Goal: Task Accomplishment & Management: Use online tool/utility

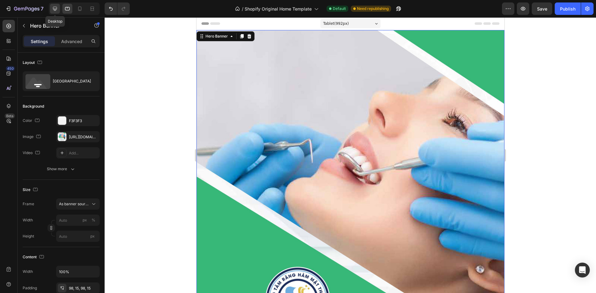
click at [53, 12] on div at bounding box center [55, 9] width 10 height 10
type input "1200"
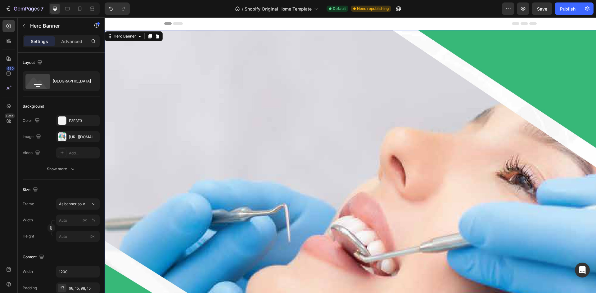
click at [112, 7] on icon "Undo/Redo" at bounding box center [111, 9] width 6 height 6
click at [107, 7] on button "Undo/Redo" at bounding box center [111, 8] width 12 height 12
click at [11, 11] on div "7" at bounding box center [24, 8] width 38 height 7
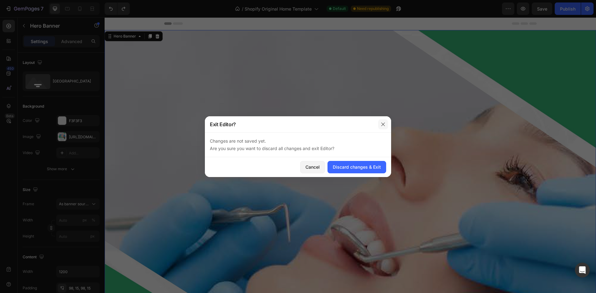
click at [383, 121] on button "button" at bounding box center [383, 124] width 10 height 10
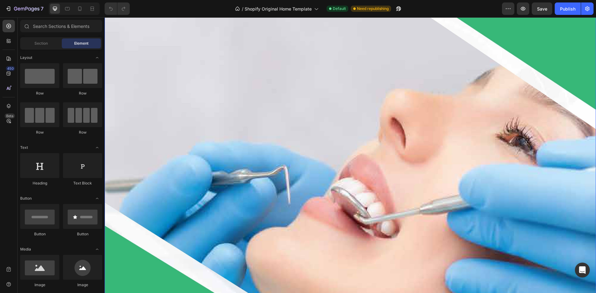
scroll to position [124, 0]
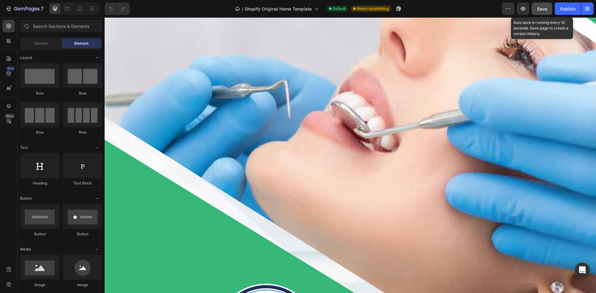
click at [538, 7] on span "Save" at bounding box center [542, 8] width 10 height 5
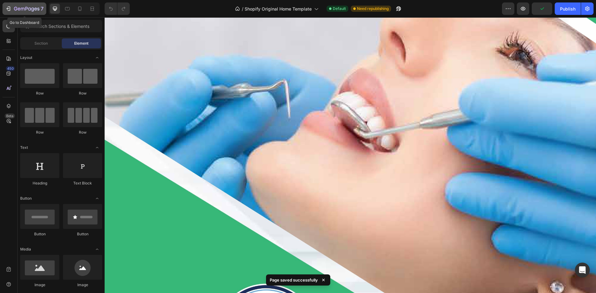
click at [12, 11] on div "7" at bounding box center [24, 8] width 38 height 7
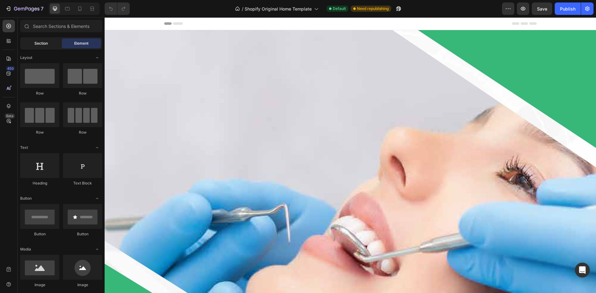
click at [34, 43] on span "Section" at bounding box center [40, 44] width 13 height 6
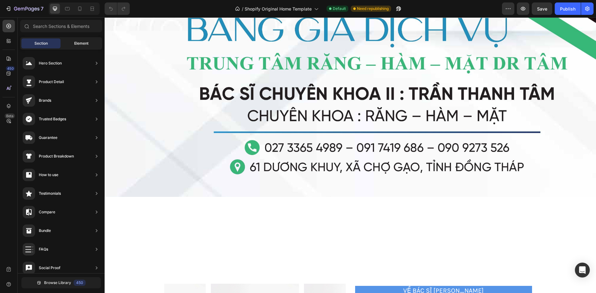
click at [71, 48] on div "Element" at bounding box center [81, 43] width 39 height 10
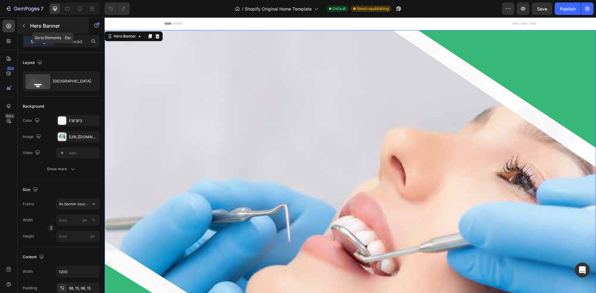
click at [25, 26] on icon "button" at bounding box center [23, 25] width 5 height 5
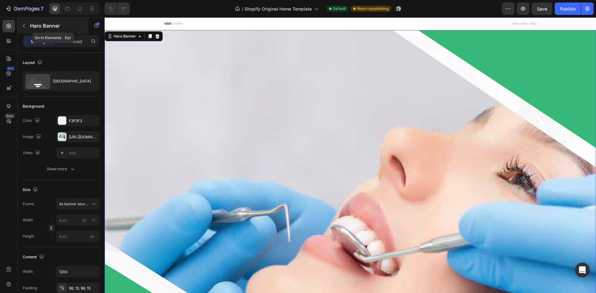
click at [26, 26] on button "button" at bounding box center [24, 26] width 10 height 10
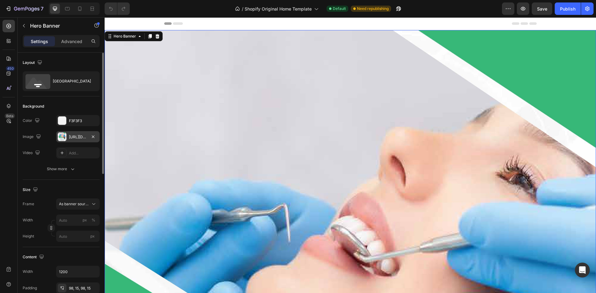
click at [71, 138] on div "https://cdn.shopify.com/s/files/1/0763/0972/5414/files/gempages_578239847261537…" at bounding box center [78, 137] width 18 height 6
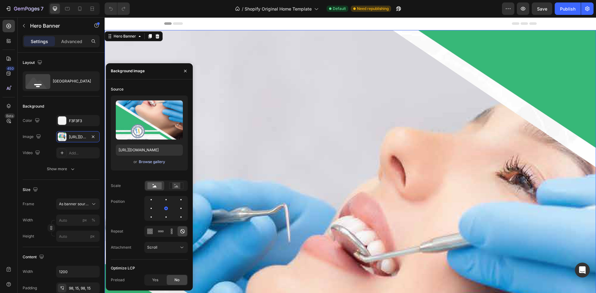
click at [152, 162] on div "Browse gallery" at bounding box center [152, 162] width 26 height 6
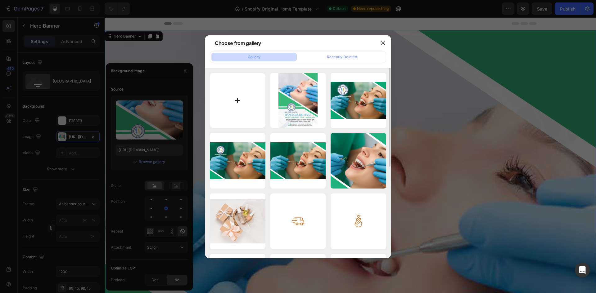
click at [241, 106] on input "file" at bounding box center [238, 101] width 56 height 56
type input "C:\fakepath\NK Dr T├óm_Menu b├¼a g├íy ß╗æc(21x29.7)_P4-images-0.jpg"
click at [278, 129] on div "NK Dr T├óm_Menu b├¼a ...-0.jpg 481.61 kb Untitled design.png 2358.20 kb hero_wi…" at bounding box center [298, 251] width 176 height 357
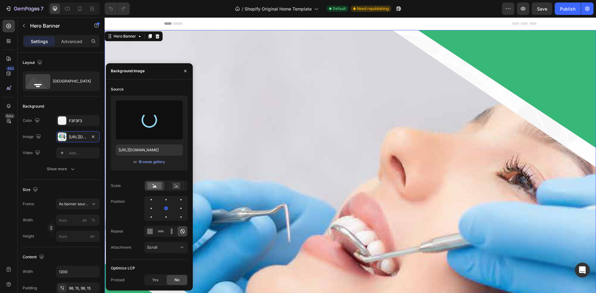
type input "[URL][DOMAIN_NAME]"
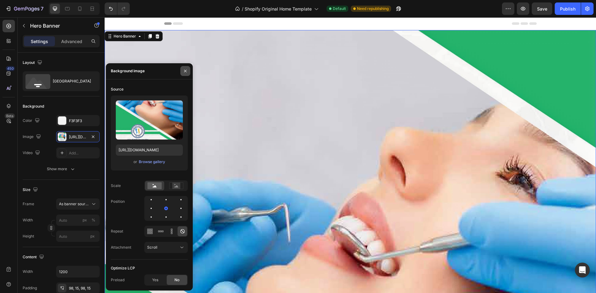
click at [185, 70] on icon "button" at bounding box center [185, 71] width 5 height 5
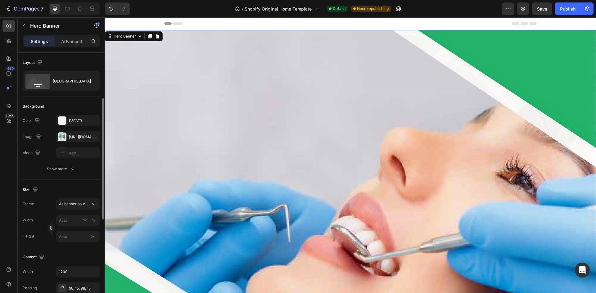
scroll to position [31, 0]
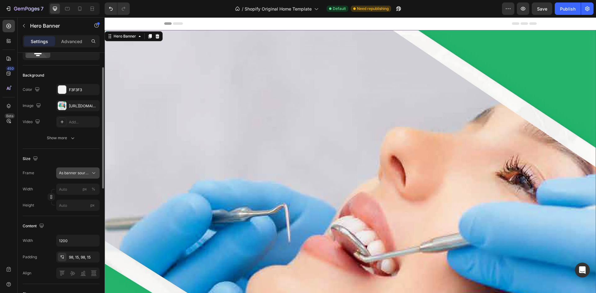
click at [82, 175] on span "As banner source" at bounding box center [74, 173] width 30 height 6
click at [78, 202] on div "Custom" at bounding box center [77, 199] width 36 height 6
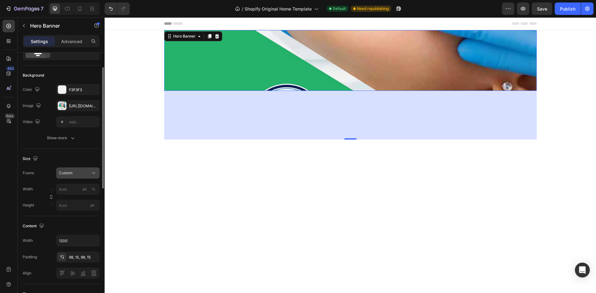
click at [82, 174] on div "Custom" at bounding box center [74, 173] width 30 height 6
click at [83, 187] on span "As banner source" at bounding box center [74, 188] width 31 height 6
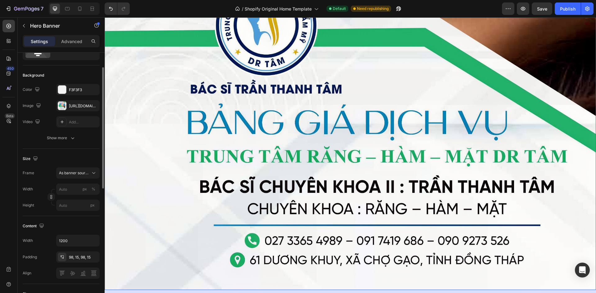
scroll to position [403, 0]
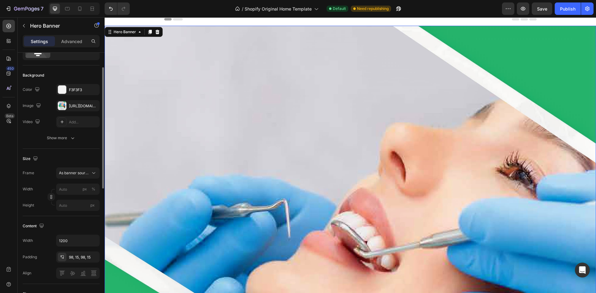
scroll to position [0, 0]
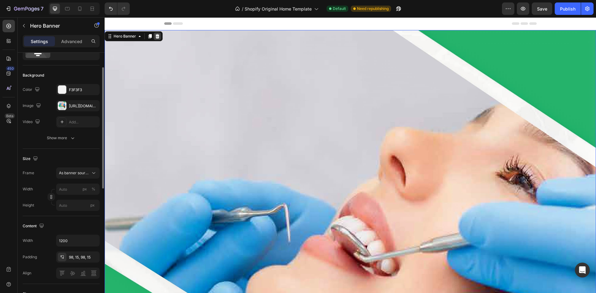
click at [157, 37] on icon at bounding box center [157, 36] width 5 height 5
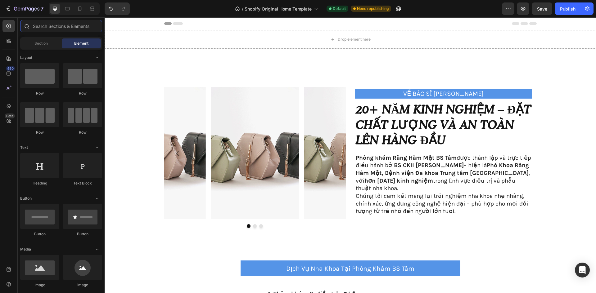
click at [48, 27] on input "text" at bounding box center [61, 26] width 82 height 12
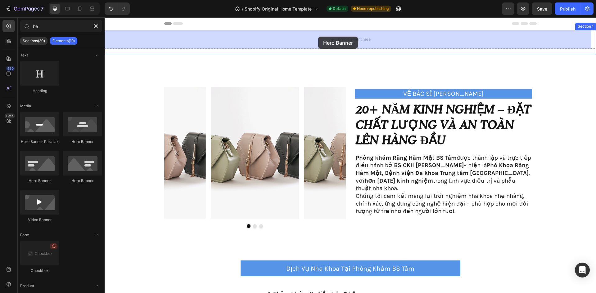
drag, startPoint x: 142, startPoint y: 188, endPoint x: 300, endPoint y: 148, distance: 163.2
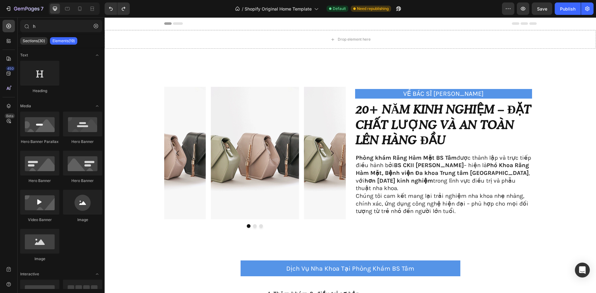
click at [244, 20] on div at bounding box center [350, 23] width 372 height 12
click at [235, 34] on div "Drop element here" at bounding box center [350, 39] width 491 height 19
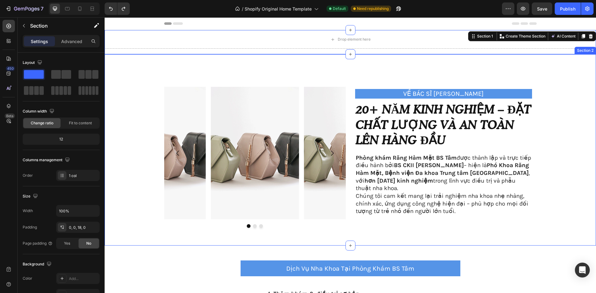
click at [228, 69] on div "Image Image Image Carousel VỀ BÁC SĨ [PERSON_NAME] Text Block 20+ năm kinh nghi…" at bounding box center [350, 149] width 491 height 191
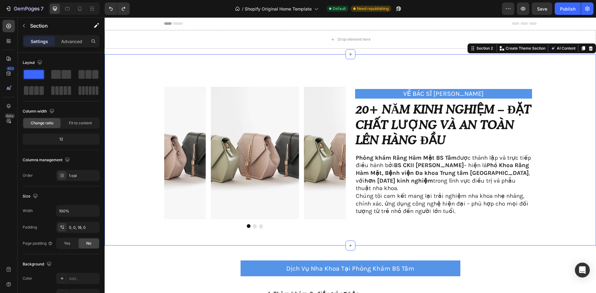
scroll to position [31, 0]
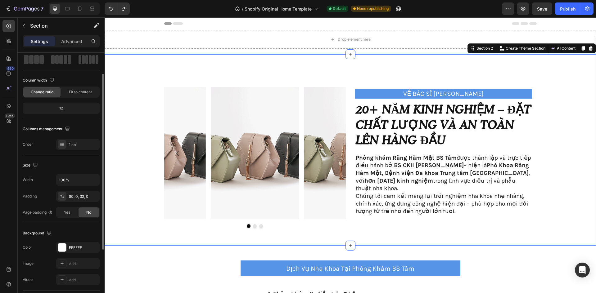
click at [235, 35] on div "Drop element here" at bounding box center [350, 39] width 491 height 19
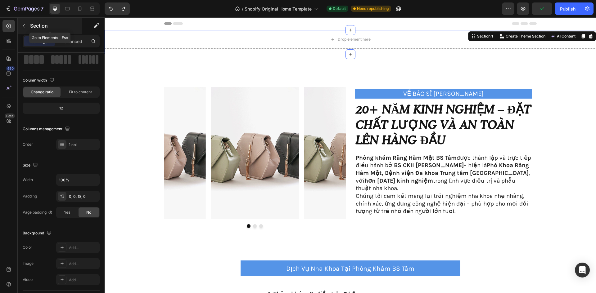
click at [27, 26] on button "button" at bounding box center [24, 26] width 10 height 10
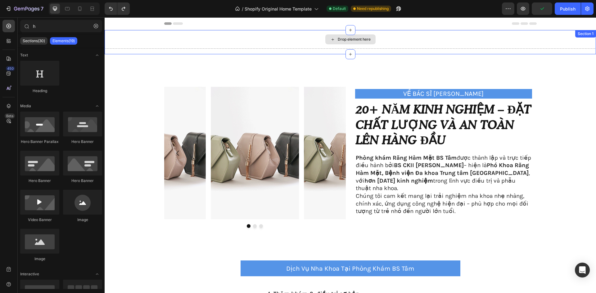
click at [216, 34] on div "Drop element here" at bounding box center [350, 39] width 491 height 19
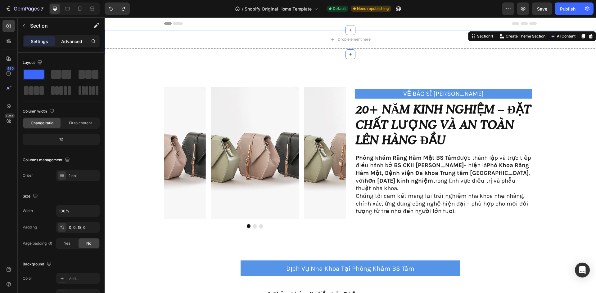
click at [69, 39] on p "Advanced" at bounding box center [71, 41] width 21 height 7
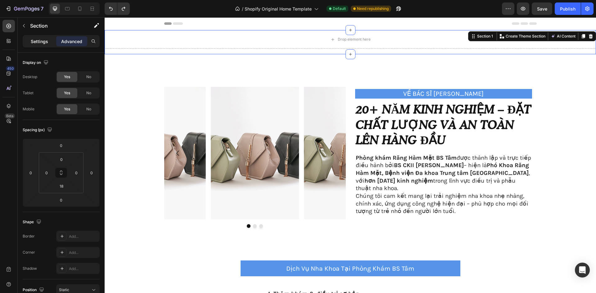
click at [31, 37] on div "Settings" at bounding box center [39, 41] width 31 height 10
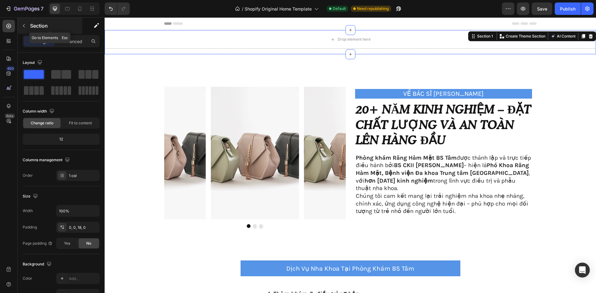
click at [24, 25] on icon "button" at bounding box center [24, 25] width 2 height 3
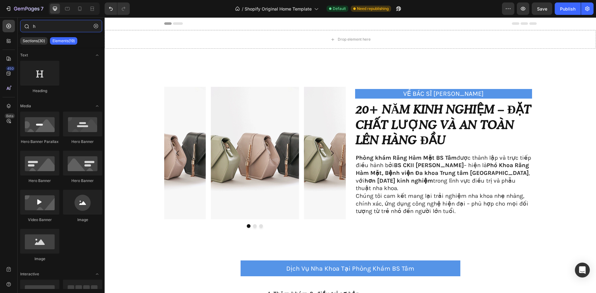
drag, startPoint x: 73, startPoint y: 28, endPoint x: 78, endPoint y: 27, distance: 5.0
click at [74, 28] on input "h" at bounding box center [61, 26] width 82 height 12
type input "h"
click at [93, 26] on button "button" at bounding box center [96, 26] width 10 height 10
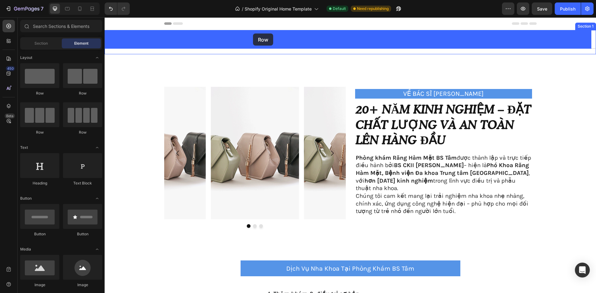
drag, startPoint x: 143, startPoint y: 101, endPoint x: 253, endPoint y: 34, distance: 128.6
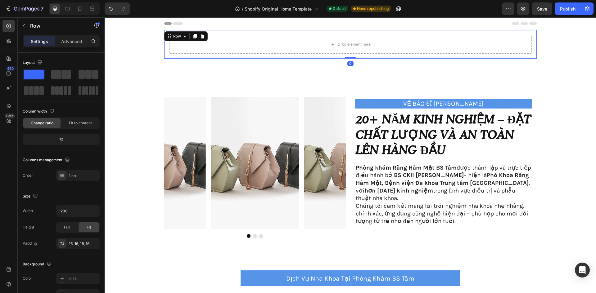
click at [77, 44] on p "Advanced" at bounding box center [71, 41] width 21 height 7
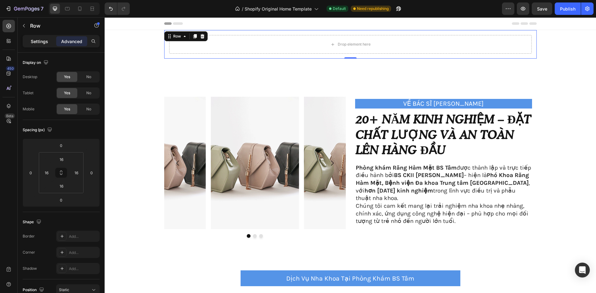
click at [39, 45] on div "Settings" at bounding box center [39, 41] width 31 height 10
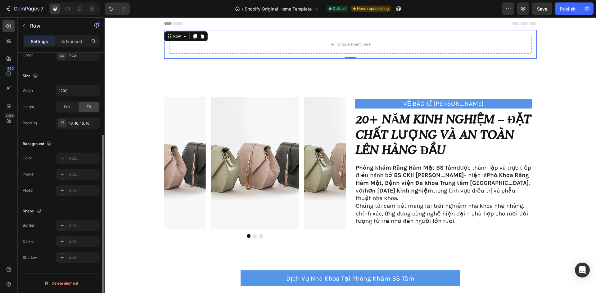
scroll to position [27, 0]
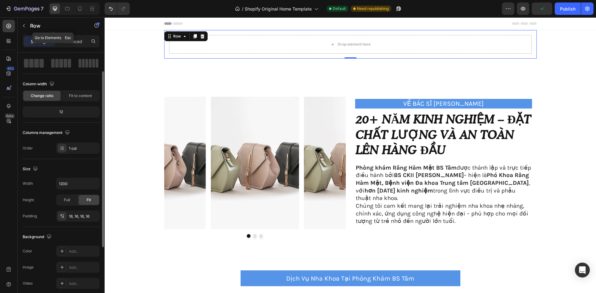
click at [74, 35] on div "Row" at bounding box center [53, 26] width 71 height 18
click at [27, 23] on button "button" at bounding box center [24, 26] width 10 height 10
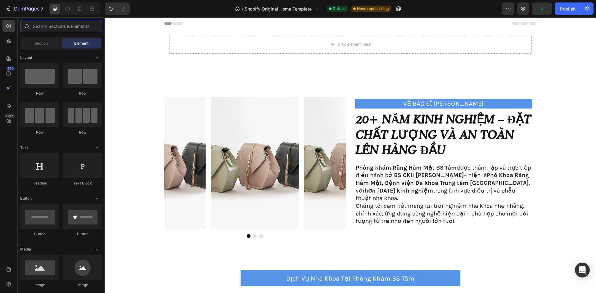
click at [67, 28] on input "text" at bounding box center [61, 26] width 82 height 12
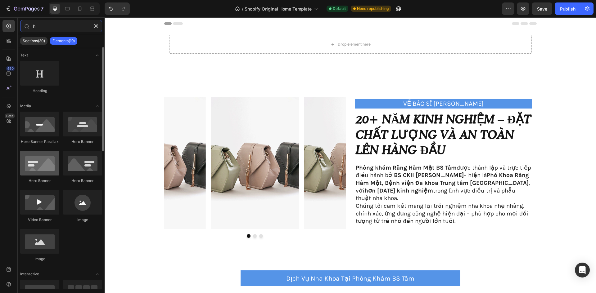
type input "h"
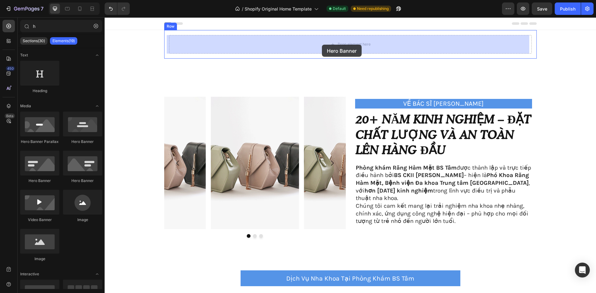
drag, startPoint x: 157, startPoint y: 121, endPoint x: 322, endPoint y: 45, distance: 181.5
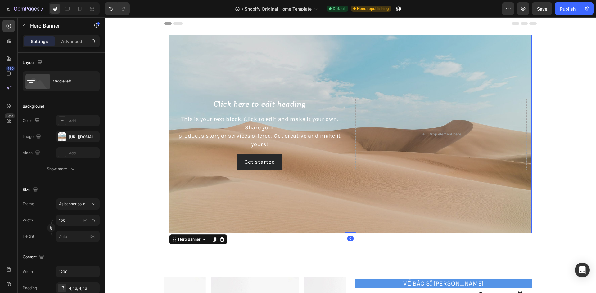
click at [322, 65] on div "Background Image" at bounding box center [350, 134] width 362 height 199
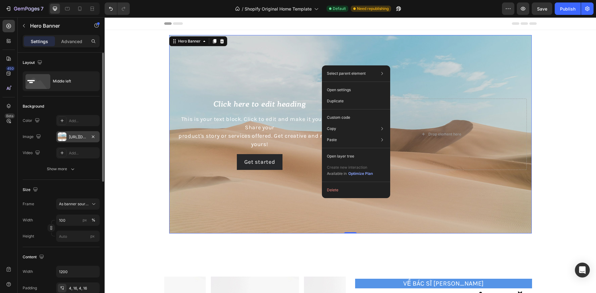
click at [79, 140] on div "https://cdn.shopify.com/s/files/1/2005/9307/files/background_settings.jpg" at bounding box center [77, 136] width 43 height 11
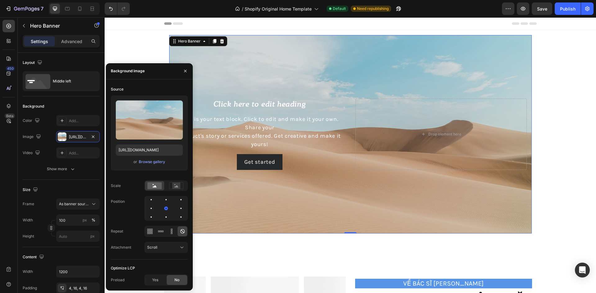
click at [153, 166] on div "Upload Image https://cdn.shopify.com/s/files/1/2005/9307/files/background_setti…" at bounding box center [149, 133] width 77 height 75
click at [154, 163] on div "Browse gallery" at bounding box center [152, 162] width 26 height 6
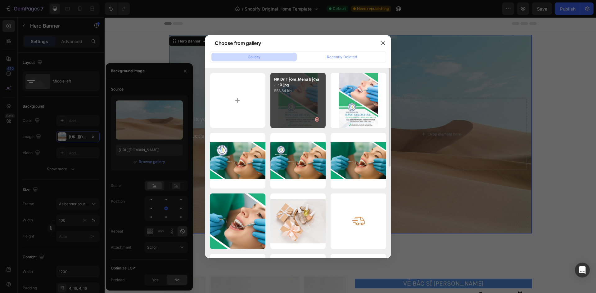
click at [296, 100] on div "NK Dr T├óm_Menu b├¼a ...-0.jpg 558.84 kb" at bounding box center [298, 101] width 56 height 56
type input "[URL][DOMAIN_NAME]"
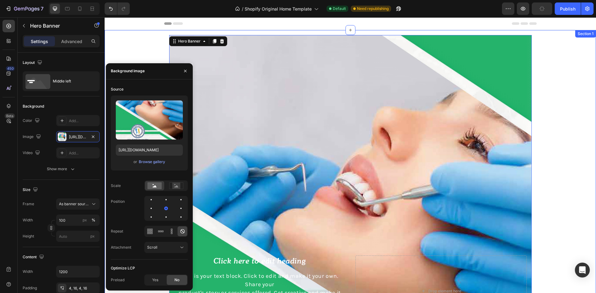
click at [565, 121] on div "Click here to edit heading Heading This is your text block. Click to edit and m…" at bounding box center [350, 291] width 491 height 522
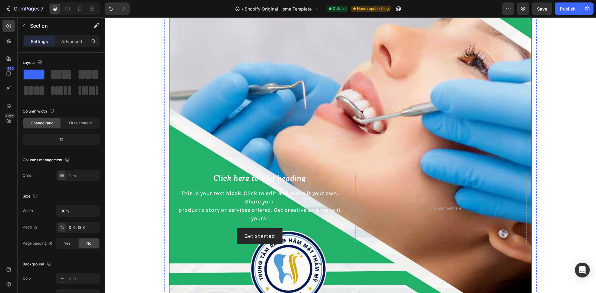
scroll to position [62, 0]
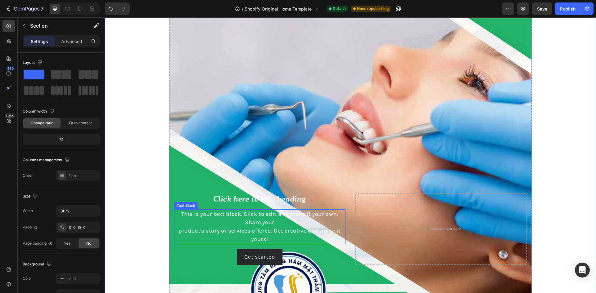
click at [315, 244] on div "This is your text block. Click to edit and make it your own. Share your product…" at bounding box center [259, 226] width 171 height 35
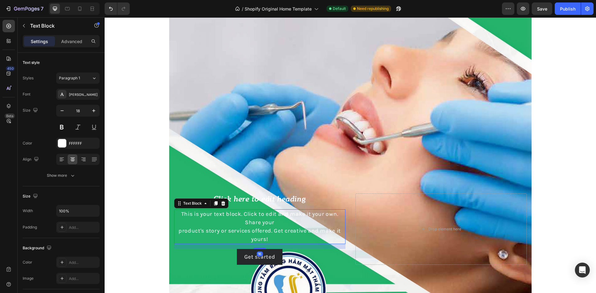
click at [318, 220] on div "This is your text block. Click to edit and make it your own. Share your product…" at bounding box center [259, 226] width 171 height 35
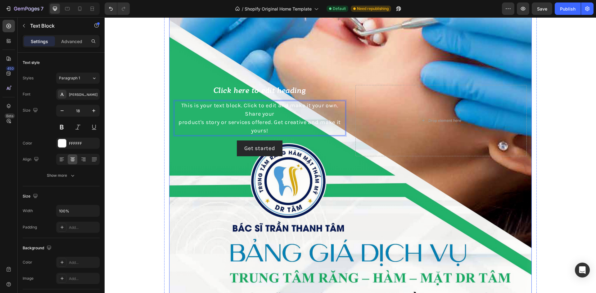
scroll to position [93, 0]
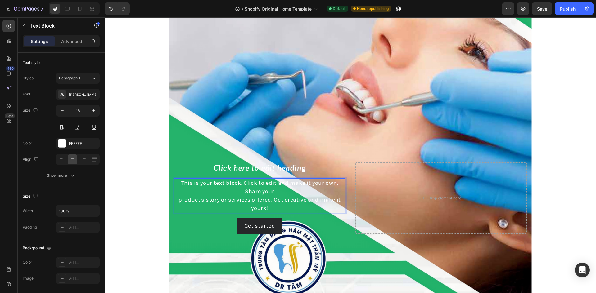
click at [313, 209] on p "This is your text block. Click to edit and make it your own. Share your product…" at bounding box center [260, 196] width 170 height 34
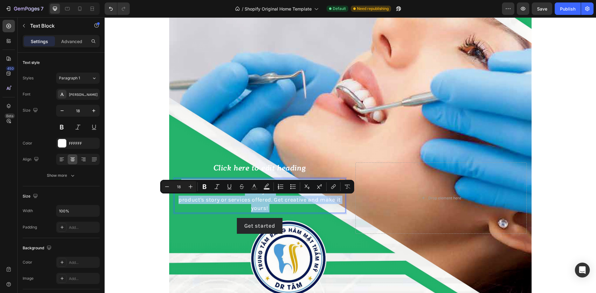
drag, startPoint x: 313, startPoint y: 209, endPoint x: 185, endPoint y: 184, distance: 129.9
click at [185, 184] on p "This is your text block. Click to edit and make it your own. Share your product…" at bounding box center [260, 196] width 170 height 34
click at [326, 203] on p "This is your text block. Click to edit and make it your own. Share your product…" at bounding box center [260, 196] width 170 height 34
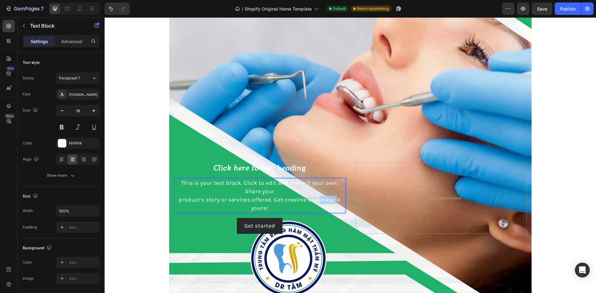
click at [325, 203] on p "This is your text block. Click to edit and make it your own. Share your product…" at bounding box center [260, 196] width 170 height 34
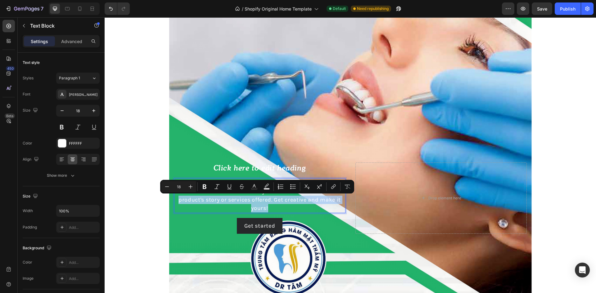
click at [325, 203] on p "This is your text block. Click to edit and make it your own. Share your product…" at bounding box center [260, 196] width 170 height 34
click at [315, 203] on p "This is your text block. Click to edit and make it your own. Share your product…" at bounding box center [260, 196] width 170 height 34
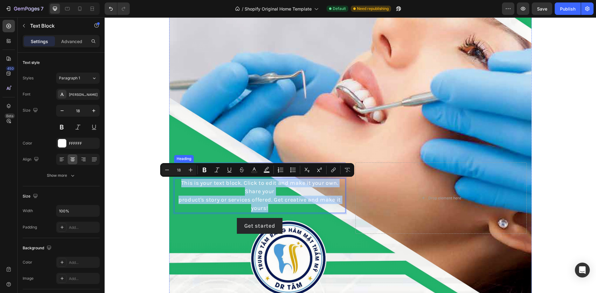
drag, startPoint x: 267, startPoint y: 209, endPoint x: 167, endPoint y: 170, distance: 107.1
click at [169, 170] on div "Click here to edit heading Heading This is your text block. Click to edit and m…" at bounding box center [350, 198] width 362 height 74
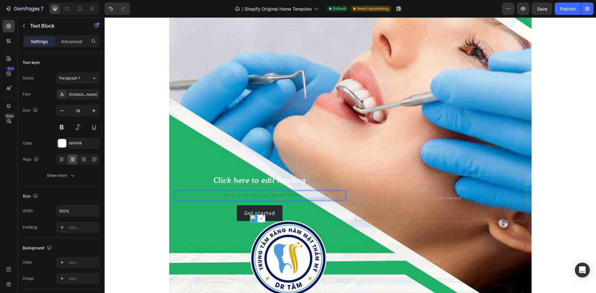
click at [312, 192] on div "Rich Text Editor. Editing area: main" at bounding box center [259, 196] width 171 height 10
click at [342, 178] on h2 "Click here to edit heading" at bounding box center [259, 180] width 171 height 11
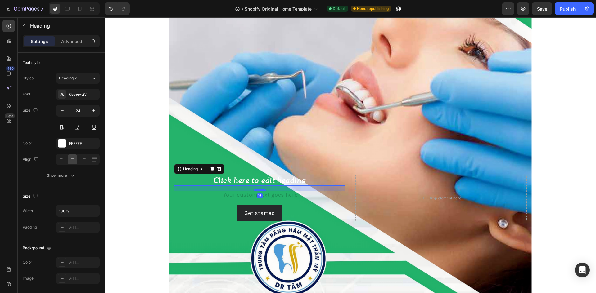
click at [363, 178] on div "Drop element here" at bounding box center [440, 198] width 171 height 46
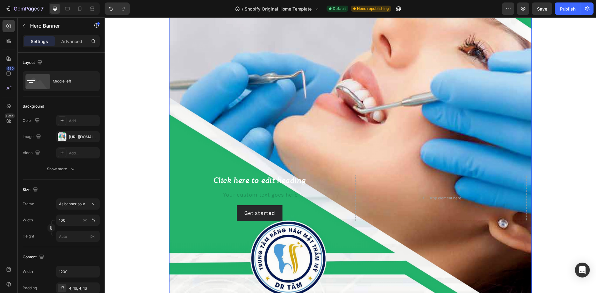
click at [352, 214] on div "Click here to edit heading Heading Text Block Get started Button Drop element h…" at bounding box center [350, 198] width 362 height 49
click at [333, 210] on div "Get started Button" at bounding box center [259, 213] width 171 height 16
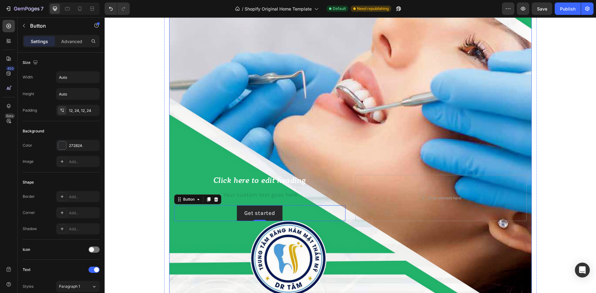
click at [349, 188] on div "Click here to edit heading Heading Text Block Get started Button 0 Drop element…" at bounding box center [350, 198] width 362 height 49
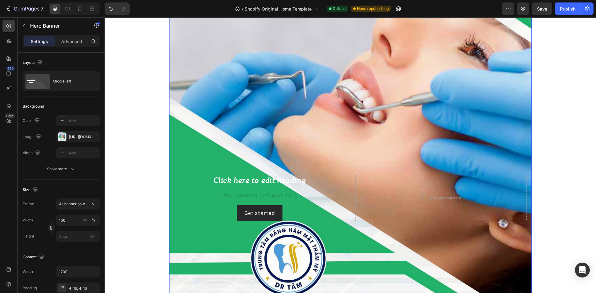
click at [338, 177] on h2 "Click here to edit heading" at bounding box center [259, 180] width 171 height 11
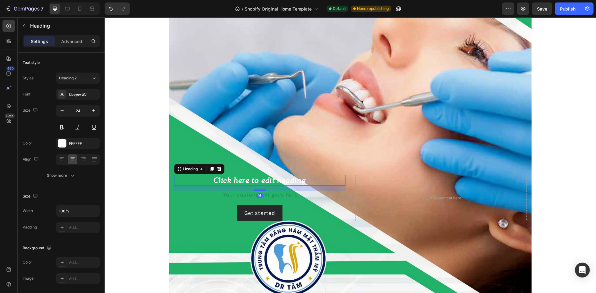
click at [176, 200] on div "Rich Text Editor. Editing area: main" at bounding box center [259, 196] width 171 height 10
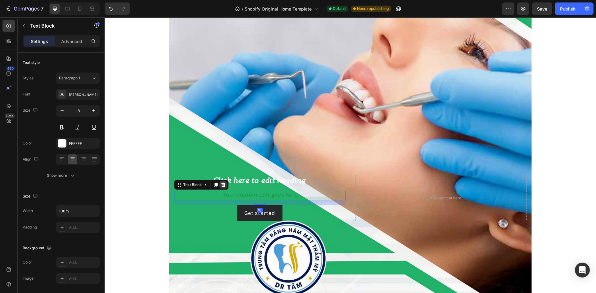
click at [219, 182] on div at bounding box center [222, 184] width 7 height 7
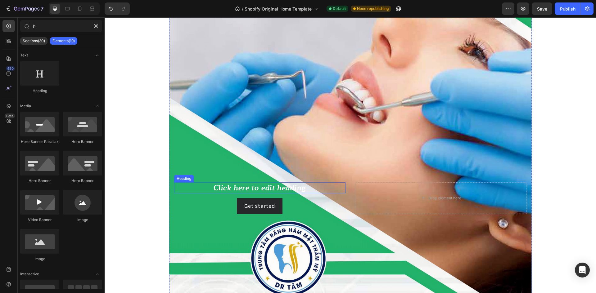
click at [223, 188] on h2 "Click here to edit heading" at bounding box center [259, 187] width 171 height 11
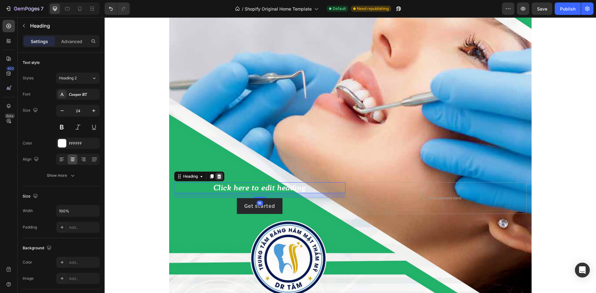
click at [221, 176] on div at bounding box center [218, 176] width 7 height 7
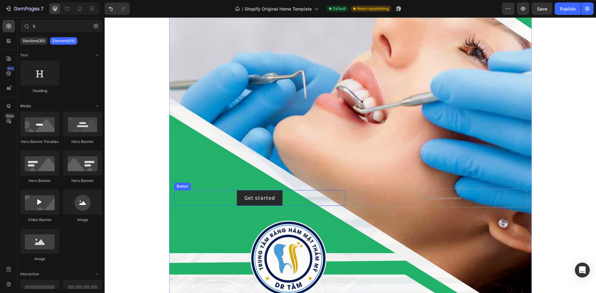
click at [212, 206] on div "Get started Button" at bounding box center [259, 198] width 171 height 16
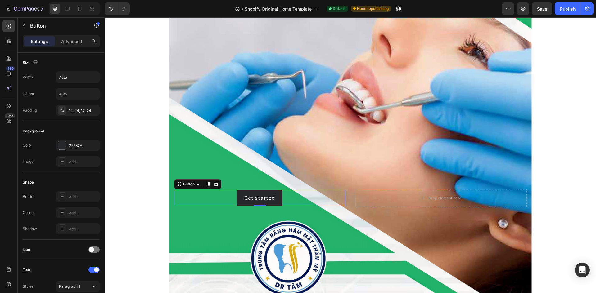
click at [218, 184] on div "Button" at bounding box center [197, 184] width 47 height 10
click at [216, 184] on icon at bounding box center [215, 184] width 5 height 5
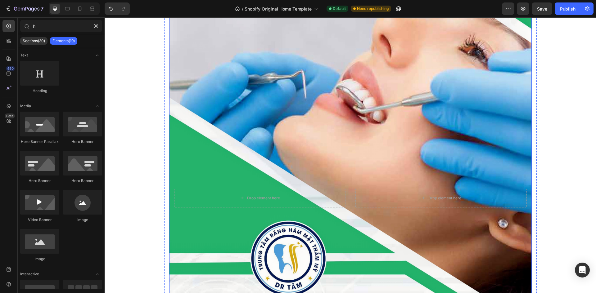
click at [207, 199] on div "Drop element here" at bounding box center [259, 198] width 171 height 19
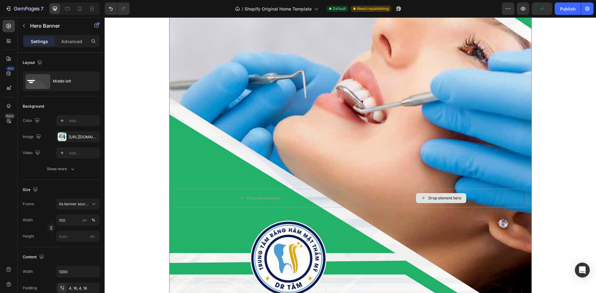
click at [360, 196] on div "Drop element here" at bounding box center [440, 198] width 171 height 19
click at [344, 201] on div "Drop element here Drop element here" at bounding box center [350, 198] width 362 height 21
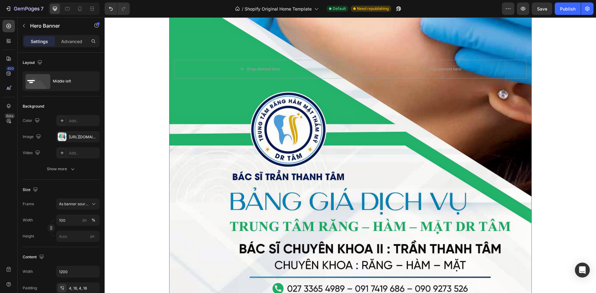
scroll to position [248, 0]
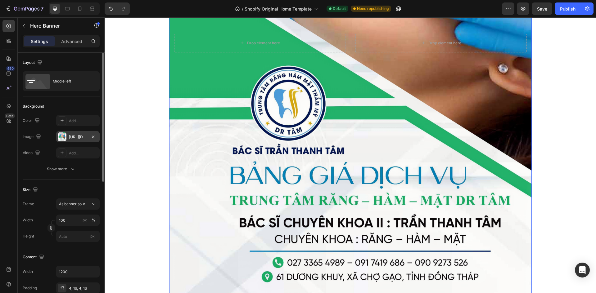
click at [77, 138] on div "[URL][DOMAIN_NAME]" at bounding box center [78, 137] width 18 height 6
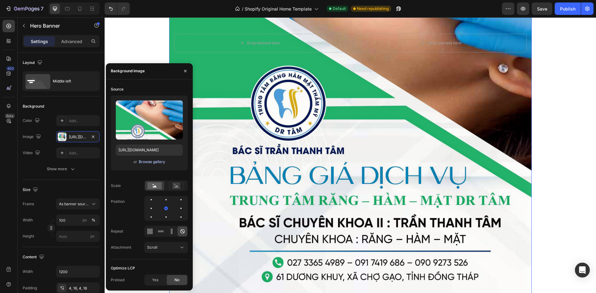
click at [145, 164] on div "Browse gallery" at bounding box center [152, 162] width 26 height 6
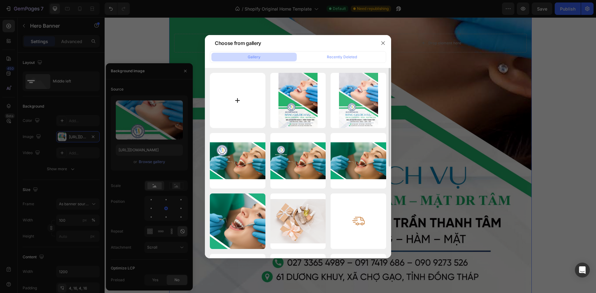
click at [239, 106] on input "file" at bounding box center [238, 101] width 56 height 56
type input "C:\fakepath\NK Dr T├óm_Menu b├¼a g├íy ß╗æc(21x29,7)_P4-images-0-Picsart-AiImage…"
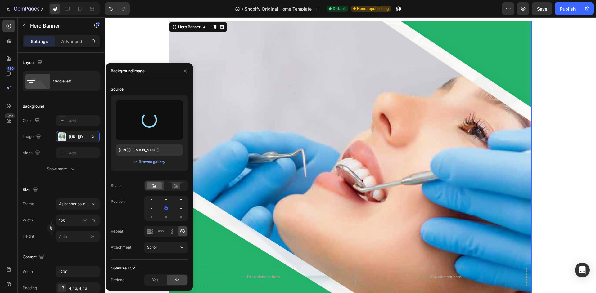
scroll to position [0, 0]
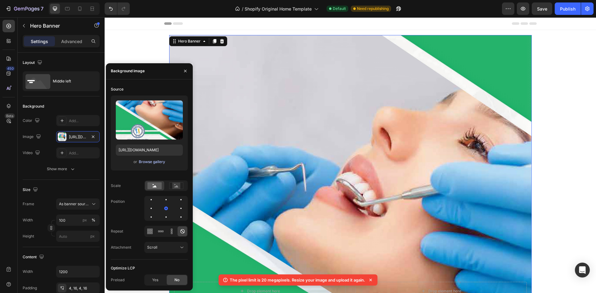
click at [148, 162] on div "Browse gallery" at bounding box center [152, 162] width 26 height 6
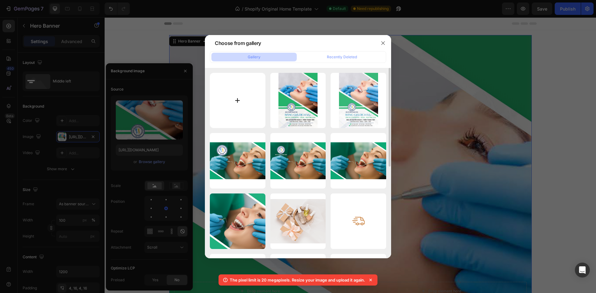
click at [239, 95] on input "file" at bounding box center [238, 101] width 56 height 56
type input "C:\fakepath\NK Dr T├óm_Menu b├¼a g├íy ß╗æc(21x29_LE_upscale_balanced.jpg"
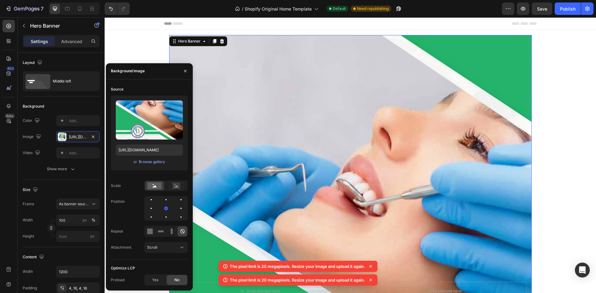
click at [147, 158] on div "or Browse gallery" at bounding box center [149, 161] width 67 height 7
click at [149, 160] on div "Browse gallery" at bounding box center [152, 162] width 26 height 6
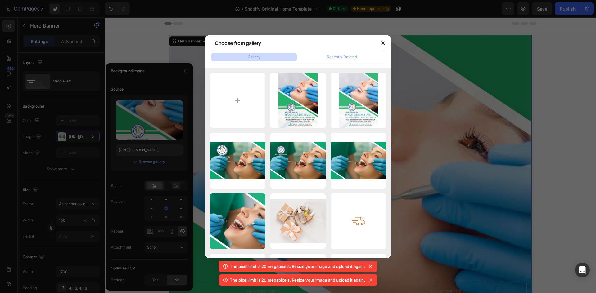
click at [377, 45] on div at bounding box center [383, 43] width 16 height 16
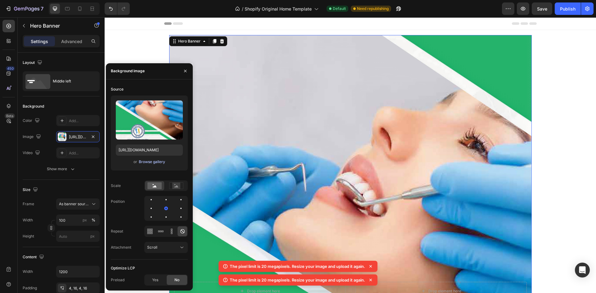
click at [146, 163] on div "Browse gallery" at bounding box center [152, 162] width 26 height 6
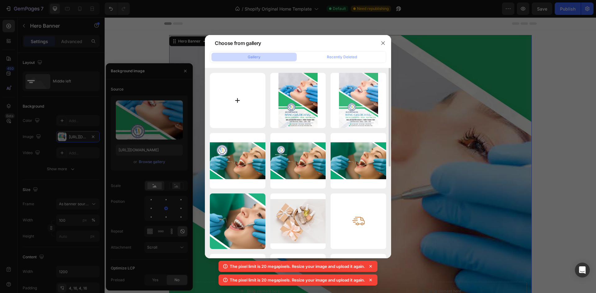
click at [235, 96] on input "file" at bounding box center [238, 101] width 56 height 56
type input "C:\fakepath\Screenshot 2025-08-28 145533.png"
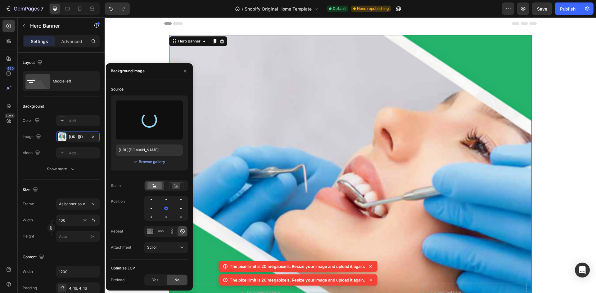
type input "https://cdn.shopify.com/s/files/1/0763/0972/5414/files/gempages_578239847261537…"
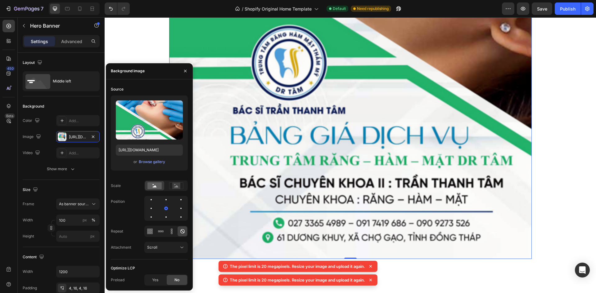
scroll to position [310, 0]
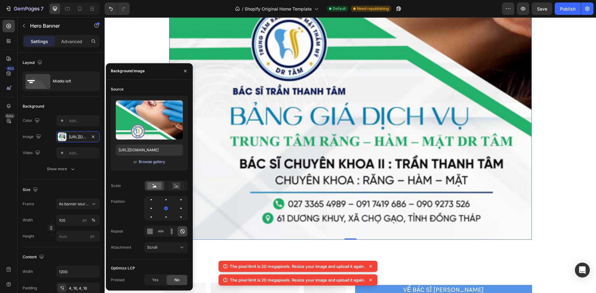
click at [150, 160] on div "Browse gallery" at bounding box center [152, 162] width 26 height 6
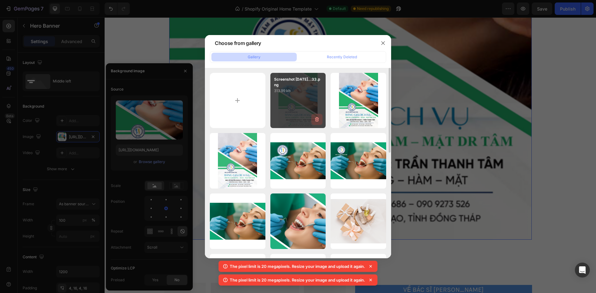
click at [317, 118] on icon "button" at bounding box center [317, 119] width 6 height 6
click at [316, 119] on div "Delete" at bounding box center [312, 121] width 11 height 6
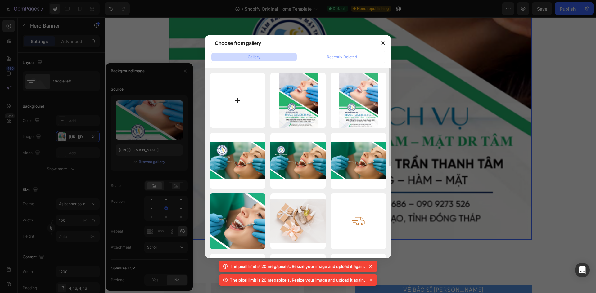
click at [228, 93] on input "file" at bounding box center [238, 101] width 56 height 56
type input "C:\fakepath\NK Dr T├óm_Menu b├¼a g├íy ß╗æc(21x29.7)_P4-images-0.jpg"
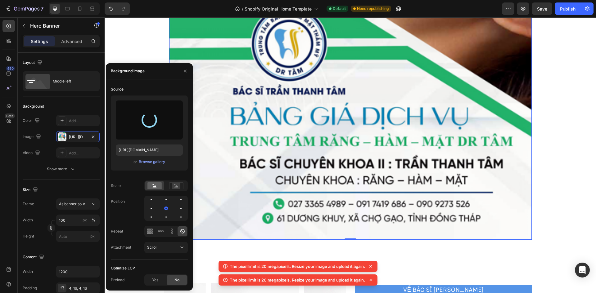
type input "[URL][DOMAIN_NAME]"
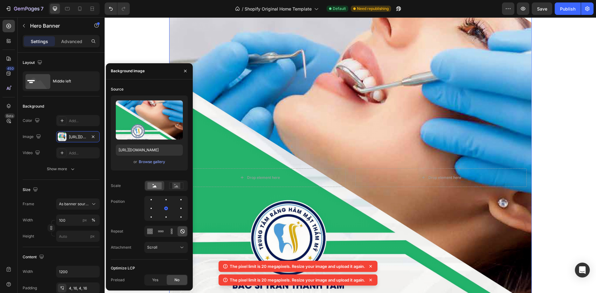
scroll to position [186, 0]
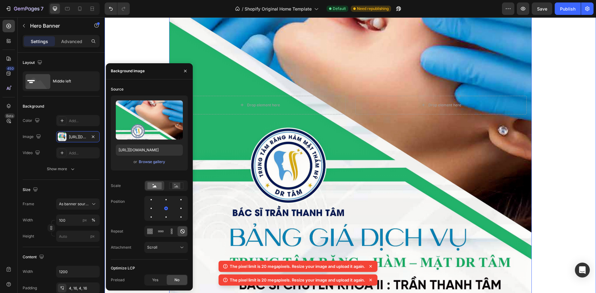
click at [565, 120] on div "Drop element here Drop element here Hero Banner 0 Row" at bounding box center [350, 105] width 491 height 522
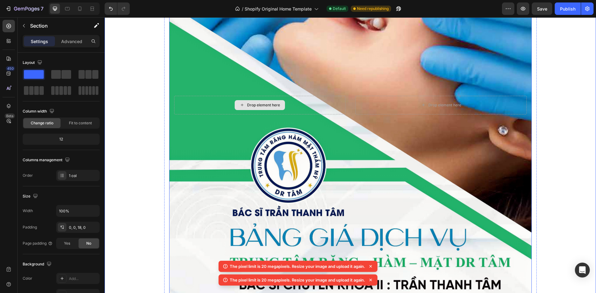
click at [242, 101] on div "Drop element here" at bounding box center [260, 105] width 50 height 10
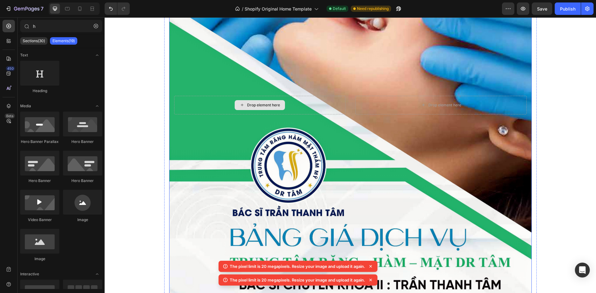
click at [210, 105] on div "Drop element here" at bounding box center [259, 105] width 171 height 19
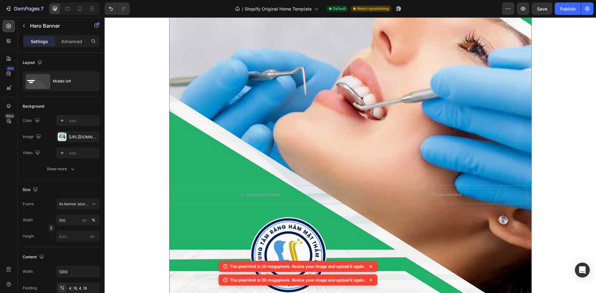
scroll to position [93, 0]
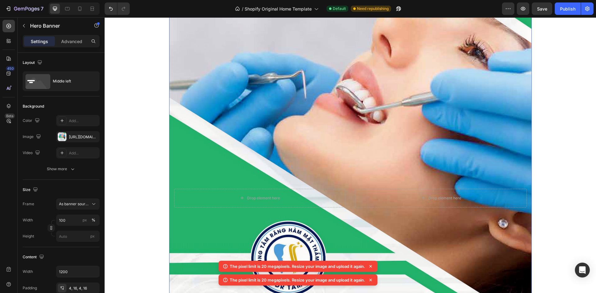
click at [371, 267] on icon at bounding box center [370, 266] width 2 height 2
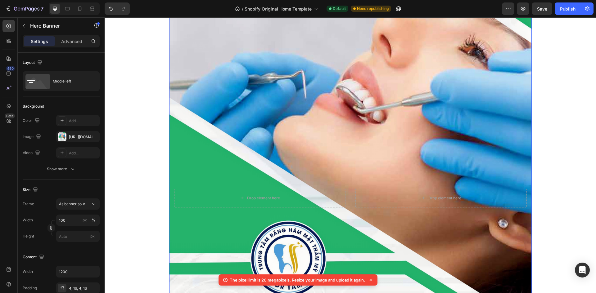
drag, startPoint x: 372, startPoint y: 279, endPoint x: 371, endPoint y: 276, distance: 3.2
click at [372, 279] on icon at bounding box center [370, 280] width 6 height 6
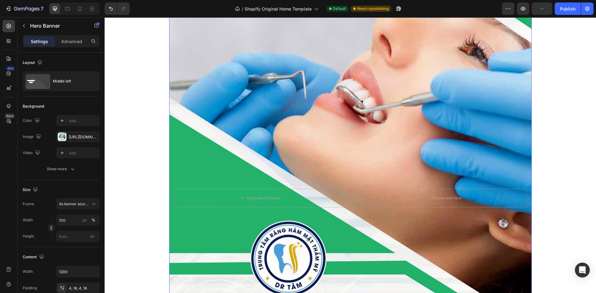
click at [346, 199] on div "Drop element here Drop element here" at bounding box center [350, 198] width 362 height 21
drag, startPoint x: 352, startPoint y: 185, endPoint x: 348, endPoint y: 192, distance: 7.9
click at [351, 187] on div "Background Image" at bounding box center [350, 198] width 362 height 512
click at [348, 192] on div "Drop element here Drop element here" at bounding box center [350, 198] width 362 height 21
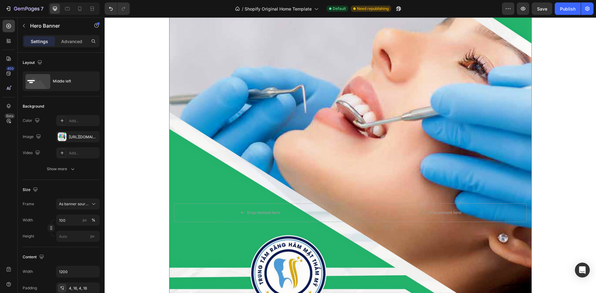
scroll to position [0, 0]
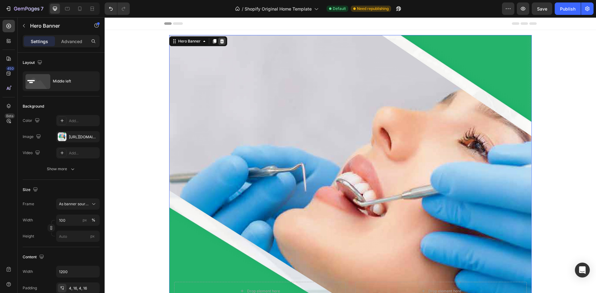
click at [221, 42] on icon at bounding box center [221, 41] width 5 height 5
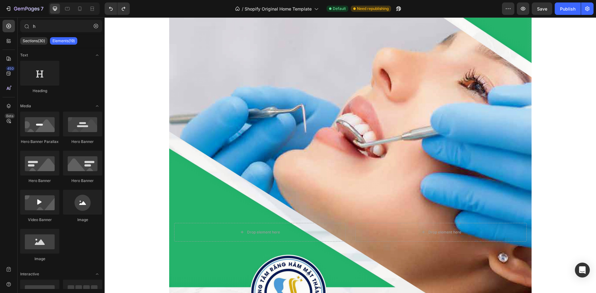
scroll to position [155, 0]
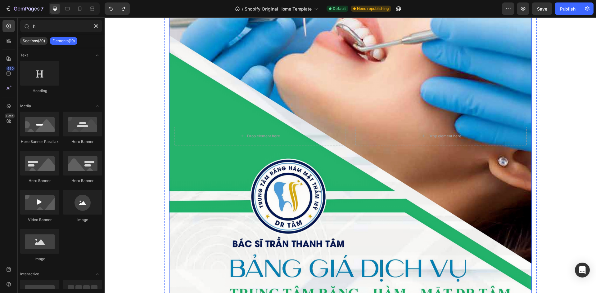
click at [269, 41] on div "Background Image" at bounding box center [350, 136] width 362 height 512
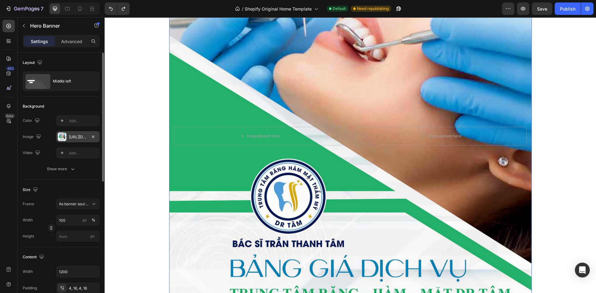
click at [78, 139] on div "[URL][DOMAIN_NAME]" at bounding box center [78, 137] width 18 height 6
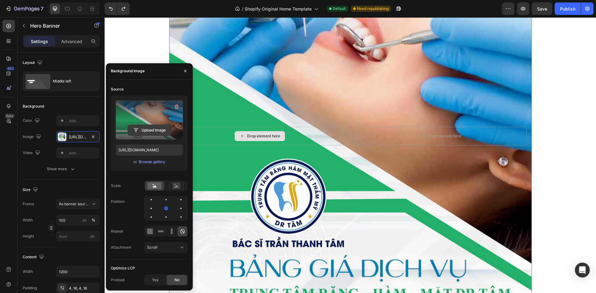
click at [146, 126] on input "file" at bounding box center [149, 130] width 43 height 11
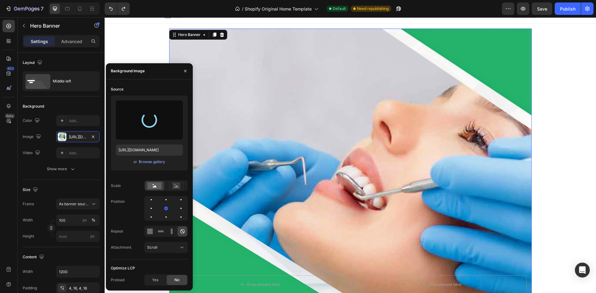
scroll to position [0, 0]
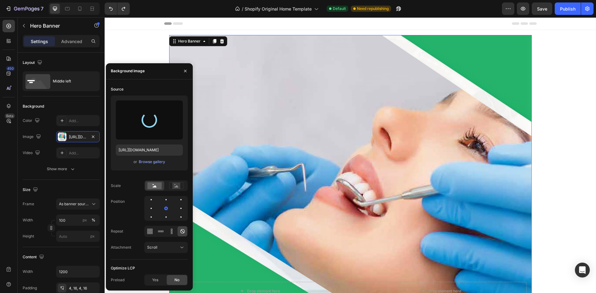
type input "[URL][DOMAIN_NAME]"
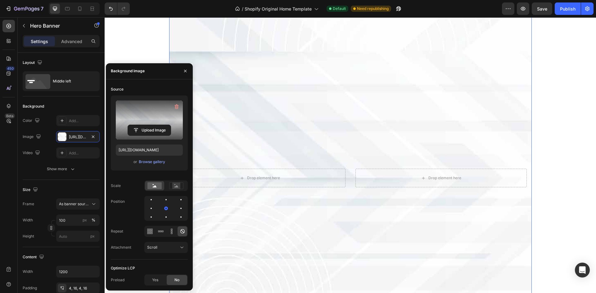
scroll to position [31, 0]
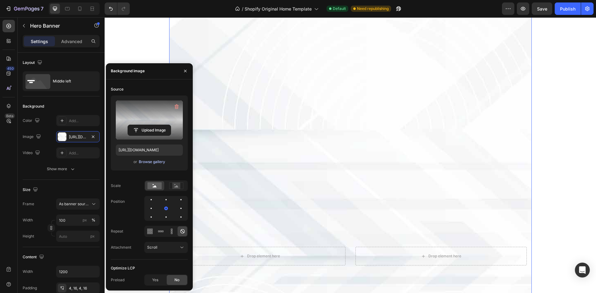
click at [151, 161] on div "Browse gallery" at bounding box center [152, 162] width 26 height 6
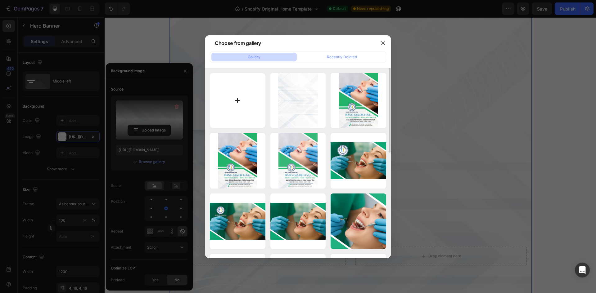
click at [249, 95] on input "file" at bounding box center [238, 101] width 56 height 56
type input "C:\fakepath\NK Dr T├óm_Menu b├¼a g├íy ß╗æc(21x29,7)_P4-images-0-Picsart-AiImage…"
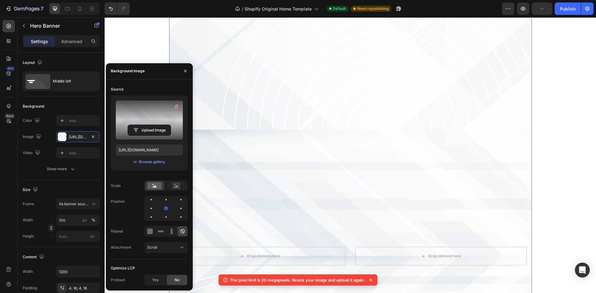
click at [254, 280] on p "The pixel limit is 20 megapixels. Resize your image and upload it again." at bounding box center [297, 280] width 135 height 6
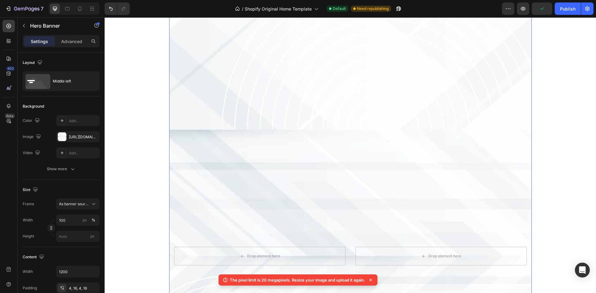
click at [222, 280] on icon at bounding box center [225, 280] width 6 height 6
click at [223, 280] on icon at bounding box center [225, 280] width 6 height 6
click at [224, 280] on icon at bounding box center [225, 280] width 6 height 6
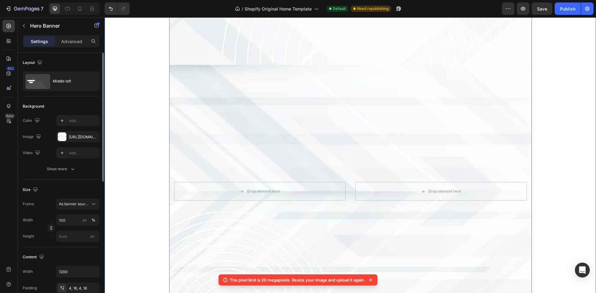
scroll to position [93, 0]
click at [70, 136] on div "[URL][DOMAIN_NAME]" at bounding box center [78, 137] width 18 height 6
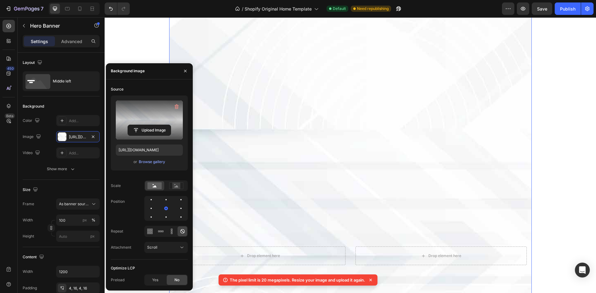
scroll to position [31, 0]
click at [150, 164] on div "Browse gallery" at bounding box center [152, 162] width 26 height 6
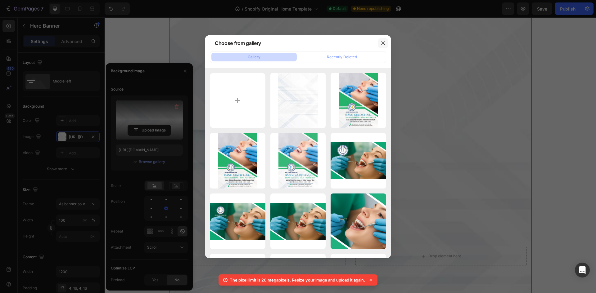
click at [387, 43] on button "button" at bounding box center [383, 43] width 10 height 10
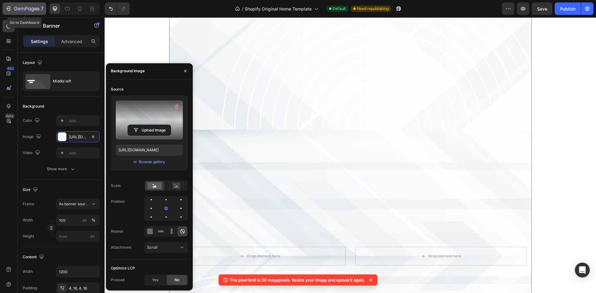
click at [8, 4] on button "7" at bounding box center [24, 8] width 44 height 12
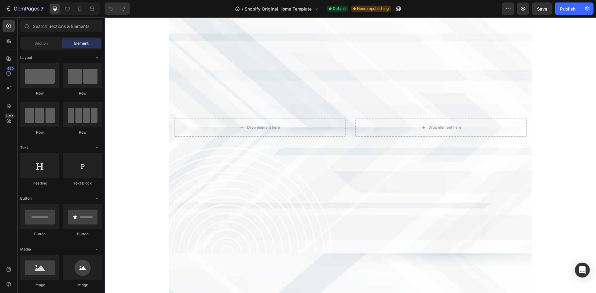
scroll to position [217, 0]
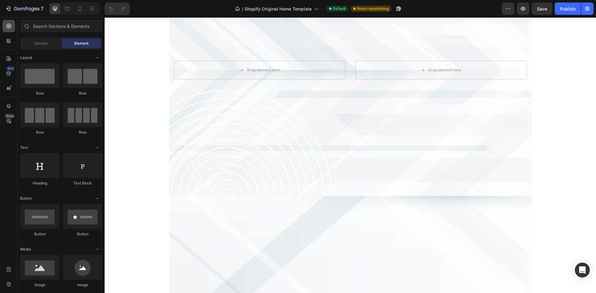
click at [6, 26] on icon at bounding box center [9, 26] width 6 height 6
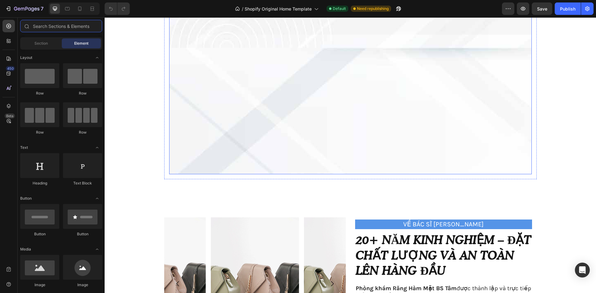
scroll to position [403, 0]
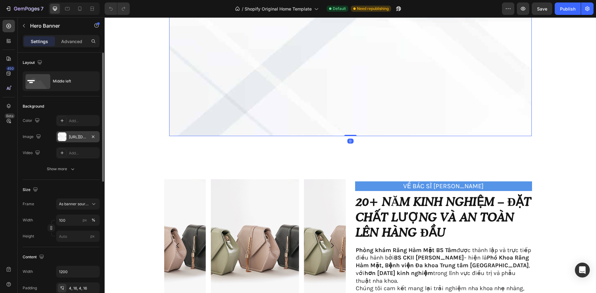
click at [62, 130] on div "The changes might be hidden by the video. Color Add... Image [URL][DOMAIN_NAME]…" at bounding box center [61, 136] width 77 height 43
click at [65, 136] on div at bounding box center [62, 136] width 9 height 9
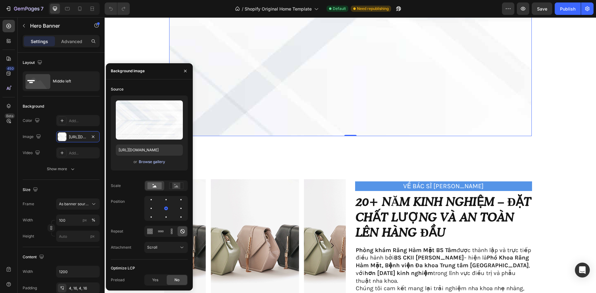
click at [151, 162] on div "Browse gallery" at bounding box center [152, 162] width 26 height 6
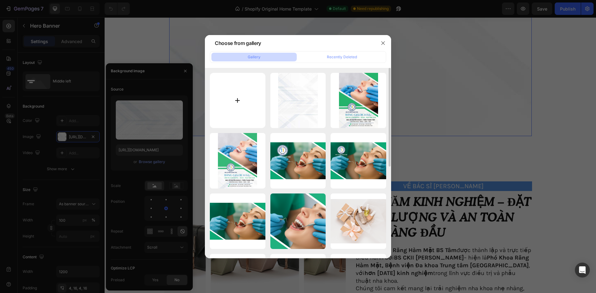
click at [239, 105] on input "file" at bounding box center [238, 101] width 56 height 56
type input "C:\fakepath\NK Dr T├óm_Menu b├¼a g├íy ß╗æc(21x29.7)_P4-images-0.jpg"
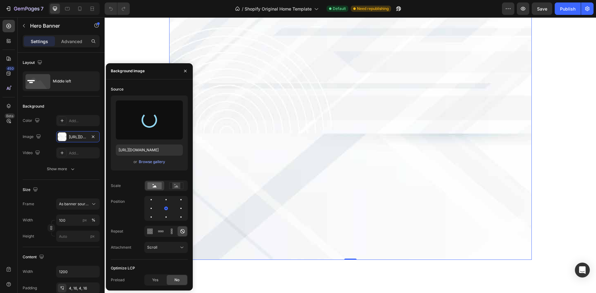
scroll to position [279, 0]
type input "[URL][DOMAIN_NAME]"
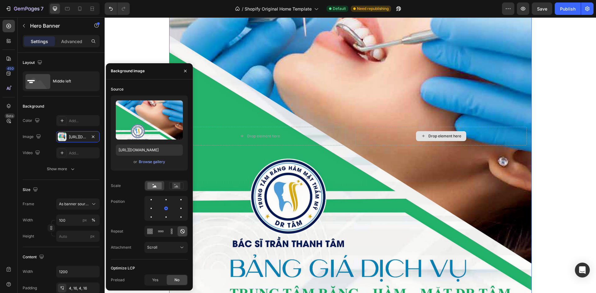
scroll to position [31, 0]
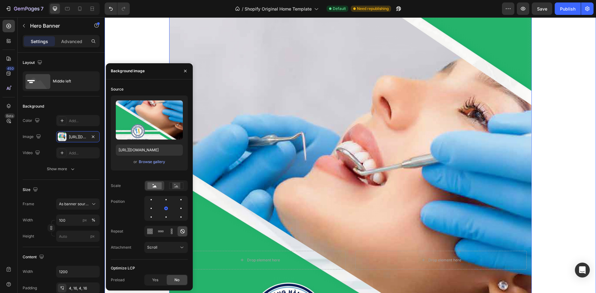
click at [574, 105] on div "Drop element here Drop element here Hero Banner 0 Row" at bounding box center [350, 260] width 491 height 522
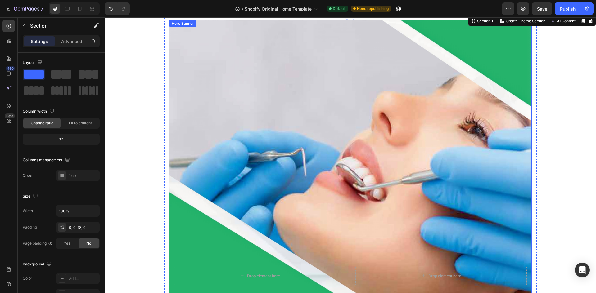
scroll to position [0, 0]
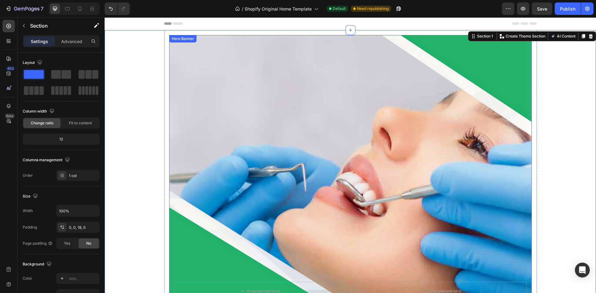
click at [310, 62] on div "Background Image" at bounding box center [350, 291] width 362 height 512
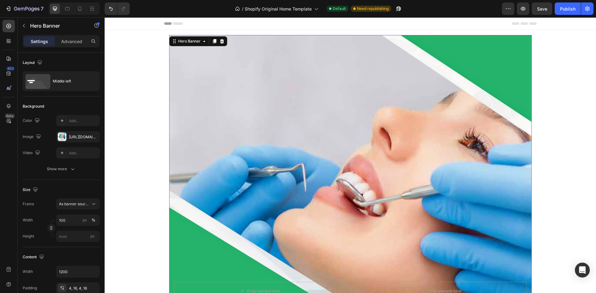
click at [327, 96] on div "Background Image" at bounding box center [350, 291] width 362 height 512
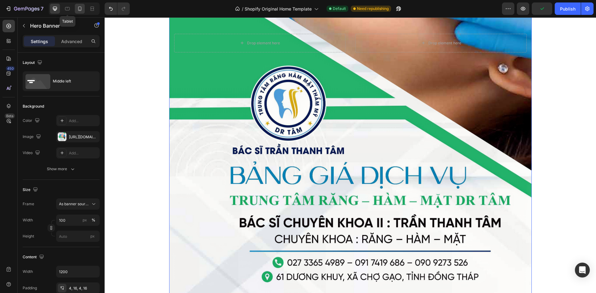
click at [79, 10] on icon at bounding box center [80, 9] width 6 height 6
type input "Auto"
type input "100%"
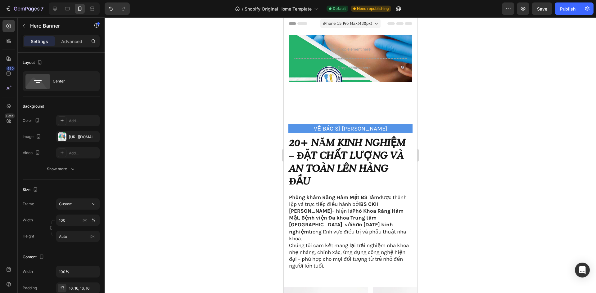
click at [318, 80] on div "Drop element here Drop element here" at bounding box center [349, 58] width 123 height 47
click at [84, 204] on div "Custom" at bounding box center [74, 204] width 30 height 6
click at [83, 222] on div "As banner source" at bounding box center [72, 218] width 50 height 11
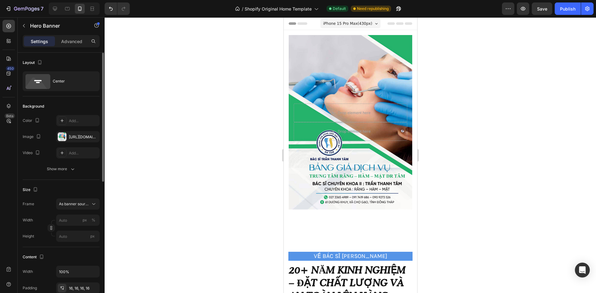
drag, startPoint x: 227, startPoint y: 118, endPoint x: 42, endPoint y: 64, distance: 192.8
click at [227, 118] on div at bounding box center [350, 155] width 491 height 276
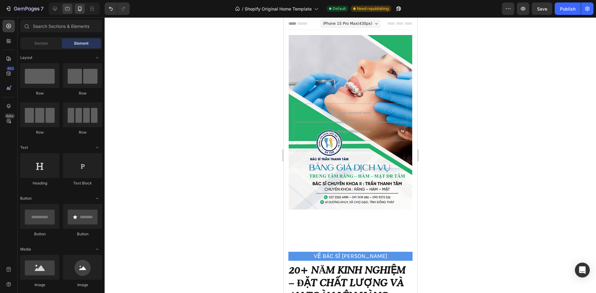
click at [69, 7] on icon at bounding box center [67, 9] width 6 height 6
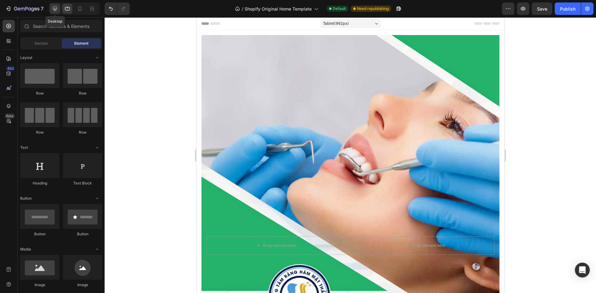
click at [54, 12] on div at bounding box center [55, 9] width 10 height 10
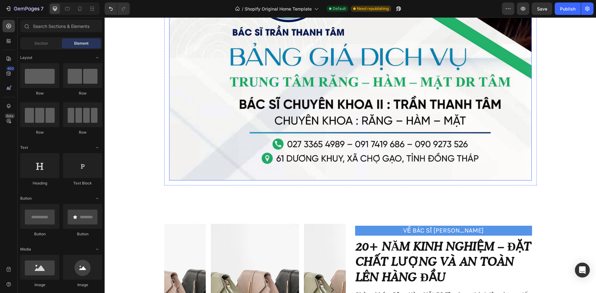
scroll to position [372, 0]
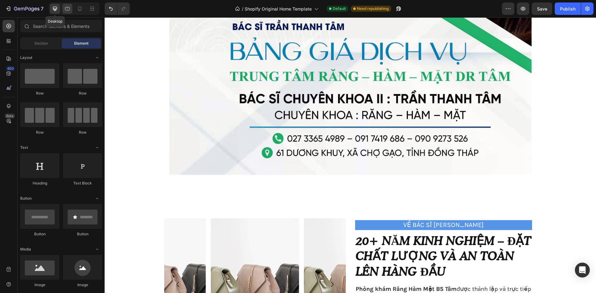
click at [70, 9] on icon at bounding box center [67, 9] width 6 height 6
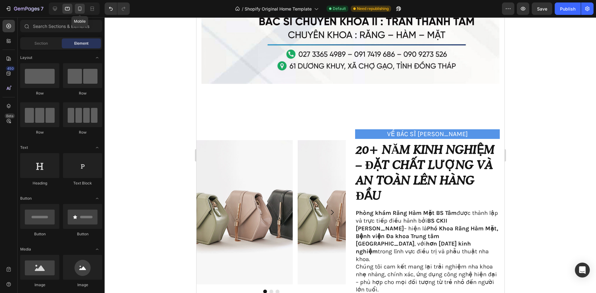
click at [81, 8] on icon at bounding box center [79, 9] width 3 height 4
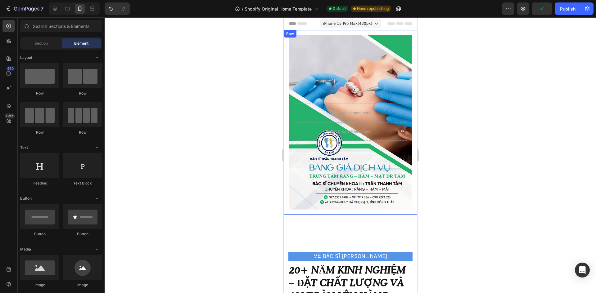
click at [451, 145] on div at bounding box center [350, 155] width 491 height 276
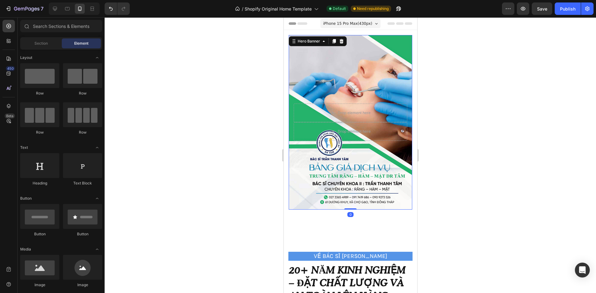
click at [350, 76] on div "Background Image" at bounding box center [349, 122] width 123 height 175
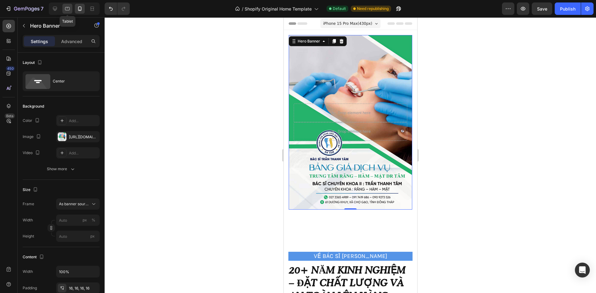
click at [67, 8] on icon at bounding box center [67, 9] width 6 height 6
type input "100"
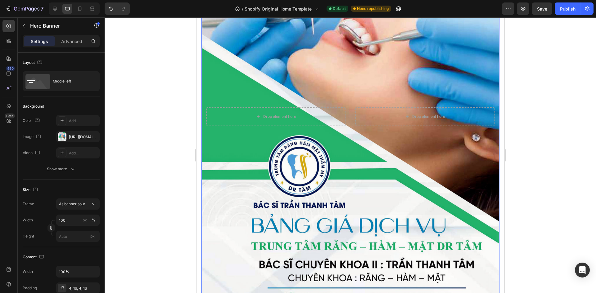
scroll to position [93, 0]
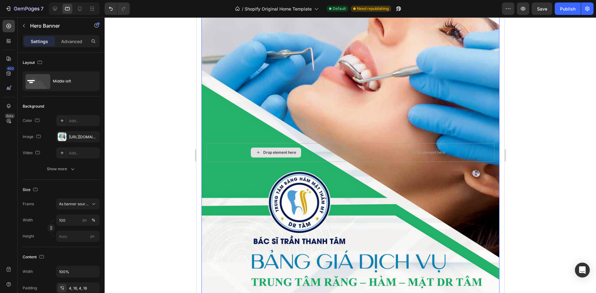
click at [323, 144] on div "Drop element here" at bounding box center [275, 152] width 139 height 19
click at [350, 142] on div "Drop element here Drop element here" at bounding box center [350, 152] width 298 height 21
click at [345, 134] on div "Background Image" at bounding box center [350, 152] width 298 height 421
click at [206, 134] on div "Background Image" at bounding box center [350, 152] width 298 height 421
click at [205, 135] on div "Background Image" at bounding box center [350, 152] width 298 height 421
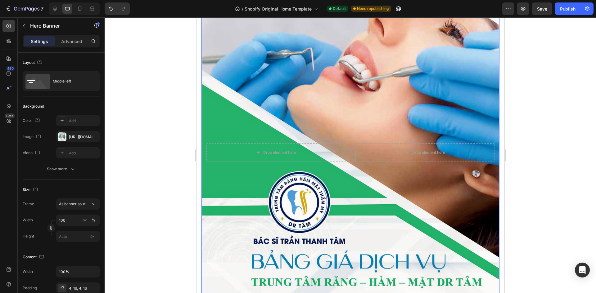
click at [206, 143] on div "Drop element here" at bounding box center [275, 152] width 139 height 19
click at [229, 145] on div "Drop element here" at bounding box center [275, 152] width 139 height 19
click at [356, 143] on div "Drop element here" at bounding box center [424, 152] width 139 height 19
click at [355, 144] on div "Drop element here" at bounding box center [424, 152] width 139 height 19
click at [345, 143] on div "Drop element here Drop element here" at bounding box center [350, 152] width 298 height 21
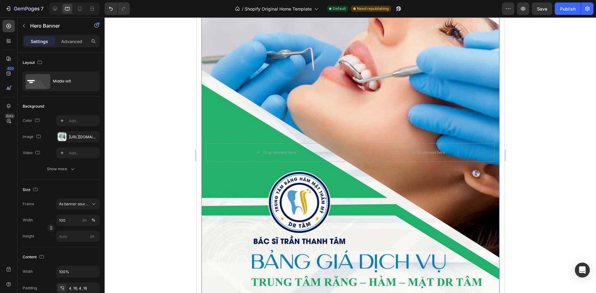
click at [344, 147] on div "Drop element here Drop element here" at bounding box center [350, 152] width 298 height 21
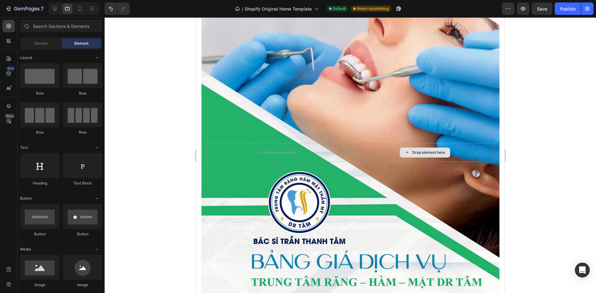
click at [429, 150] on div "Drop element here" at bounding box center [428, 152] width 33 height 5
click at [477, 147] on div "Drop element here" at bounding box center [424, 152] width 139 height 19
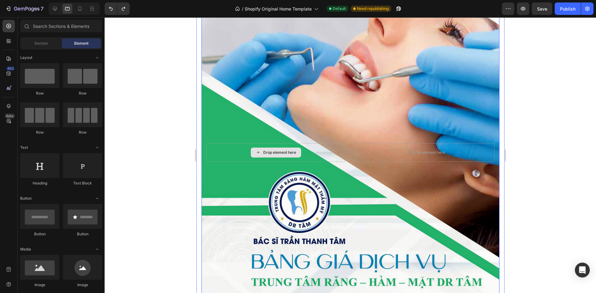
click at [318, 152] on div "Drop element here" at bounding box center [275, 152] width 139 height 19
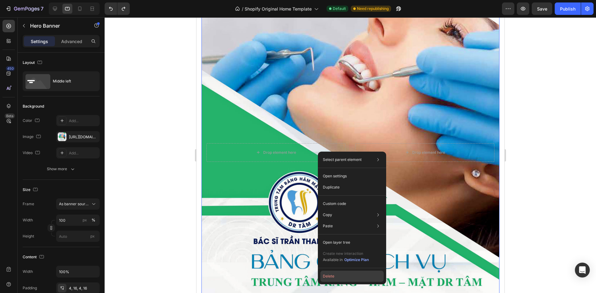
drag, startPoint x: 351, startPoint y: 275, endPoint x: 158, endPoint y: 234, distance: 196.5
click at [351, 275] on button "Delete" at bounding box center [351, 276] width 63 height 11
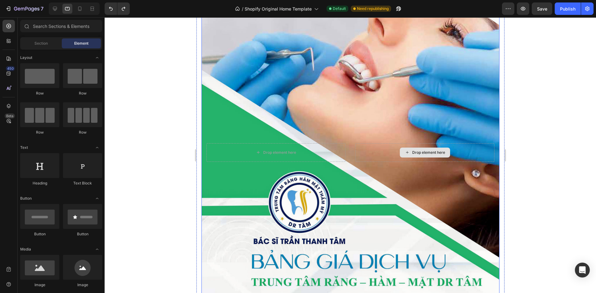
click at [377, 156] on div "Drop element here" at bounding box center [424, 152] width 139 height 19
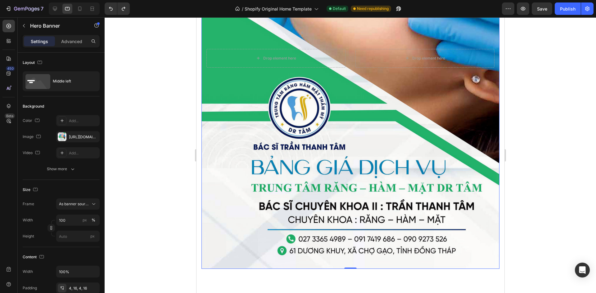
scroll to position [124, 0]
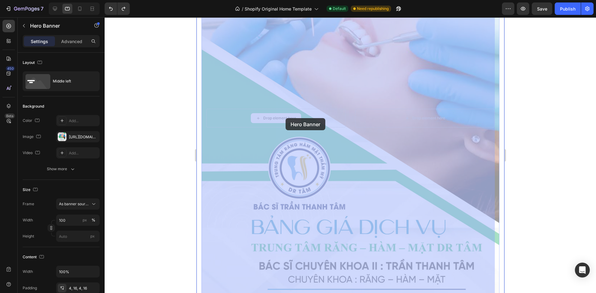
drag, startPoint x: 317, startPoint y: 118, endPoint x: 285, endPoint y: 118, distance: 32.0
drag, startPoint x: 308, startPoint y: 119, endPoint x: 311, endPoint y: 122, distance: 4.0
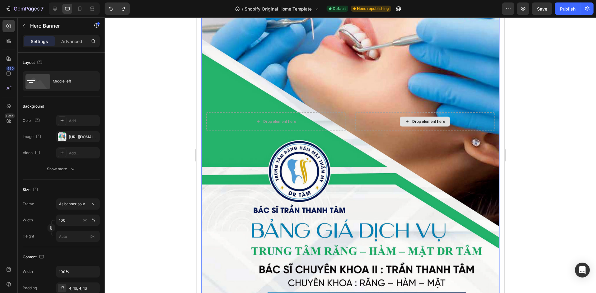
click at [360, 119] on div "Drop element here" at bounding box center [424, 121] width 139 height 19
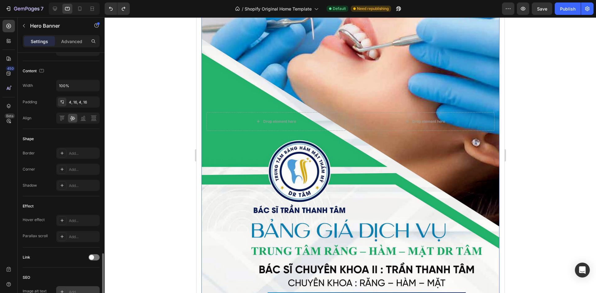
scroll to position [258, 0]
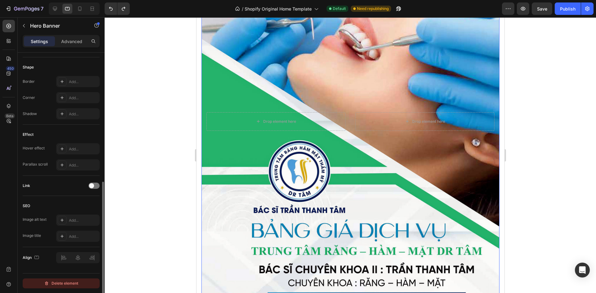
click at [64, 281] on div "Delete element" at bounding box center [61, 283] width 34 height 7
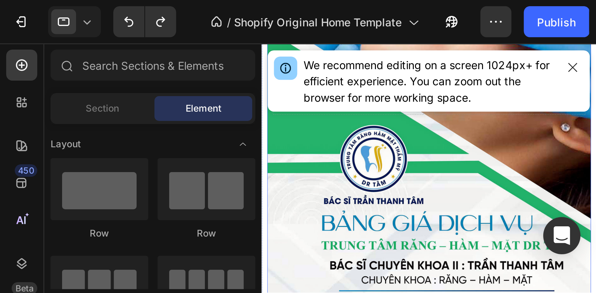
scroll to position [168, 0]
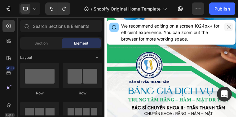
click at [229, 27] on icon "button" at bounding box center [228, 26] width 3 height 3
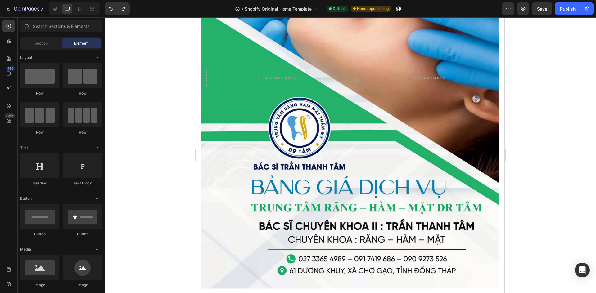
drag, startPoint x: 521, startPoint y: 97, endPoint x: 512, endPoint y: 104, distance: 11.2
click at [521, 97] on div at bounding box center [350, 155] width 491 height 276
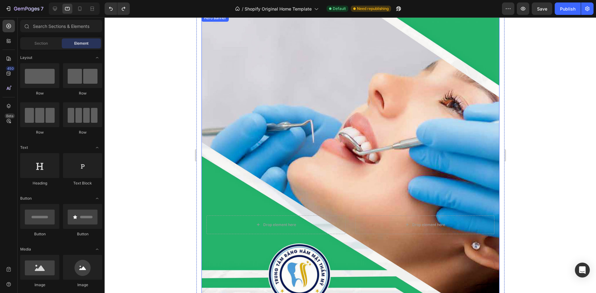
scroll to position [0, 0]
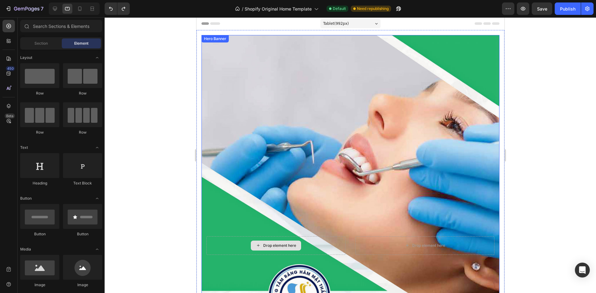
click at [313, 237] on div "Drop element here" at bounding box center [275, 245] width 139 height 19
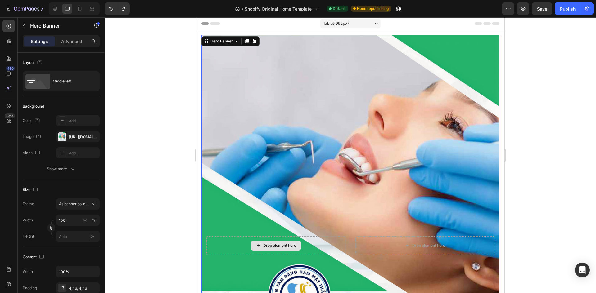
click at [316, 247] on div "Drop element here" at bounding box center [275, 245] width 139 height 19
click at [450, 22] on div at bounding box center [350, 23] width 298 height 12
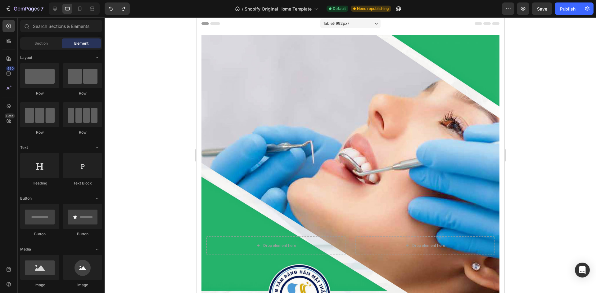
click at [422, 41] on div "Background Image" at bounding box center [350, 245] width 298 height 421
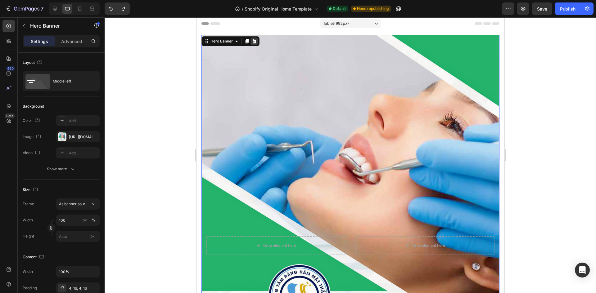
click at [252, 41] on icon at bounding box center [253, 41] width 5 height 5
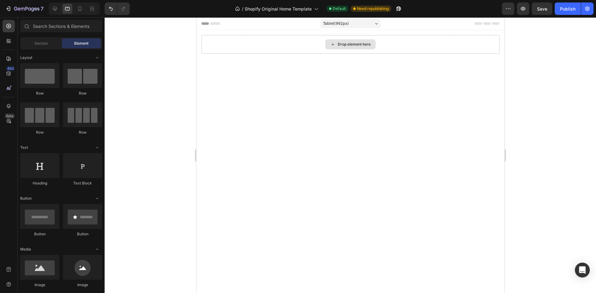
click at [255, 41] on div "Drop element here" at bounding box center [350, 44] width 298 height 19
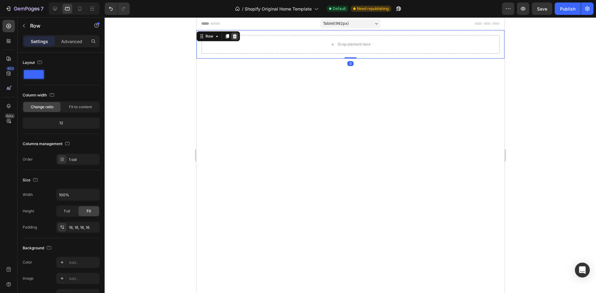
click at [234, 33] on div at bounding box center [233, 36] width 7 height 7
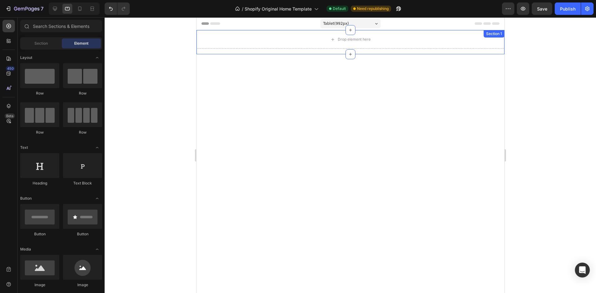
click at [243, 51] on div "Drop element here Section 1" at bounding box center [350, 42] width 308 height 24
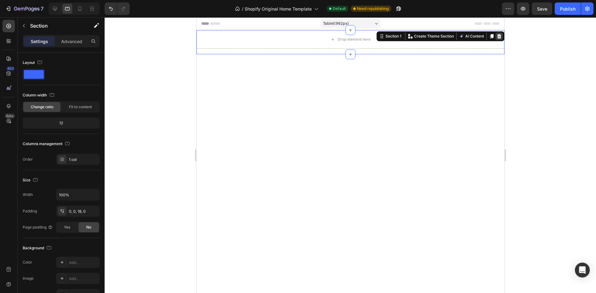
click at [497, 36] on icon at bounding box center [499, 36] width 4 height 4
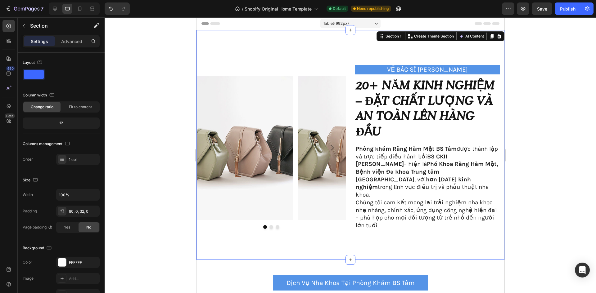
click at [293, 38] on div "Image Image Image Carousel VỀ BÁC SĨ [PERSON_NAME] Text Block 20+ năm kinh nghi…" at bounding box center [350, 145] width 308 height 230
click at [58, 7] on icon at bounding box center [55, 9] width 6 height 6
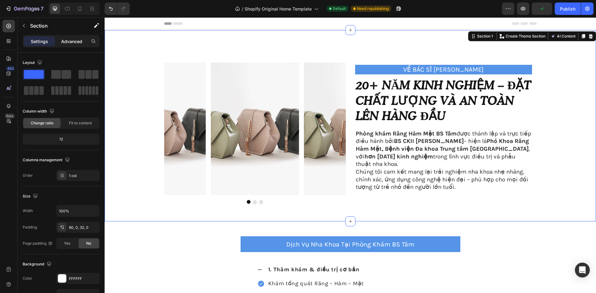
click at [69, 46] on div "Advanced" at bounding box center [71, 41] width 31 height 10
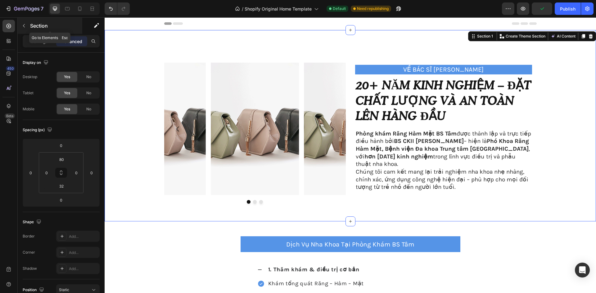
click at [28, 25] on button "button" at bounding box center [24, 26] width 10 height 10
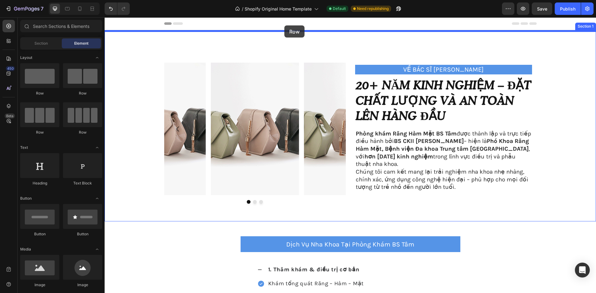
drag, startPoint x: 157, startPoint y: 93, endPoint x: 284, endPoint y: 25, distance: 143.8
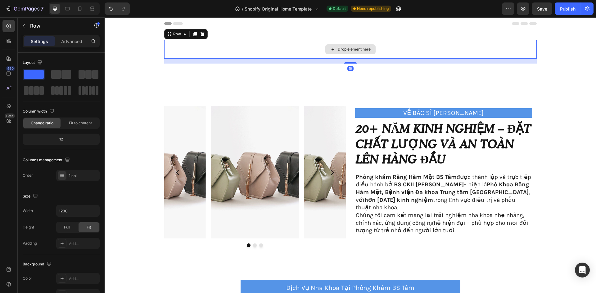
click at [172, 47] on div "Drop element here" at bounding box center [350, 49] width 372 height 19
click at [138, 54] on div "Drop element here Row 16" at bounding box center [350, 52] width 491 height 24
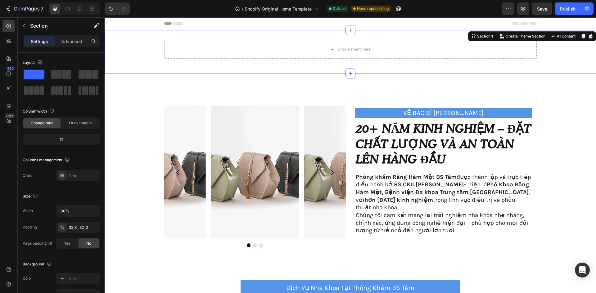
click at [230, 46] on div "Drop element here" at bounding box center [350, 49] width 372 height 19
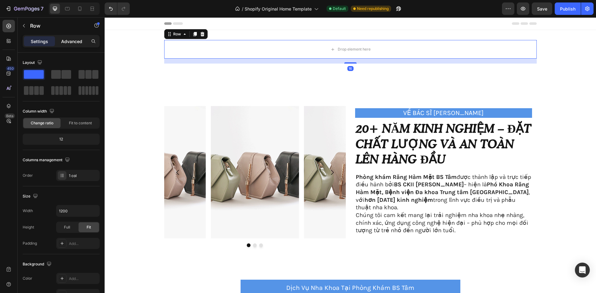
click at [76, 40] on p "Advanced" at bounding box center [71, 41] width 21 height 7
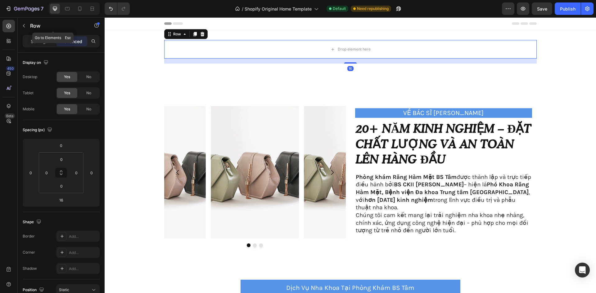
click at [26, 22] on button "button" at bounding box center [24, 26] width 10 height 10
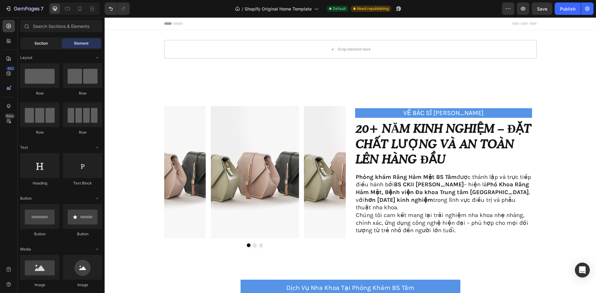
click at [30, 40] on div "Section" at bounding box center [40, 43] width 39 height 10
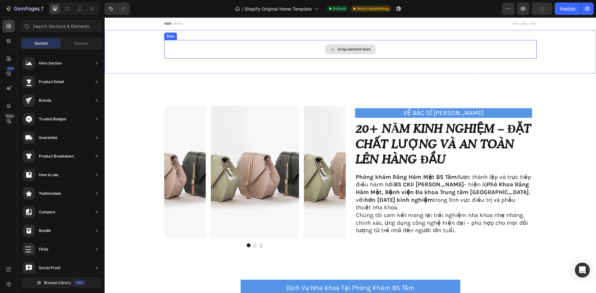
click at [350, 48] on div "Drop element here" at bounding box center [353, 49] width 33 height 5
click at [330, 50] on icon at bounding box center [332, 49] width 5 height 5
click at [357, 45] on div "Drop element here" at bounding box center [350, 49] width 50 height 10
click at [352, 52] on div "Drop element here" at bounding box center [350, 49] width 50 height 10
click at [66, 39] on div "Element" at bounding box center [81, 43] width 39 height 10
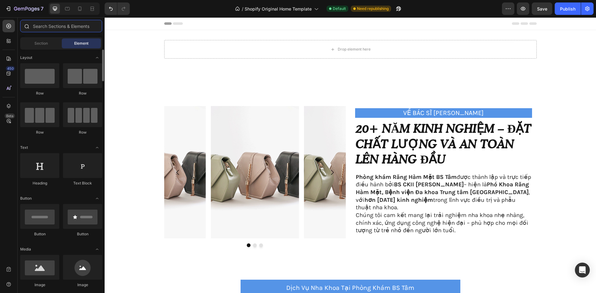
click at [60, 29] on input "text" at bounding box center [61, 26] width 82 height 12
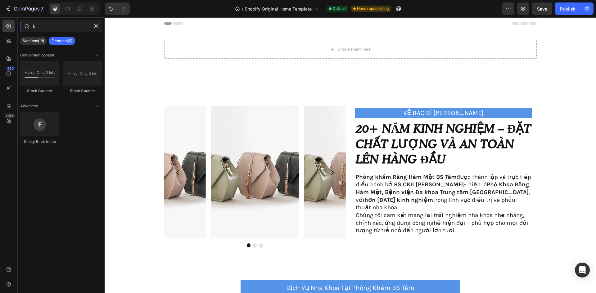
type input "k"
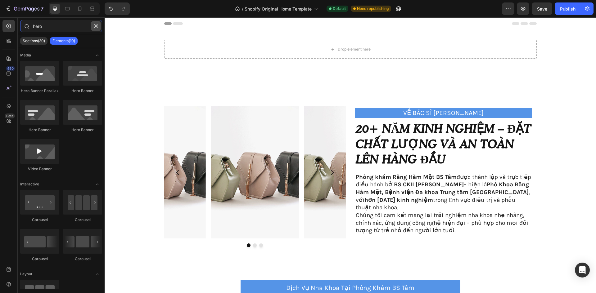
type input "hero"
click at [96, 26] on icon "button" at bounding box center [96, 26] width 4 height 4
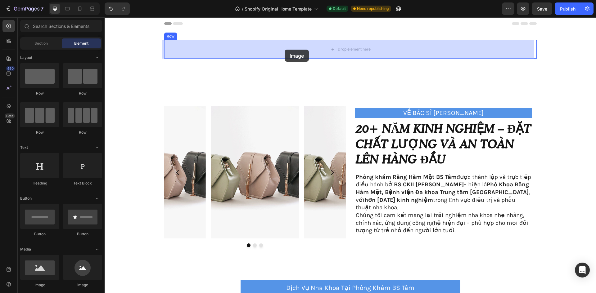
drag, startPoint x: 148, startPoint y: 282, endPoint x: 283, endPoint y: 56, distance: 263.0
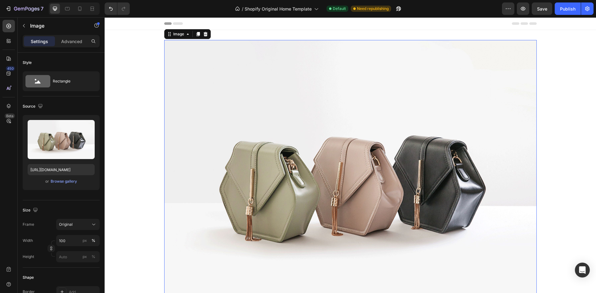
scroll to position [155, 0]
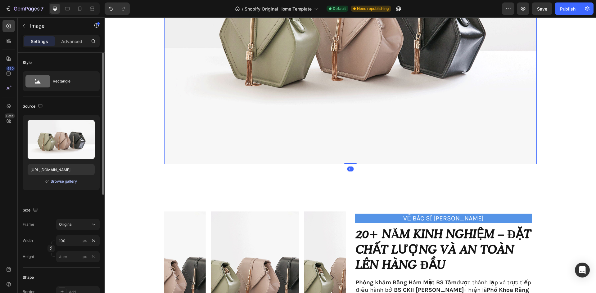
click at [58, 183] on div "Browse gallery" at bounding box center [64, 182] width 26 height 6
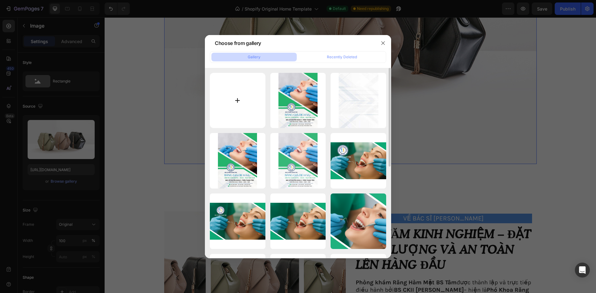
click at [244, 107] on input "file" at bounding box center [238, 101] width 56 height 56
type input "C:\fakepath\NK Dr T├óm_Menu b├¼a g├íy ß╗æc(21x29.7)_P4-images-0.jpg"
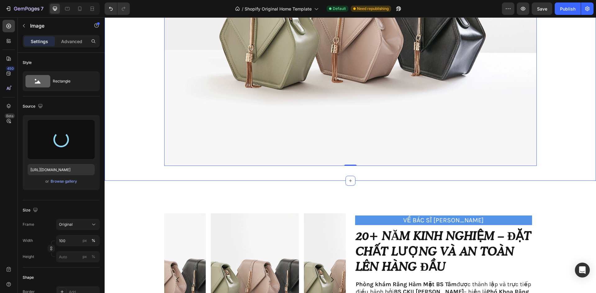
type input "[URL][DOMAIN_NAME]"
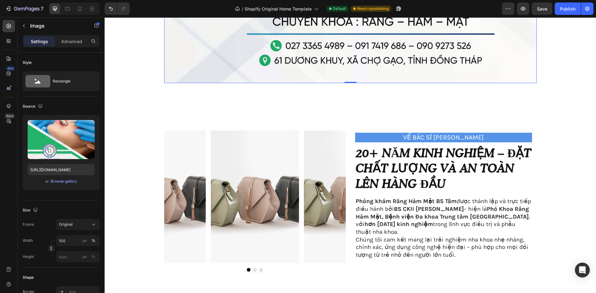
scroll to position [527, 0]
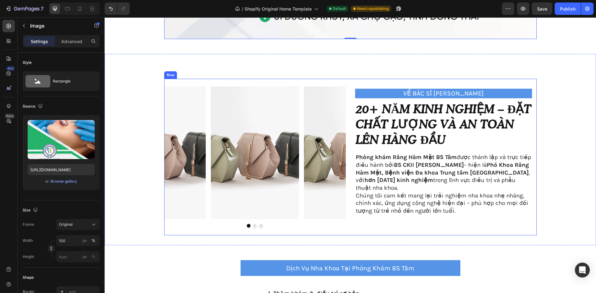
click at [358, 55] on div "Image Image Image Carousel VỀ BÁC SĨ [PERSON_NAME] Text Block 20+ năm kinh nghi…" at bounding box center [350, 149] width 491 height 191
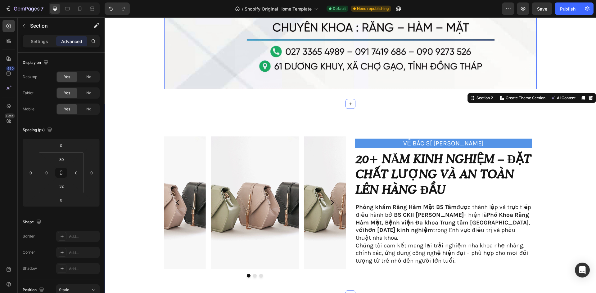
scroll to position [434, 0]
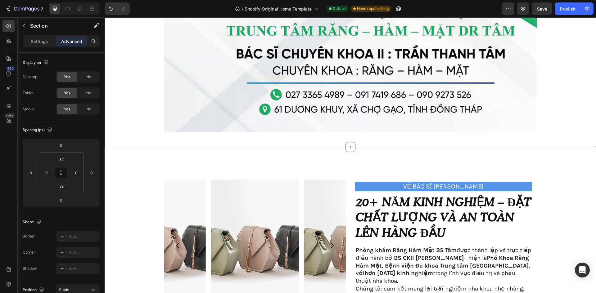
scroll to position [172, 0]
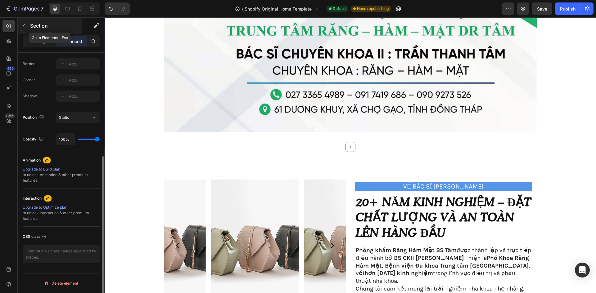
click at [23, 25] on icon "button" at bounding box center [23, 25] width 5 height 5
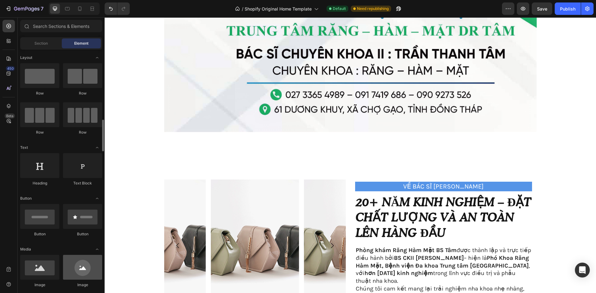
scroll to position [62, 0]
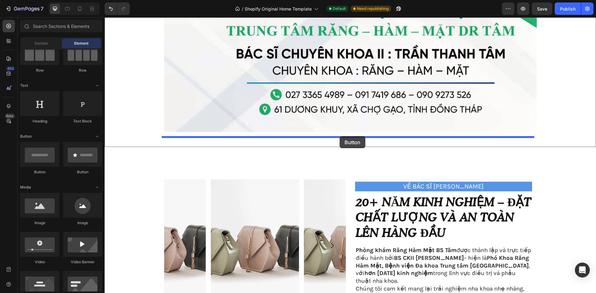
drag, startPoint x: 140, startPoint y: 174, endPoint x: 339, endPoint y: 136, distance: 202.7
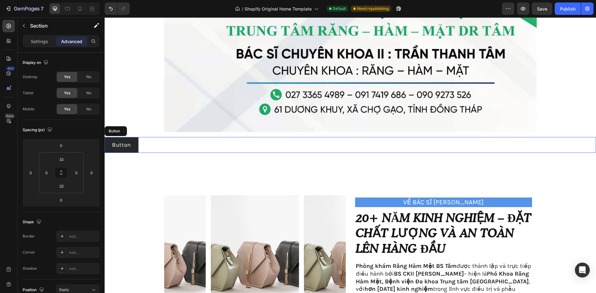
click at [206, 142] on div "Button Button" at bounding box center [350, 145] width 491 height 16
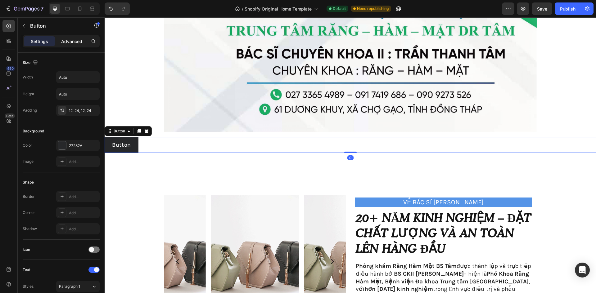
click at [70, 41] on p "Advanced" at bounding box center [71, 41] width 21 height 7
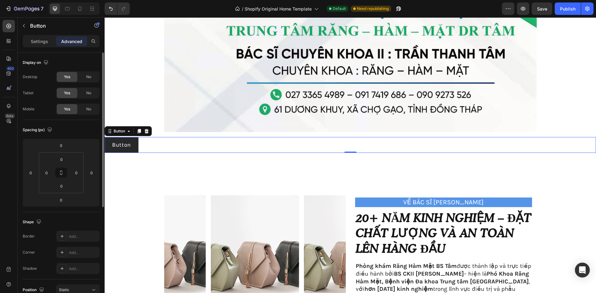
click at [37, 43] on p "Settings" at bounding box center [39, 41] width 17 height 7
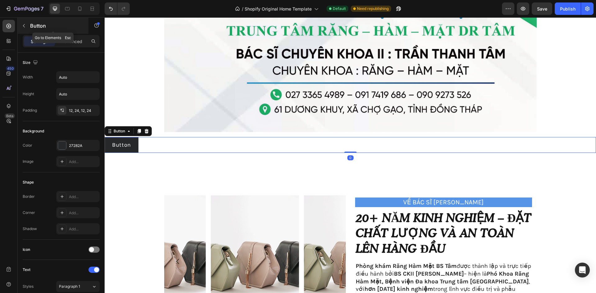
click at [25, 24] on icon "button" at bounding box center [23, 25] width 5 height 5
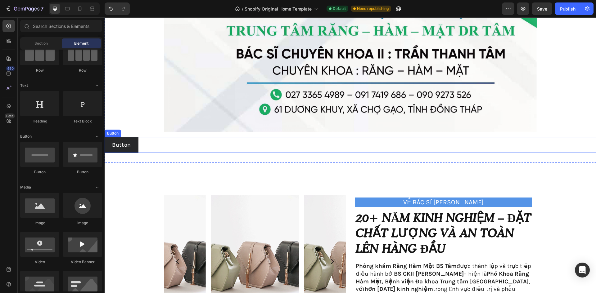
click at [160, 150] on div "Button Button" at bounding box center [350, 145] width 491 height 16
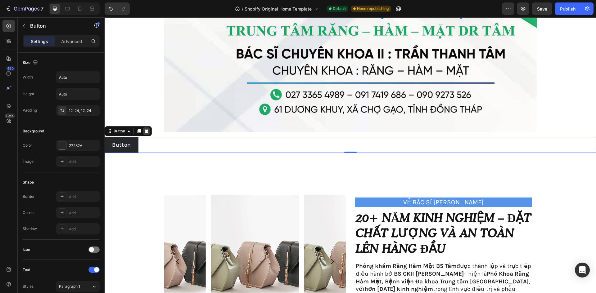
click at [147, 129] on icon at bounding box center [147, 131] width 4 height 4
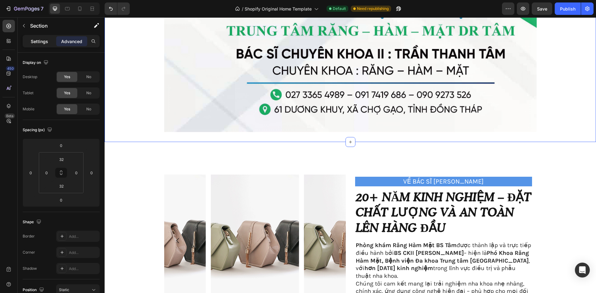
click at [40, 46] on div "Settings" at bounding box center [39, 41] width 31 height 10
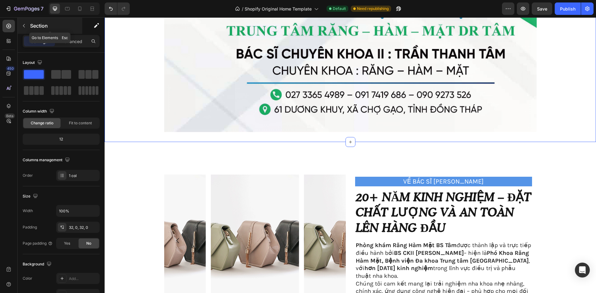
click at [29, 29] on button "button" at bounding box center [24, 26] width 10 height 10
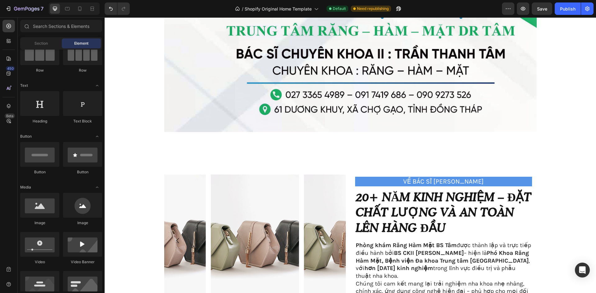
scroll to position [0, 0]
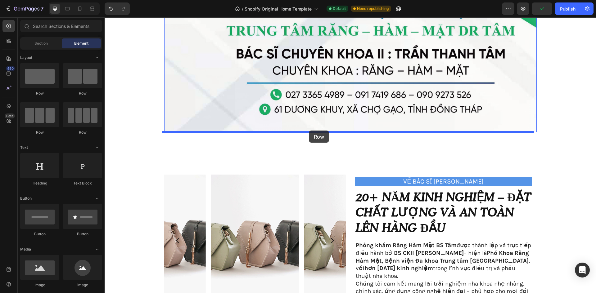
drag, startPoint x: 190, startPoint y: 102, endPoint x: 309, endPoint y: 131, distance: 121.9
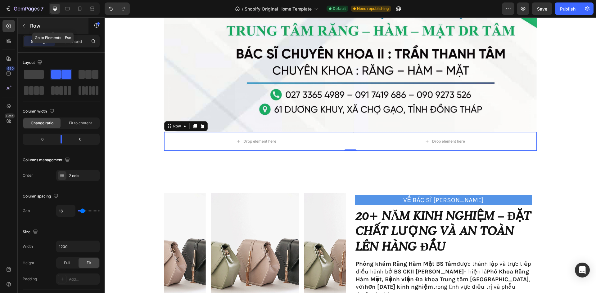
click at [22, 21] on button "button" at bounding box center [24, 26] width 10 height 10
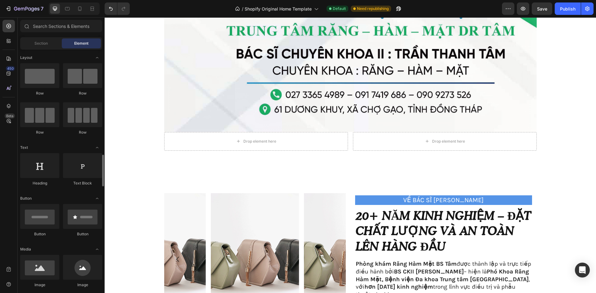
scroll to position [93, 0]
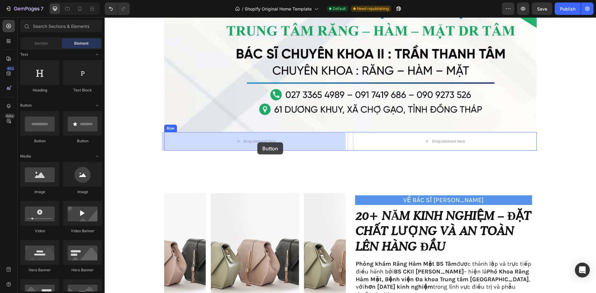
drag, startPoint x: 180, startPoint y: 146, endPoint x: 257, endPoint y: 142, distance: 77.3
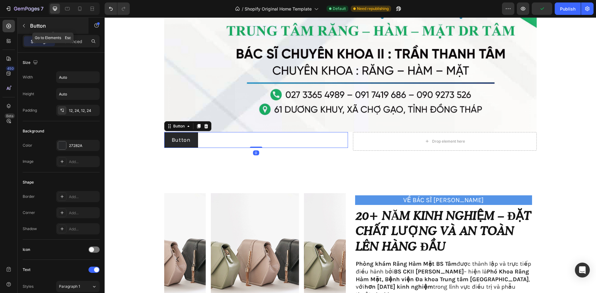
click at [34, 26] on p "Button" at bounding box center [56, 25] width 53 height 7
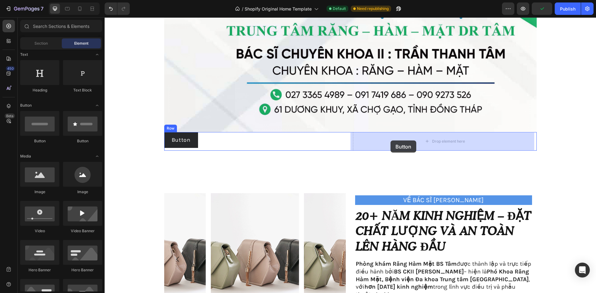
drag, startPoint x: 158, startPoint y: 149, endPoint x: 390, endPoint y: 141, distance: 232.5
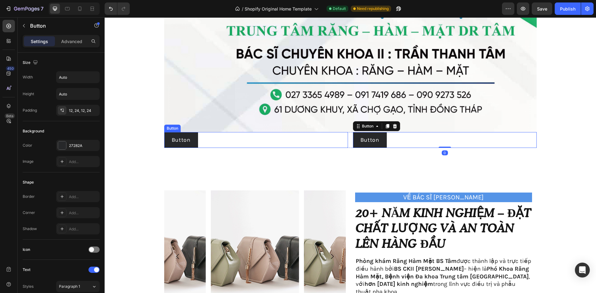
click at [237, 143] on div "Button Button" at bounding box center [256, 140] width 184 height 16
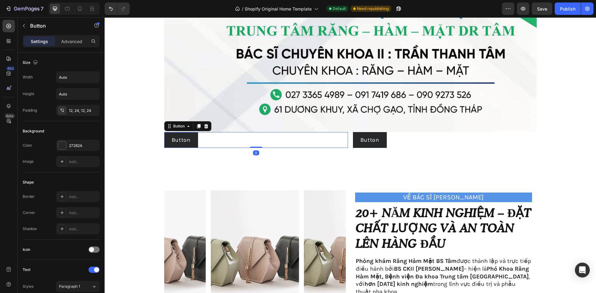
scroll to position [172, 0]
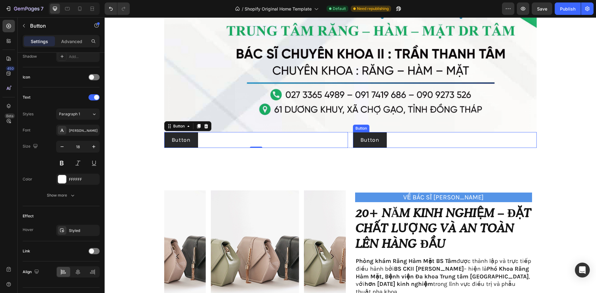
click at [404, 135] on div "Button Button" at bounding box center [445, 140] width 184 height 16
click at [269, 145] on div "Button Button 0" at bounding box center [256, 140] width 184 height 16
click at [411, 139] on div "Button Button" at bounding box center [445, 140] width 184 height 16
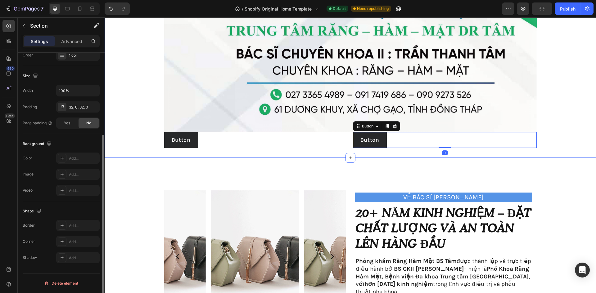
scroll to position [0, 0]
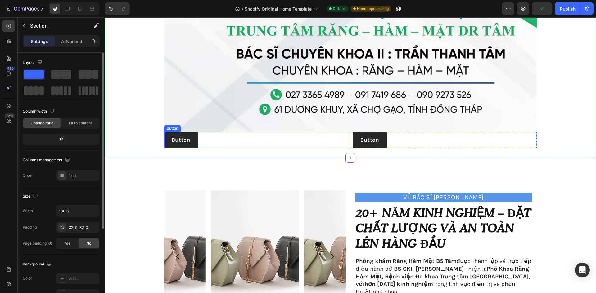
click at [265, 142] on div "Button Button" at bounding box center [256, 140] width 184 height 16
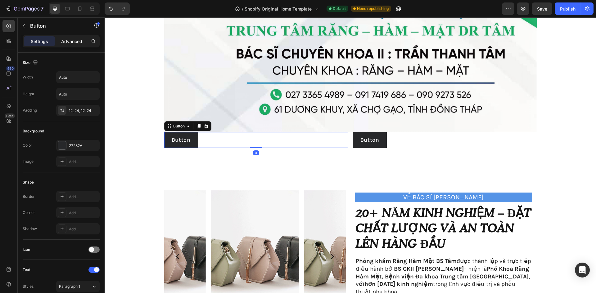
click at [65, 40] on p "Advanced" at bounding box center [71, 41] width 21 height 7
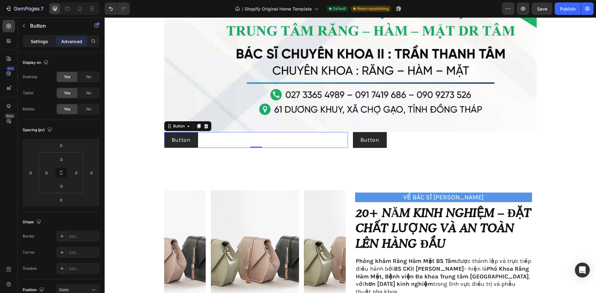
click at [45, 37] on div "Settings" at bounding box center [39, 41] width 31 height 10
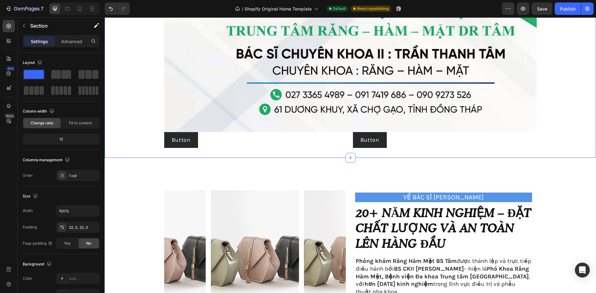
click at [343, 146] on div "Button Button" at bounding box center [256, 140] width 184 height 16
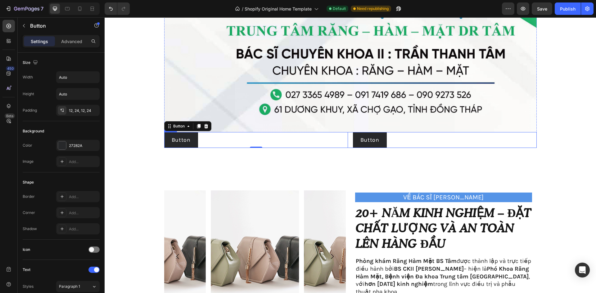
click at [349, 145] on div "Button Button 0 Button Button Row" at bounding box center [350, 140] width 372 height 16
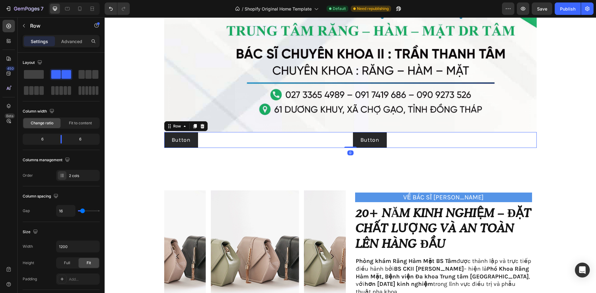
click at [348, 146] on div "Button Button Button Button Row 0" at bounding box center [350, 140] width 372 height 16
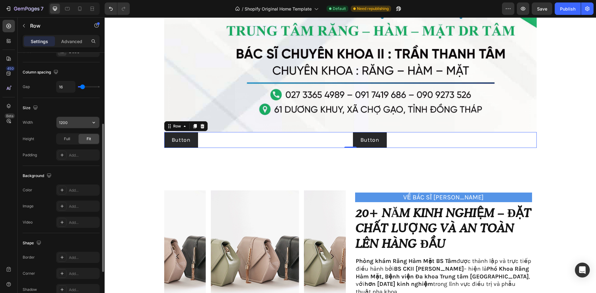
click at [77, 122] on input "1200" at bounding box center [77, 122] width 43 height 11
click at [73, 123] on input "1200" at bounding box center [77, 122] width 43 height 11
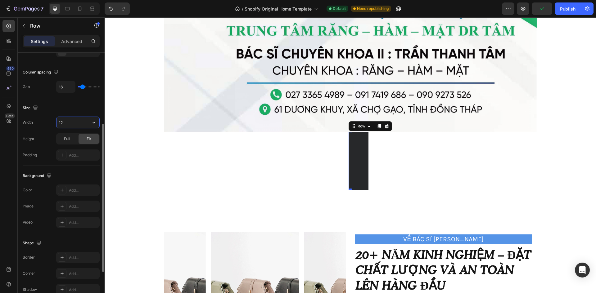
type input "1"
type input "6"
type input "500"
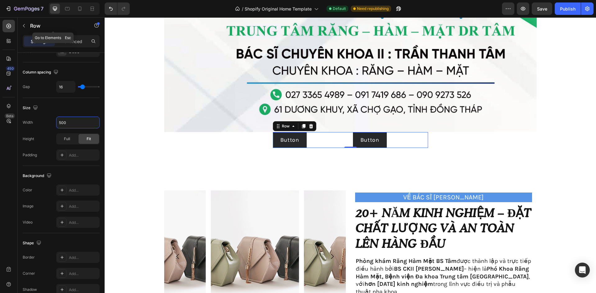
drag, startPoint x: 30, startPoint y: 31, endPoint x: 32, endPoint y: 36, distance: 5.6
click at [30, 32] on div "Row" at bounding box center [53, 26] width 71 height 16
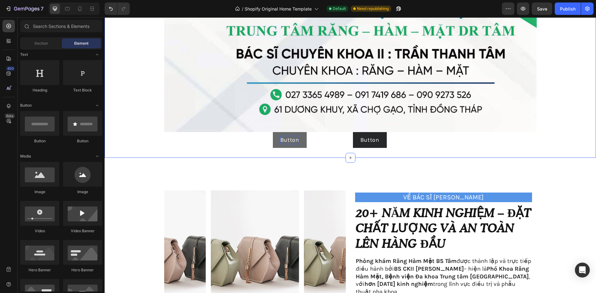
click at [293, 143] on p "Button" at bounding box center [289, 140] width 19 height 8
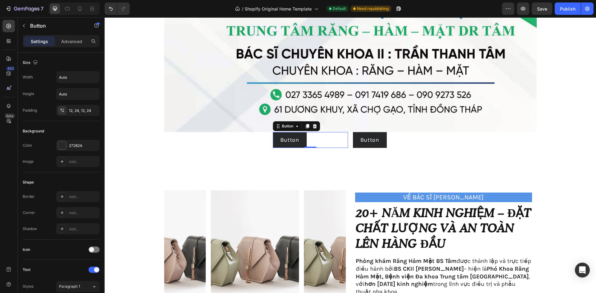
click at [321, 138] on div "Button Button 0" at bounding box center [310, 140] width 75 height 16
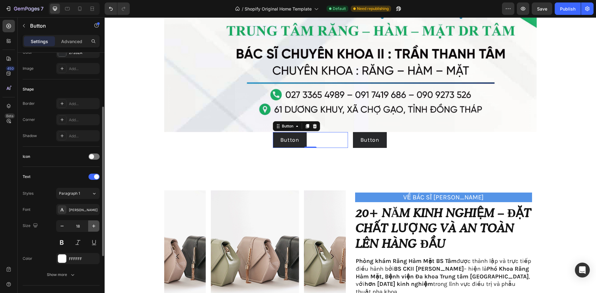
click at [91, 229] on icon "button" at bounding box center [94, 226] width 6 height 6
click at [95, 226] on icon "button" at bounding box center [94, 226] width 6 height 6
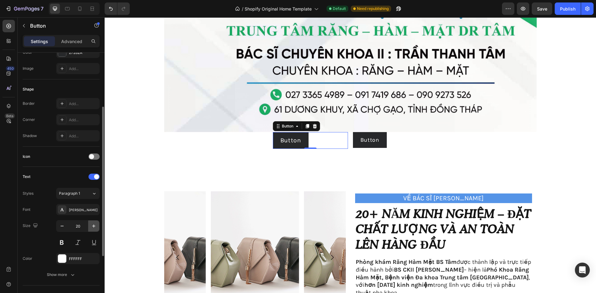
click at [95, 226] on icon "button" at bounding box center [94, 226] width 6 height 6
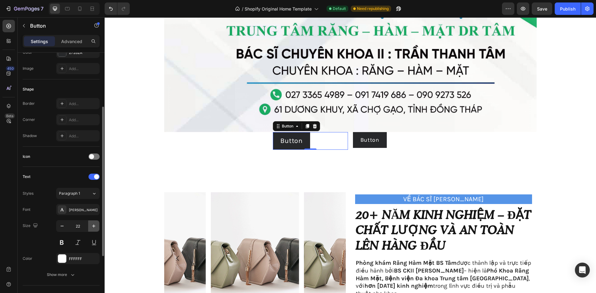
click at [95, 226] on icon "button" at bounding box center [94, 226] width 6 height 6
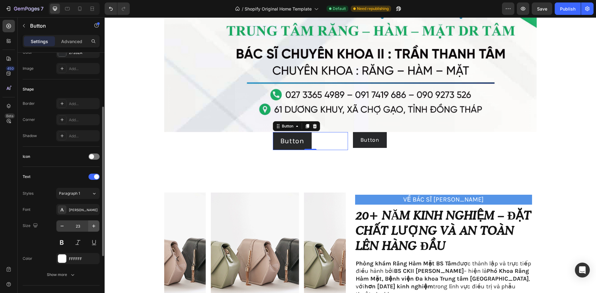
click at [91, 230] on button "button" at bounding box center [93, 226] width 11 height 11
click at [91, 228] on icon "button" at bounding box center [94, 226] width 6 height 6
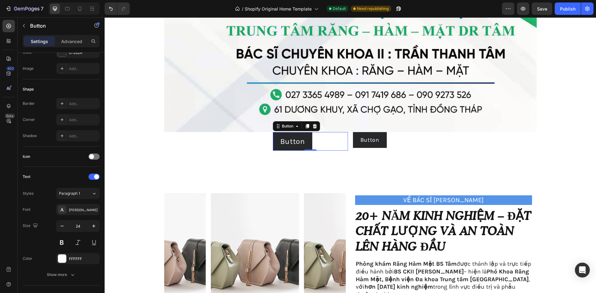
type input "25"
click at [398, 145] on div "Button Button" at bounding box center [390, 140] width 75 height 16
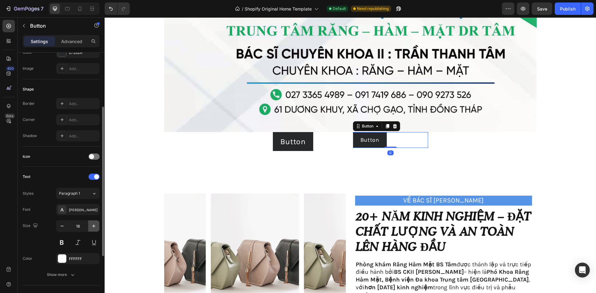
click at [94, 226] on icon "button" at bounding box center [94, 226] width 6 height 6
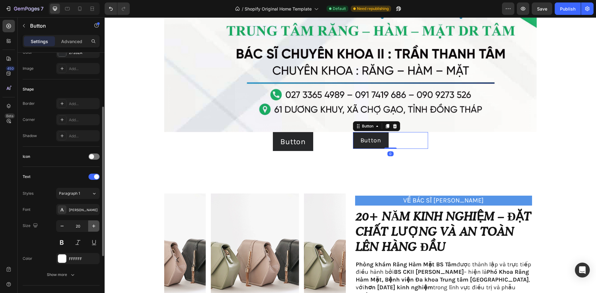
click at [94, 226] on icon "button" at bounding box center [94, 226] width 6 height 6
click at [92, 227] on icon "button" at bounding box center [94, 226] width 6 height 6
type input "25"
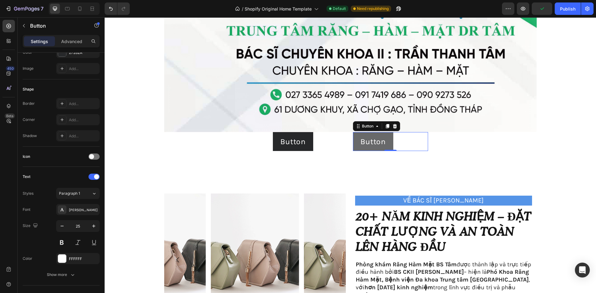
click at [385, 141] on button "Button" at bounding box center [373, 141] width 40 height 19
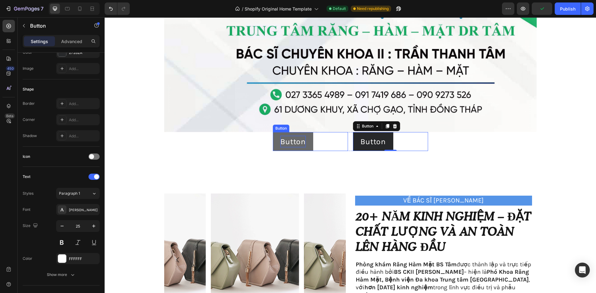
click at [297, 138] on p "Button" at bounding box center [292, 142] width 25 height 12
click at [300, 143] on p "Button" at bounding box center [292, 142] width 25 height 12
click at [306, 141] on button "Button" at bounding box center [293, 141] width 40 height 19
click at [301, 144] on p "Button" at bounding box center [292, 142] width 25 height 12
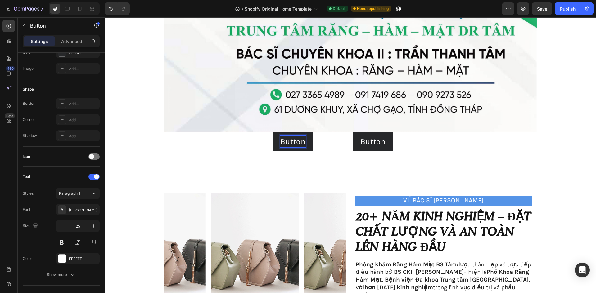
click at [334, 141] on div "Button Button 0" at bounding box center [310, 141] width 75 height 19
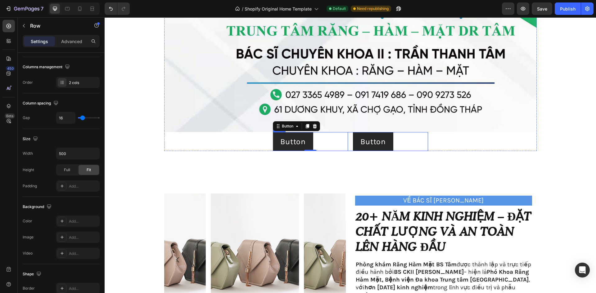
click at [347, 142] on div "Button Button 0 Button Button Row" at bounding box center [350, 141] width 155 height 19
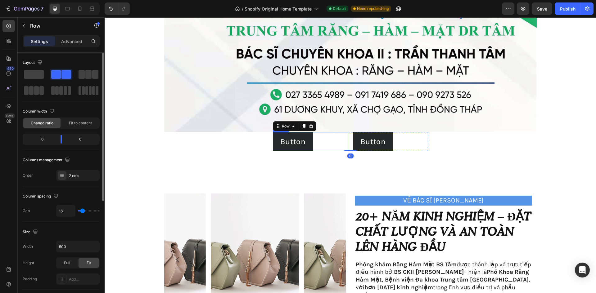
click at [338, 143] on div "Button Button" at bounding box center [310, 141] width 75 height 19
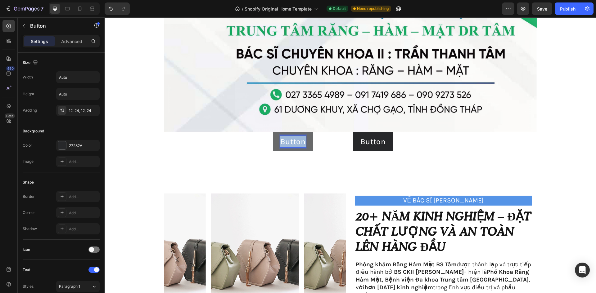
click at [297, 140] on p "Button" at bounding box center [292, 142] width 25 height 12
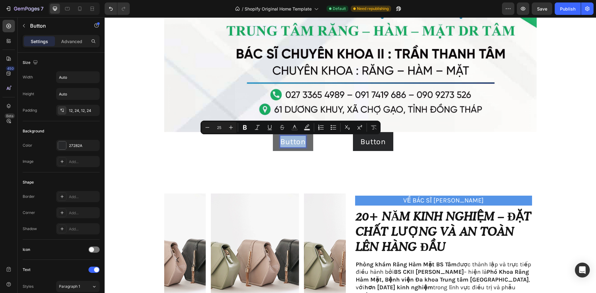
click at [297, 140] on p "Button" at bounding box center [292, 142] width 25 height 12
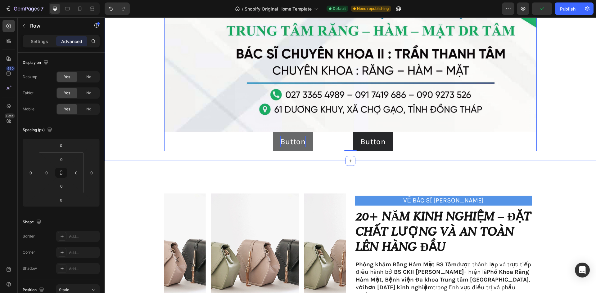
click at [293, 147] on p "Button" at bounding box center [292, 142] width 25 height 12
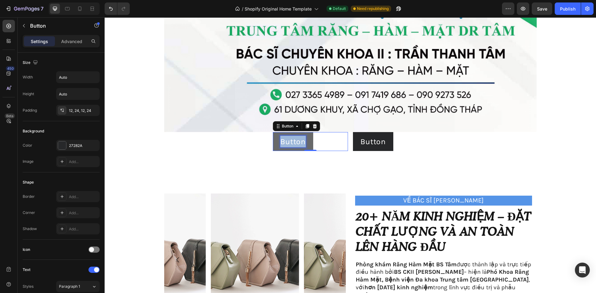
click at [293, 142] on p "Button" at bounding box center [292, 142] width 25 height 12
click at [273, 132] on button "ĐĂTj" at bounding box center [289, 141] width 32 height 19
click at [273, 132] on button "Đặt" at bounding box center [287, 141] width 28 height 19
click at [273, 132] on button "Đặt Lịch" at bounding box center [296, 141] width 46 height 19
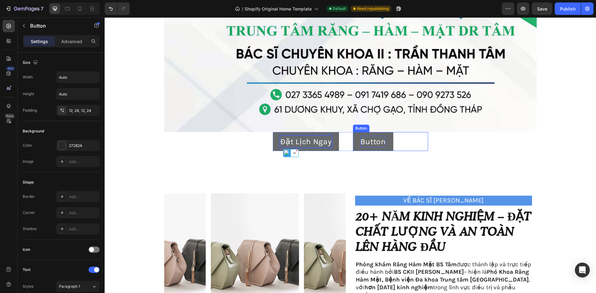
click at [366, 139] on p "Button" at bounding box center [372, 142] width 25 height 12
click at [383, 140] on p "Button" at bounding box center [372, 142] width 25 height 12
click at [353, 132] on button "Xem" at bounding box center [369, 141] width 32 height 19
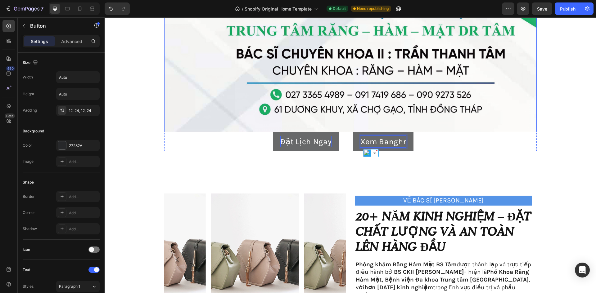
click at [353, 132] on button "Xem Banghr" at bounding box center [383, 141] width 61 height 19
click at [353, 132] on button "Xem Bảng" at bounding box center [379, 141] width 53 height 19
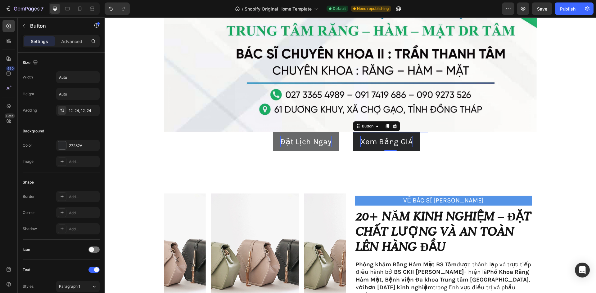
drag, startPoint x: 409, startPoint y: 145, endPoint x: 403, endPoint y: 143, distance: 7.1
click at [409, 145] on button "Xem Bảng GIÁ" at bounding box center [386, 141] width 67 height 19
click at [404, 143] on p "Xem Bảng GIÁ" at bounding box center [386, 142] width 52 height 12
click at [409, 141] on p "Xem Bảng GiÁ" at bounding box center [386, 142] width 52 height 12
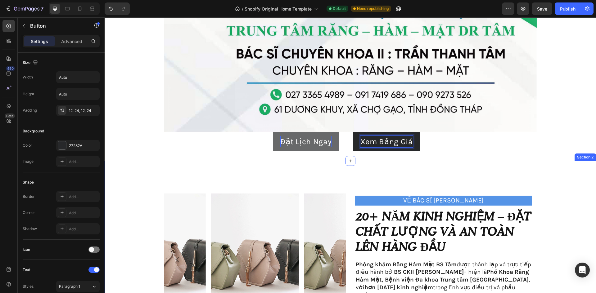
click at [470, 168] on div "Image Image Image Carousel VỀ BÁC SĨ [PERSON_NAME] Text Block 20+ năm kinh nghi…" at bounding box center [350, 256] width 491 height 191
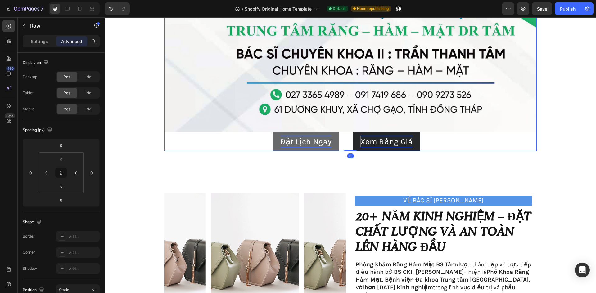
click at [493, 185] on div "Image Image Image Carousel VỀ BÁC SĨ [PERSON_NAME] Text Block 20+ năm kinh nghi…" at bounding box center [350, 256] width 491 height 191
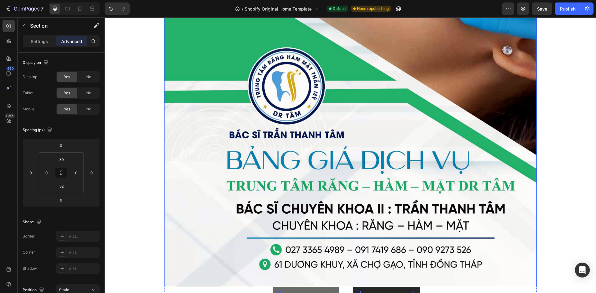
scroll to position [434, 0]
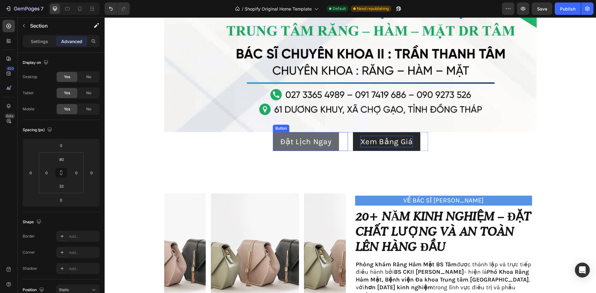
click at [292, 150] on button "Đặt Lịch Ngay" at bounding box center [306, 141] width 66 height 19
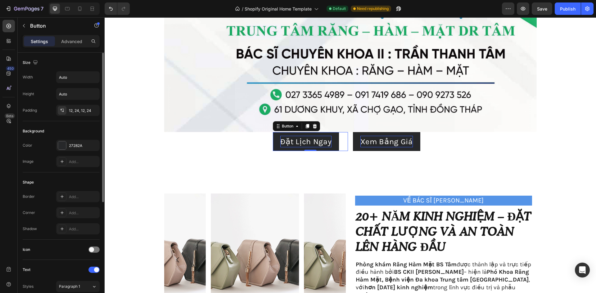
scroll to position [155, 0]
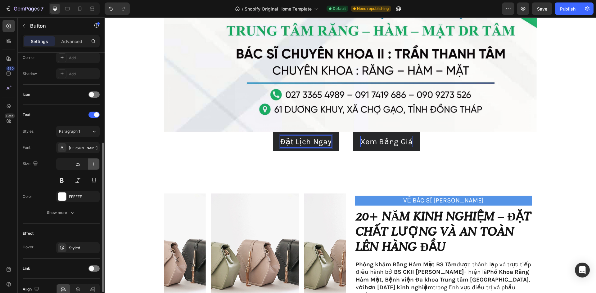
click at [94, 165] on icon "button" at bounding box center [94, 164] width 6 height 6
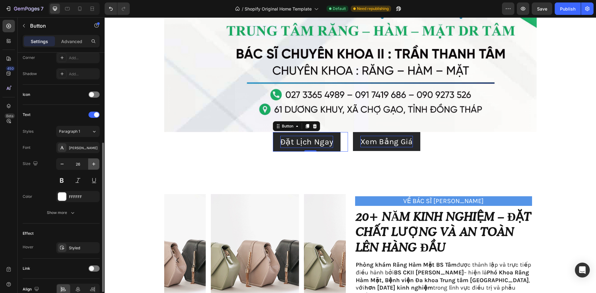
click at [94, 165] on icon "button" at bounding box center [94, 164] width 6 height 6
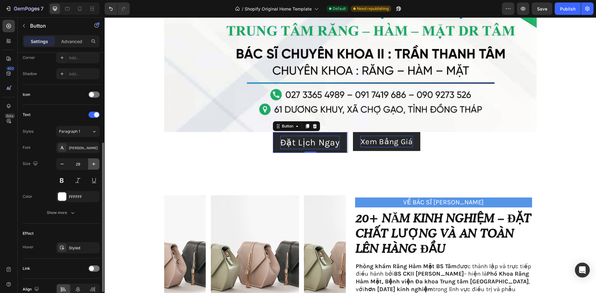
click at [94, 165] on icon "button" at bounding box center [94, 164] width 6 height 6
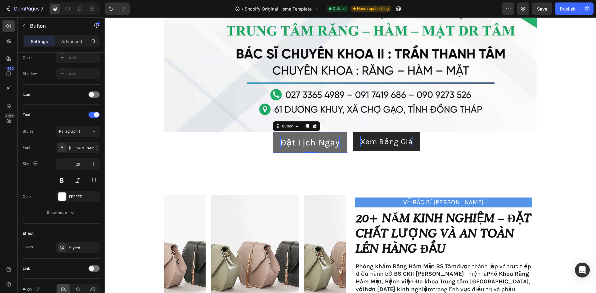
type input "30"
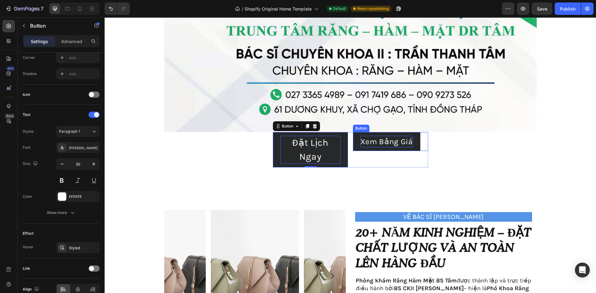
click at [386, 145] on p "Xem Bảng Giá" at bounding box center [386, 142] width 52 height 12
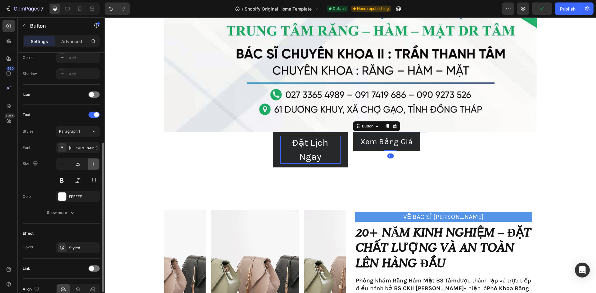
click at [93, 165] on icon "button" at bounding box center [94, 164] width 6 height 6
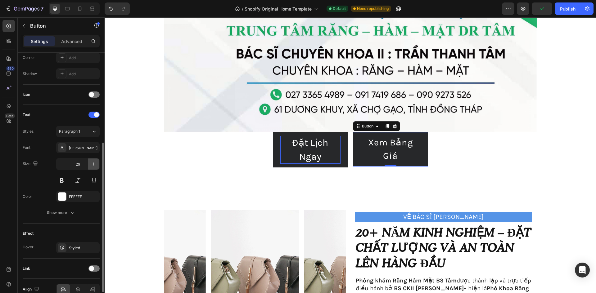
type input "30"
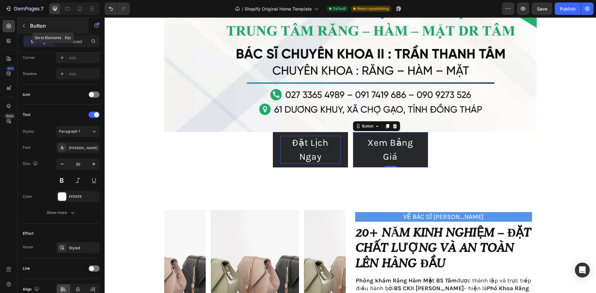
click at [21, 26] on button "button" at bounding box center [24, 26] width 10 height 10
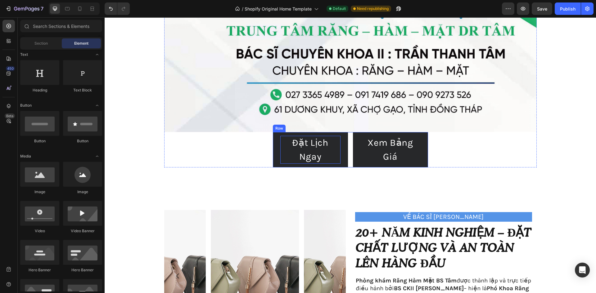
click at [313, 160] on div "Đặt Lịch Ngay Button" at bounding box center [310, 149] width 75 height 35
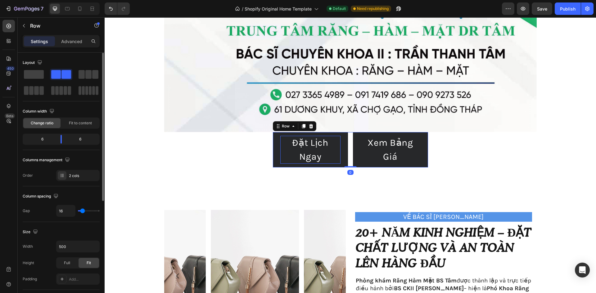
scroll to position [93, 0]
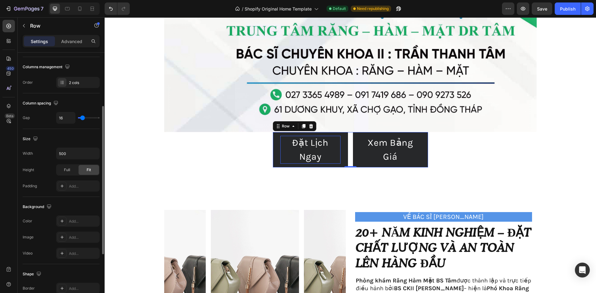
type input "0"
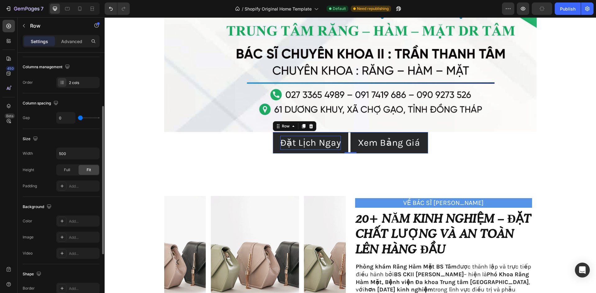
drag, startPoint x: 83, startPoint y: 118, endPoint x: 61, endPoint y: 119, distance: 21.7
type input "0"
click at [78, 118] on input "range" at bounding box center [89, 117] width 22 height 1
type input "11"
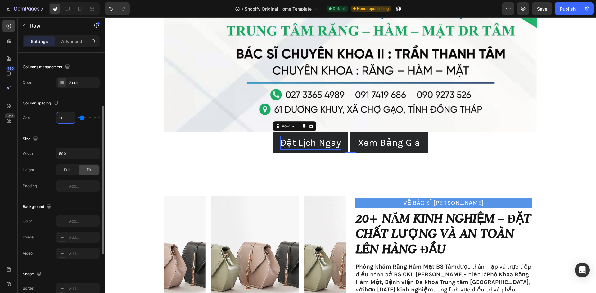
type input "24"
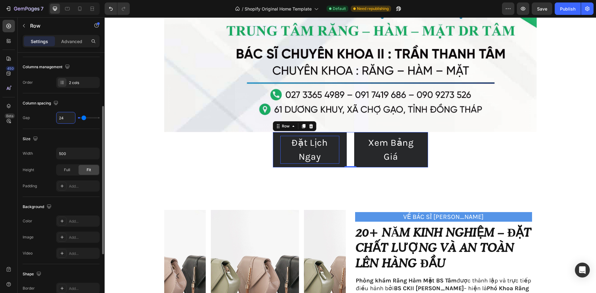
type input "36"
type input "62"
type input "60"
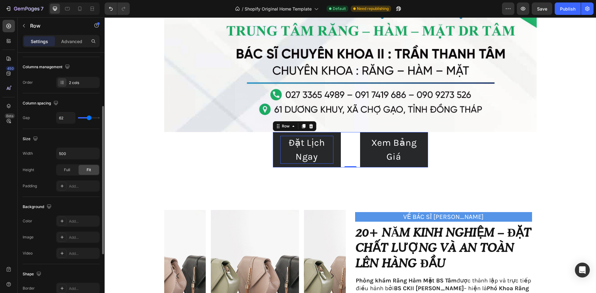
type input "60"
type input "58"
type input "56"
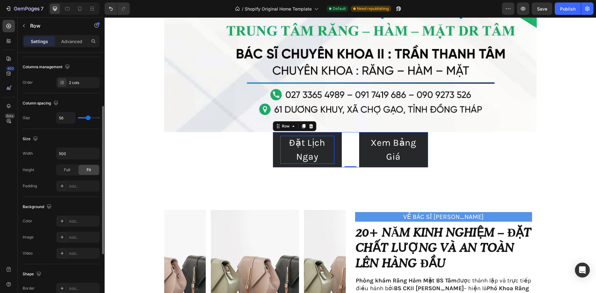
type input "44"
type input "38"
type input "33"
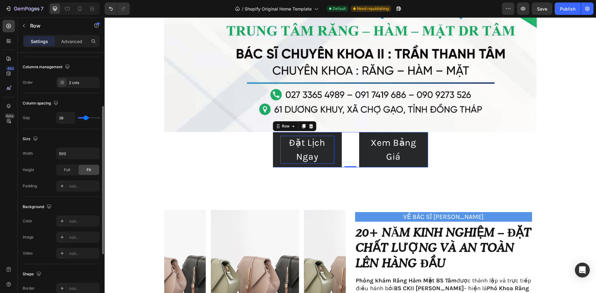
type input "33"
type input "31"
type input "29"
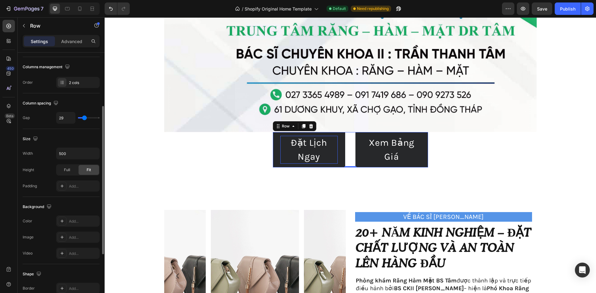
type input "27"
type input "24"
type input "16"
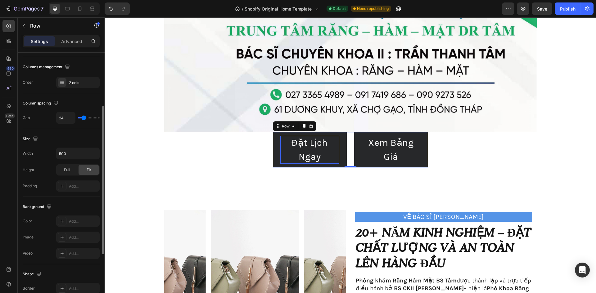
type input "16"
type input "9"
type input "2"
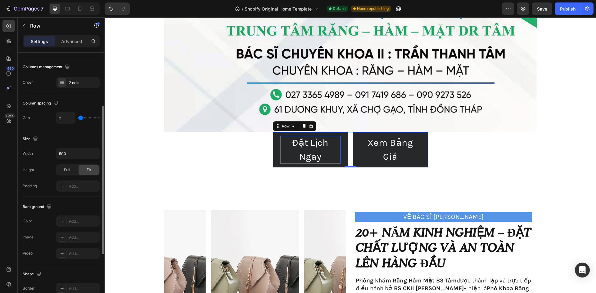
type input "0"
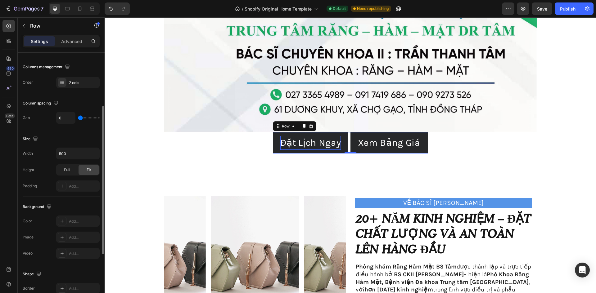
drag, startPoint x: 82, startPoint y: 116, endPoint x: 69, endPoint y: 140, distance: 27.6
click at [78, 118] on input "range" at bounding box center [89, 117] width 22 height 1
click at [73, 149] on input "500" at bounding box center [77, 153] width 43 height 11
click at [94, 156] on button "button" at bounding box center [93, 153] width 11 height 11
click at [82, 154] on input "500" at bounding box center [77, 153] width 43 height 11
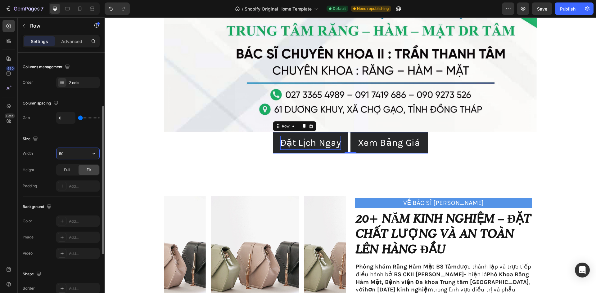
type input "5"
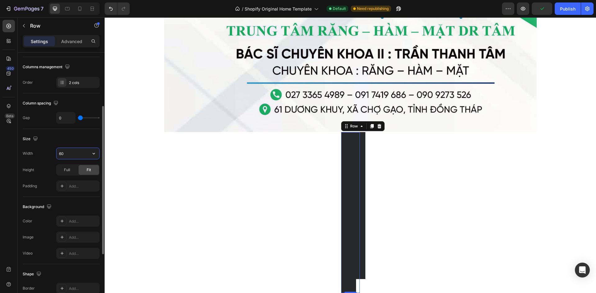
type input "600"
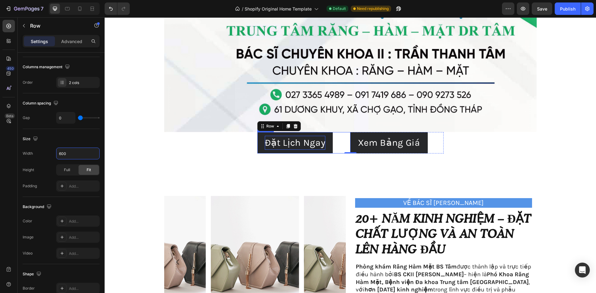
click at [276, 145] on p "Đặt Lịch Ngay" at bounding box center [295, 143] width 61 height 14
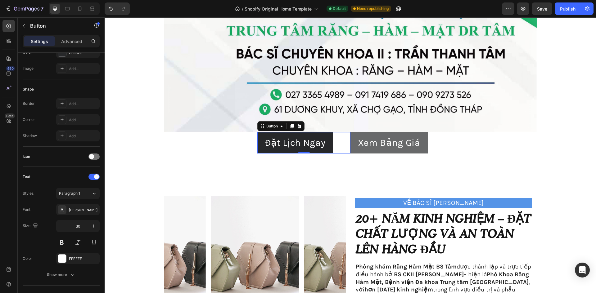
scroll to position [0, 0]
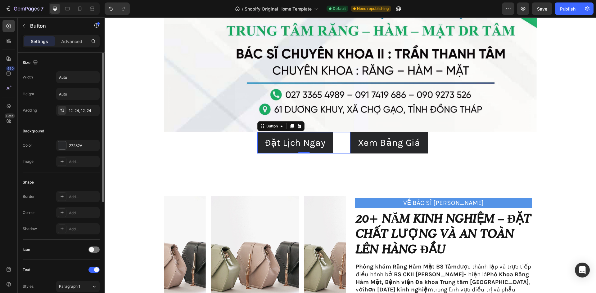
click at [341, 148] on div "Đặt Lịch Ngay Button 0" at bounding box center [303, 142] width 93 height 21
click at [436, 143] on div "Xem Bảng Giá Button" at bounding box center [396, 142] width 93 height 21
click at [342, 151] on div "Đặt Lịch Ngay Button 0" at bounding box center [303, 142] width 93 height 21
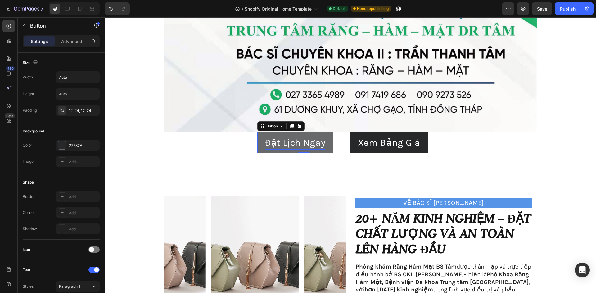
click at [338, 132] on div "Đặt Lịch Ngay Button 0" at bounding box center [303, 142] width 93 height 21
click at [347, 133] on div "Đặt Lịch Ngay Button 0" at bounding box center [303, 142] width 93 height 21
click at [379, 134] on button "Xem Bảng Giá" at bounding box center [388, 142] width 77 height 21
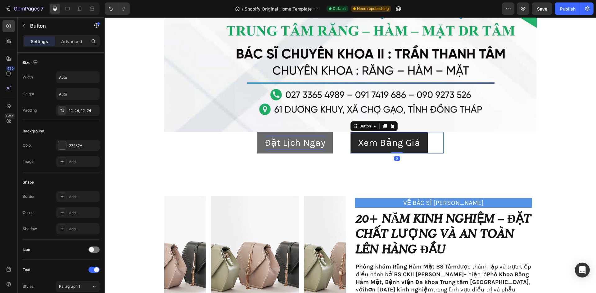
click at [435, 151] on div "Xem Bảng Giá Button 0" at bounding box center [396, 142] width 93 height 21
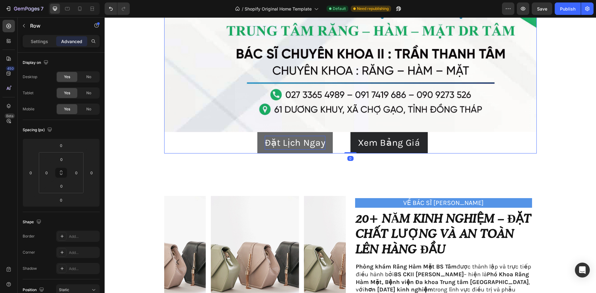
click at [257, 146] on button "Đặt Lịch Ngay" at bounding box center [295, 142] width 76 height 21
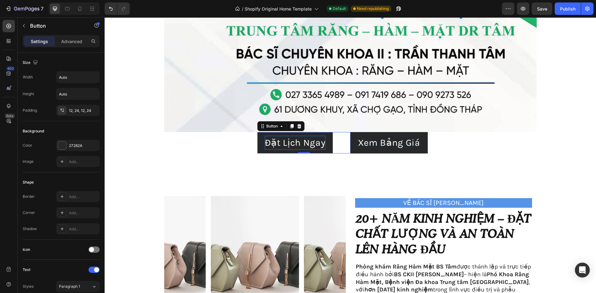
click at [345, 150] on div "Đặt Lịch Ngay Button 0" at bounding box center [303, 142] width 93 height 21
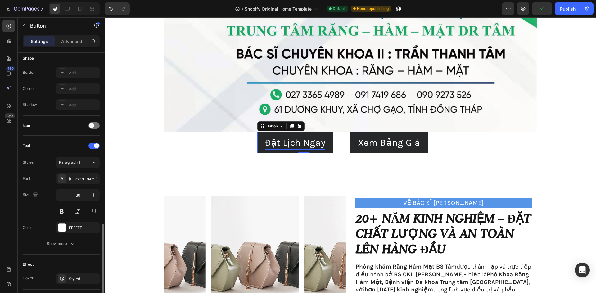
scroll to position [187, 0]
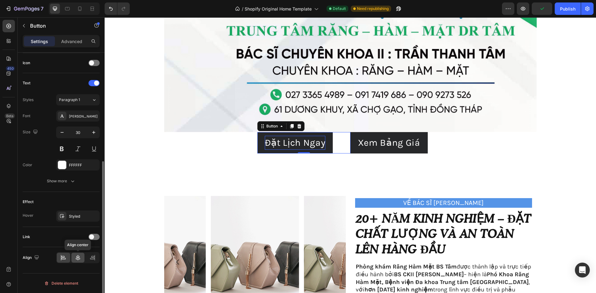
click at [77, 259] on icon at bounding box center [78, 258] width 6 height 6
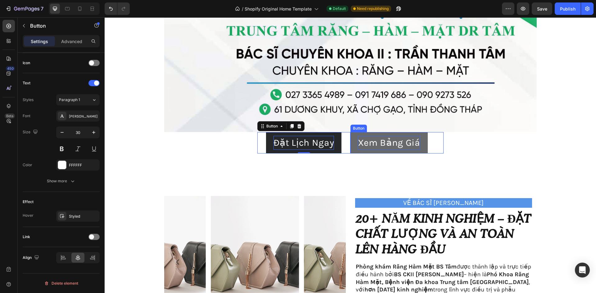
click at [379, 145] on p "Xem Bảng Giá" at bounding box center [389, 143] width 62 height 14
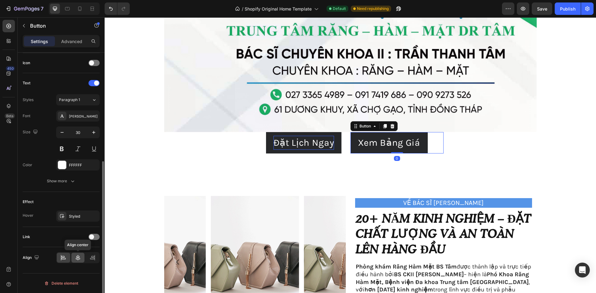
click at [79, 259] on icon at bounding box center [78, 258] width 4 height 6
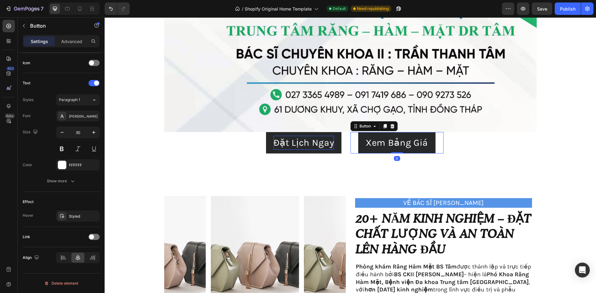
click at [353, 141] on div "Xem Bảng Giá Button 0" at bounding box center [396, 142] width 93 height 21
click at [342, 150] on div "Đặt Lịch Ngay Button" at bounding box center [303, 142] width 93 height 21
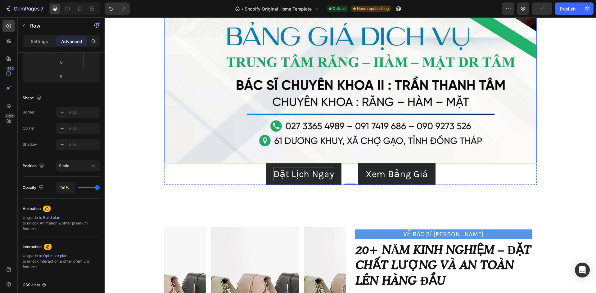
scroll to position [341, 0]
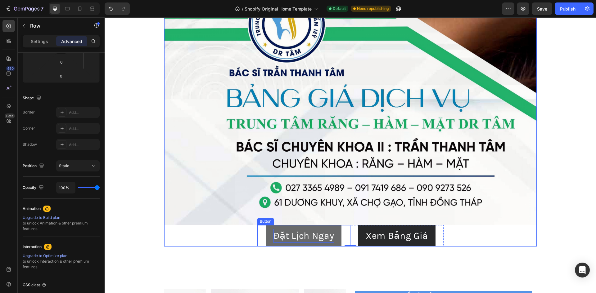
click at [316, 244] on button "Đặt Lịch Ngay" at bounding box center [304, 235] width 76 height 21
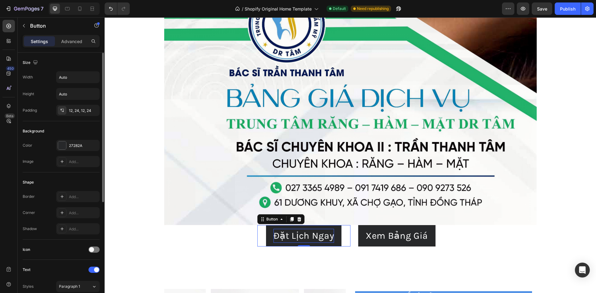
scroll to position [124, 0]
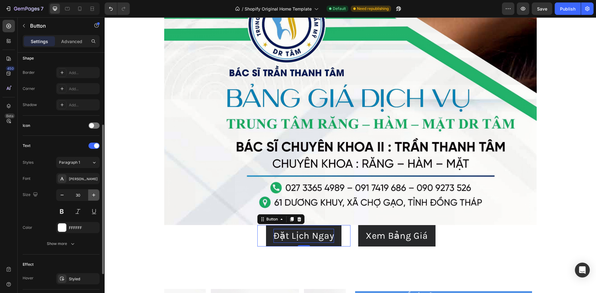
click at [95, 198] on icon "button" at bounding box center [94, 195] width 6 height 6
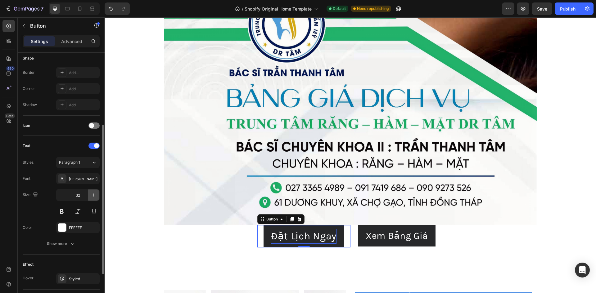
click at [95, 198] on icon "button" at bounding box center [94, 195] width 6 height 6
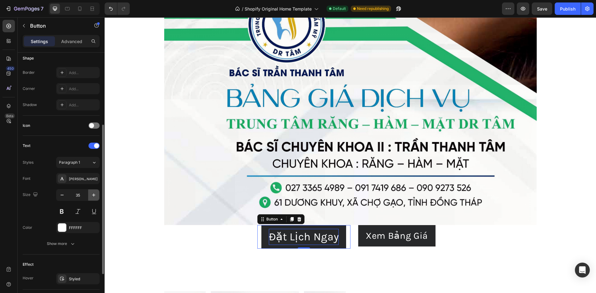
click at [95, 198] on icon "button" at bounding box center [94, 195] width 6 height 6
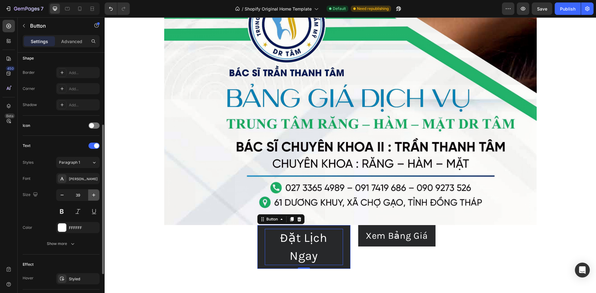
click at [95, 198] on icon "button" at bounding box center [94, 195] width 6 height 6
type input "40"
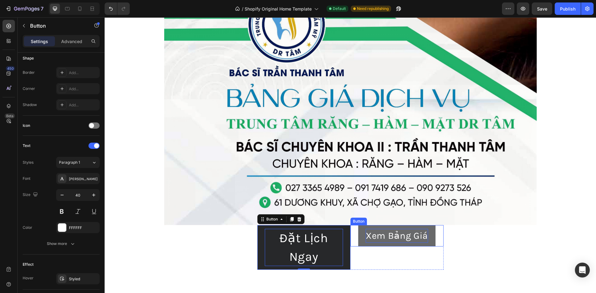
click at [385, 234] on p "Xem Bảng Giá" at bounding box center [396, 236] width 62 height 14
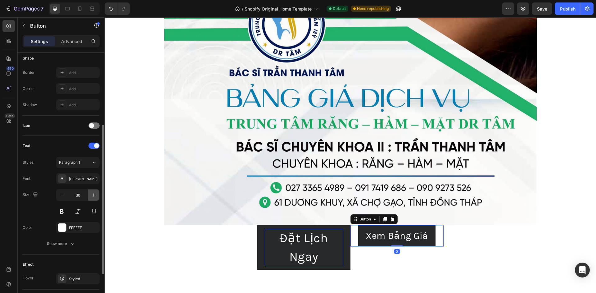
click at [93, 198] on icon "button" at bounding box center [94, 195] width 6 height 6
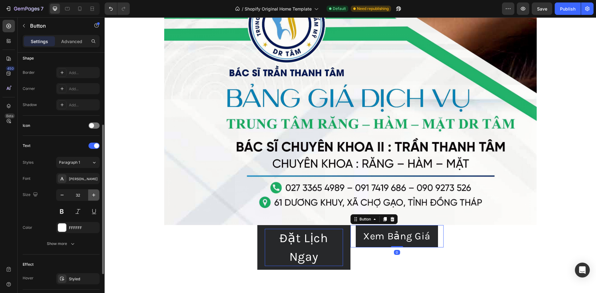
click at [93, 198] on icon "button" at bounding box center [94, 195] width 6 height 6
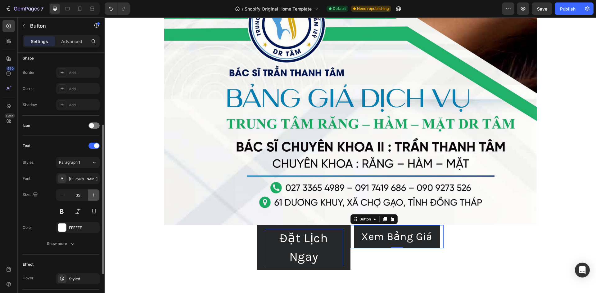
click at [93, 198] on icon "button" at bounding box center [94, 195] width 6 height 6
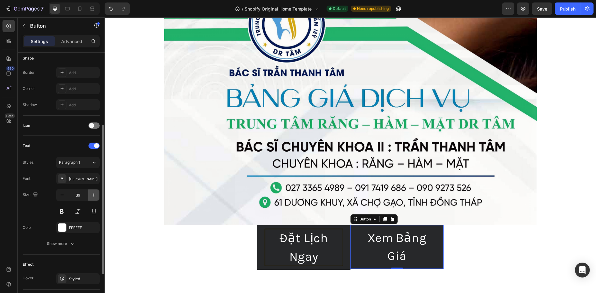
click at [93, 198] on icon "button" at bounding box center [94, 195] width 6 height 6
type input "40"
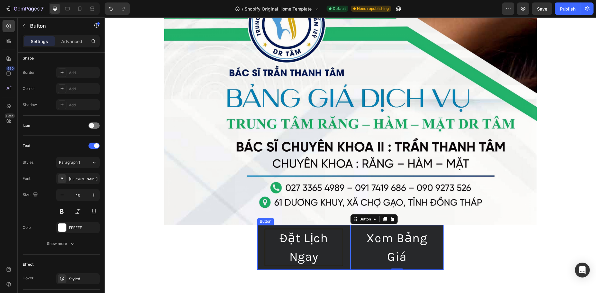
click at [315, 237] on p "Đặt Lịch Ngay" at bounding box center [304, 247] width 78 height 37
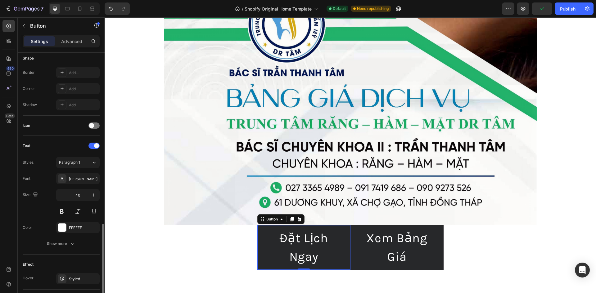
scroll to position [187, 0]
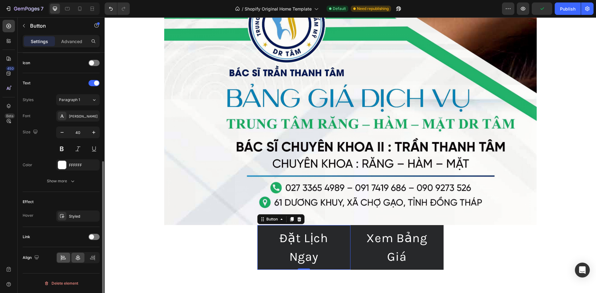
click at [64, 253] on div at bounding box center [63, 258] width 13 height 10
click at [64, 260] on icon at bounding box center [63, 258] width 6 height 6
click at [73, 258] on div at bounding box center [77, 258] width 13 height 10
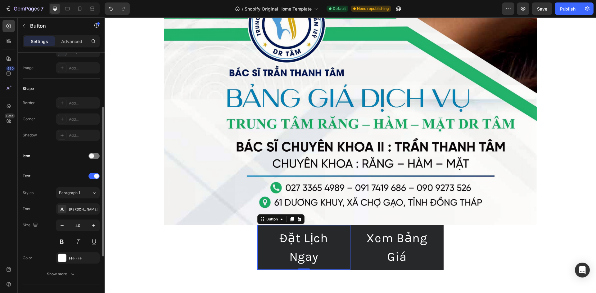
scroll to position [0, 0]
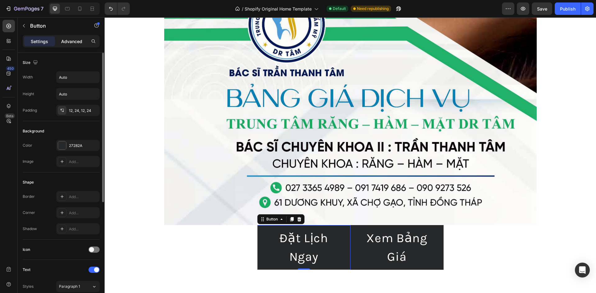
click at [72, 40] on p "Advanced" at bounding box center [71, 41] width 21 height 7
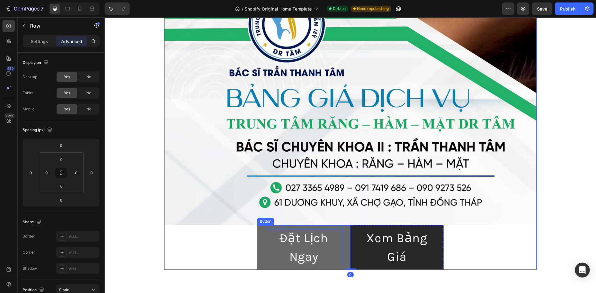
click at [311, 234] on p "Đặt Lịch Ngay" at bounding box center [304, 247] width 78 height 37
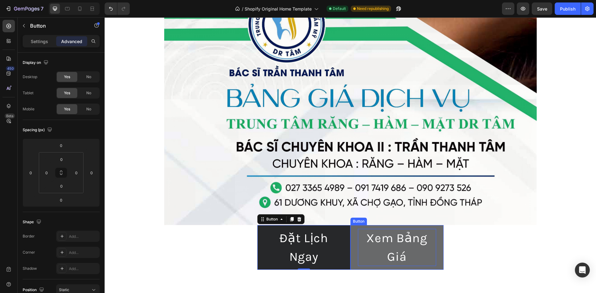
click at [360, 239] on p "Xem Bảng Giá" at bounding box center [397, 247] width 78 height 37
drag, startPoint x: 350, startPoint y: 243, endPoint x: 349, endPoint y: 246, distance: 3.6
click at [350, 243] on button "Xem Bảng Giá" at bounding box center [396, 247] width 93 height 45
click at [350, 246] on button "Xem Bảng Giá" at bounding box center [396, 247] width 93 height 45
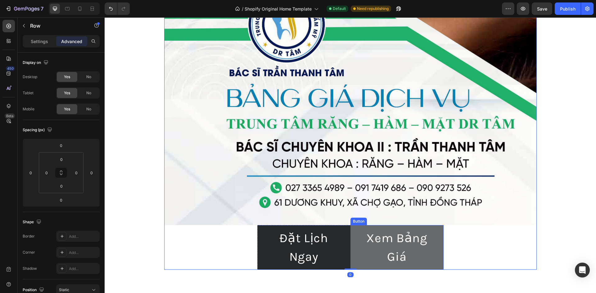
click at [438, 263] on button "Xem Bảng Giá" at bounding box center [396, 247] width 93 height 45
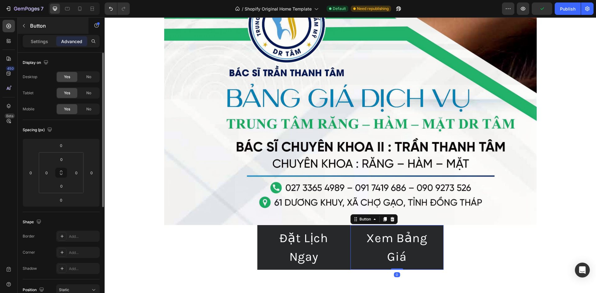
click at [40, 45] on div "Settings" at bounding box center [39, 41] width 31 height 10
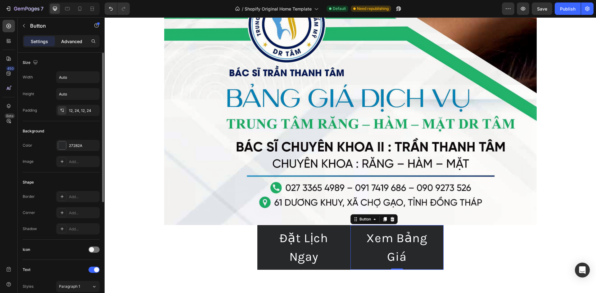
click at [73, 45] on div "Advanced" at bounding box center [71, 41] width 31 height 10
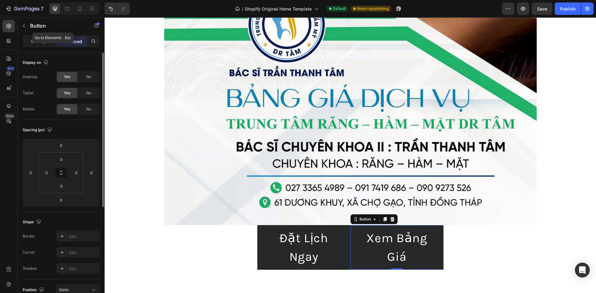
click at [28, 25] on button "button" at bounding box center [24, 26] width 10 height 10
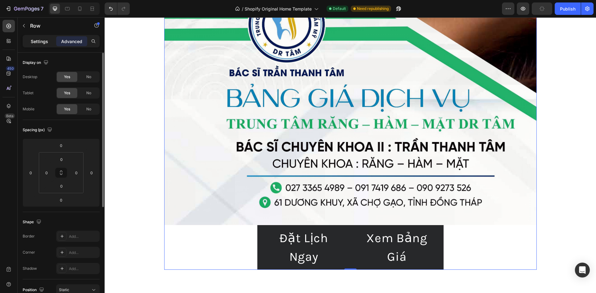
click at [45, 39] on p "Settings" at bounding box center [39, 41] width 17 height 7
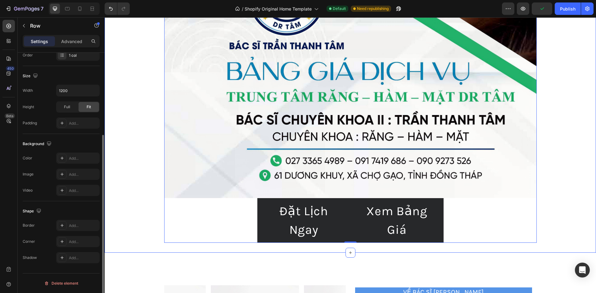
scroll to position [372, 0]
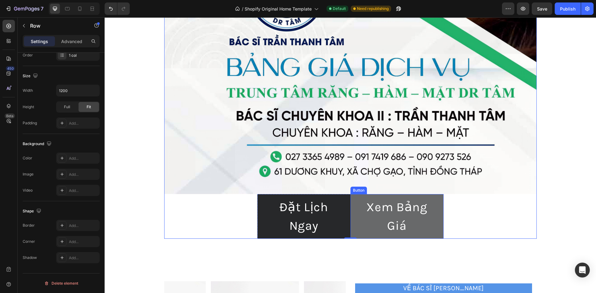
click at [350, 212] on button "Xem Bảng Giá" at bounding box center [396, 216] width 93 height 45
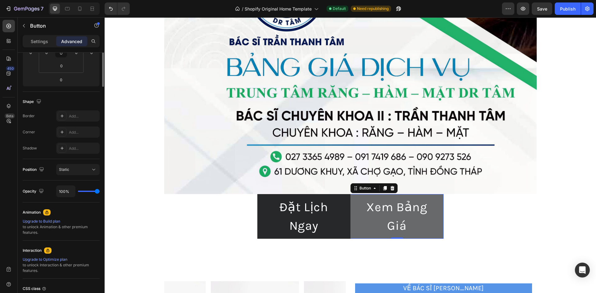
scroll to position [0, 0]
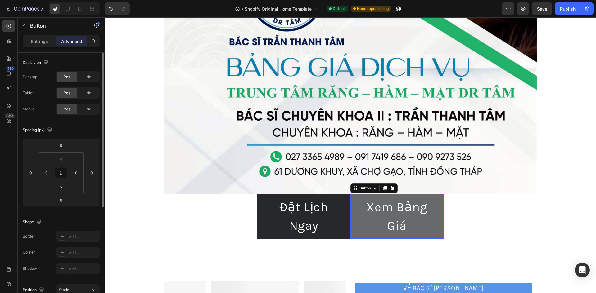
click at [350, 212] on button "Xem Bảng Giá" at bounding box center [396, 216] width 93 height 45
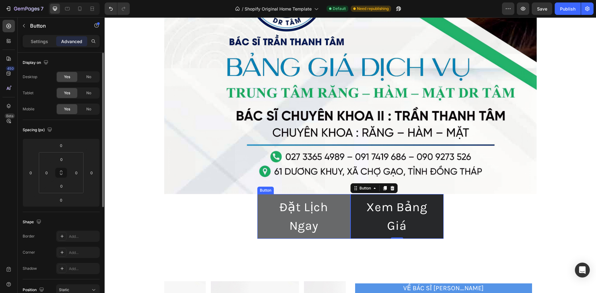
click at [345, 220] on button "Đặt Lịch Ngay" at bounding box center [303, 216] width 93 height 45
click at [340, 235] on button "Đặt Lịch Ngay" at bounding box center [303, 216] width 93 height 45
click at [342, 237] on button "Đặt Lịch Ngay" at bounding box center [303, 216] width 93 height 45
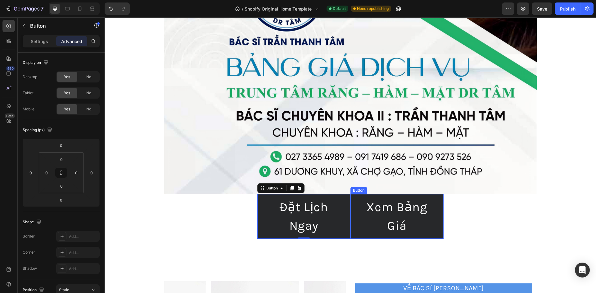
click at [350, 239] on button "Xem Bảng Giá" at bounding box center [396, 216] width 93 height 45
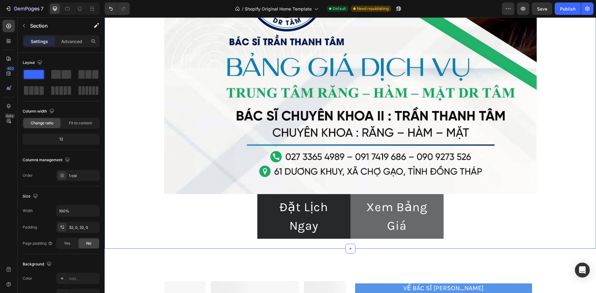
click at [350, 236] on button "Xem Bảng Giá" at bounding box center [396, 216] width 93 height 45
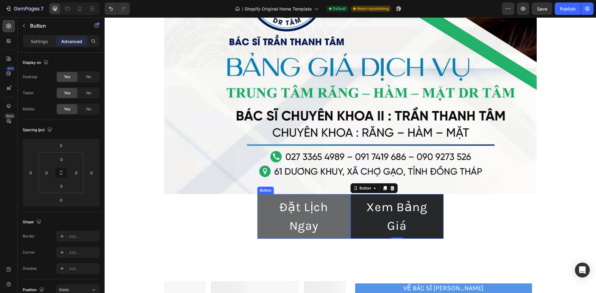
click at [346, 238] on button "Đặt Lịch Ngay" at bounding box center [303, 216] width 93 height 45
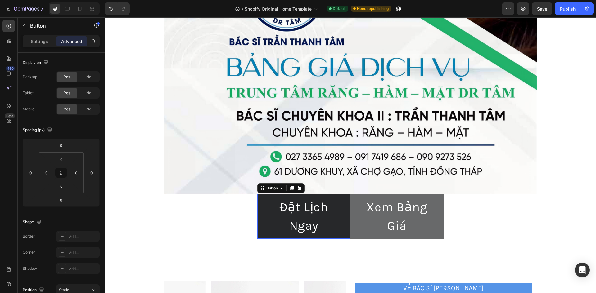
click at [350, 239] on button "Xem Bảng Giá" at bounding box center [396, 216] width 93 height 45
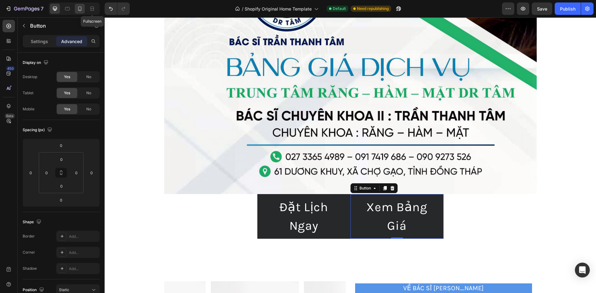
click at [81, 9] on icon at bounding box center [79, 9] width 3 height 4
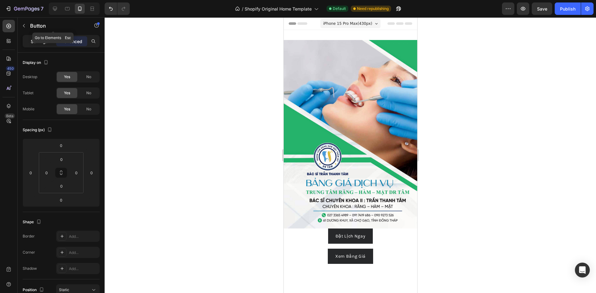
drag, startPoint x: 31, startPoint y: 34, endPoint x: 33, endPoint y: 38, distance: 4.2
click at [31, 34] on div "Button" at bounding box center [53, 26] width 71 height 18
click at [36, 43] on p "Settings" at bounding box center [39, 41] width 17 height 7
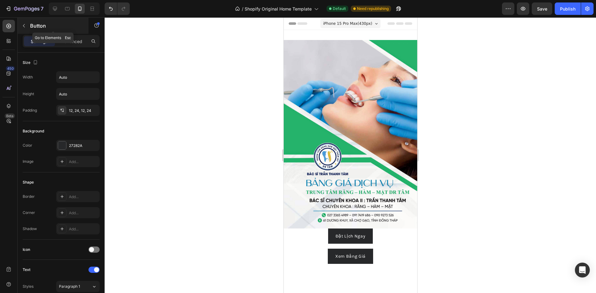
click at [26, 28] on icon "button" at bounding box center [23, 25] width 5 height 5
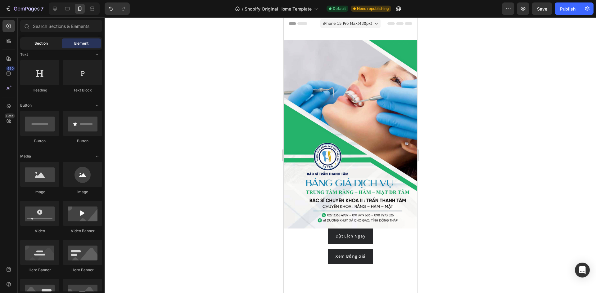
click at [44, 42] on span "Section" at bounding box center [40, 44] width 13 height 6
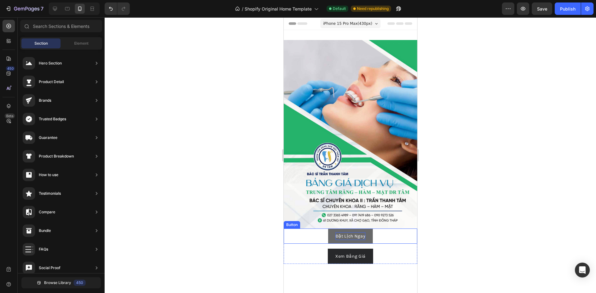
click at [355, 232] on p "Đặt Lịch Ngay" at bounding box center [350, 236] width 30 height 8
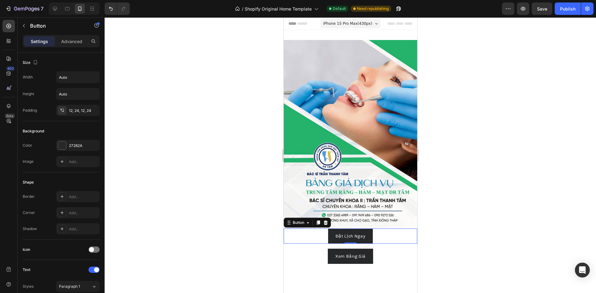
click at [61, 11] on div at bounding box center [74, 8] width 51 height 12
click at [54, 10] on icon at bounding box center [55, 9] width 4 height 4
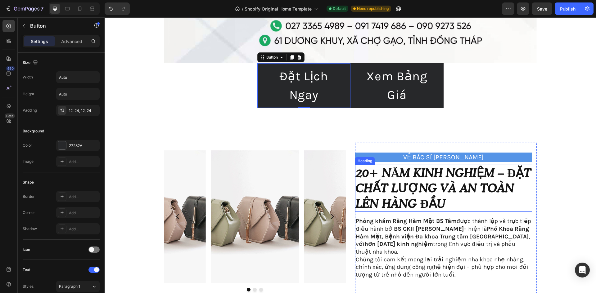
scroll to position [527, 0]
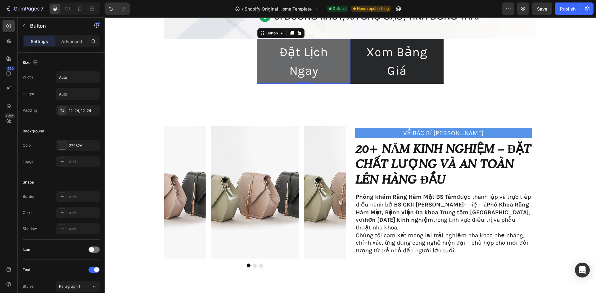
click at [308, 63] on p "Đặt Lịch Ngay" at bounding box center [304, 61] width 78 height 37
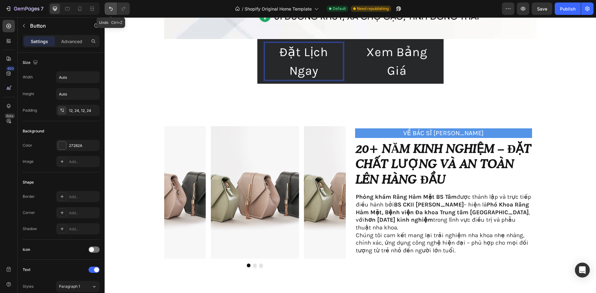
click at [107, 8] on button "Undo/Redo" at bounding box center [111, 8] width 12 height 12
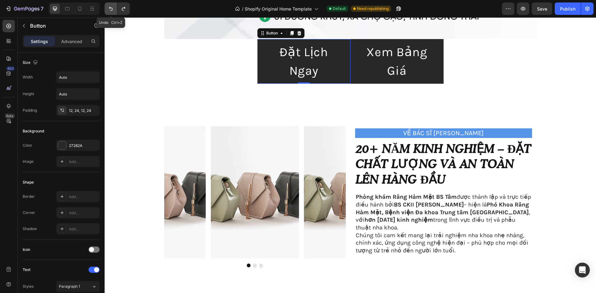
click at [107, 8] on button "Undo/Redo" at bounding box center [111, 8] width 12 height 12
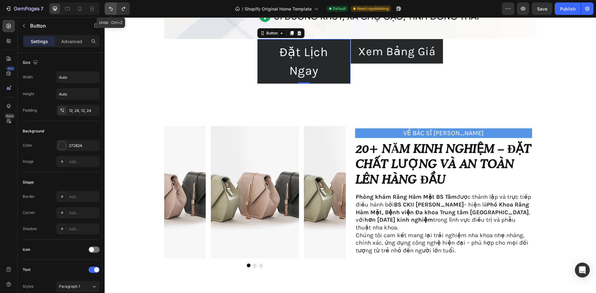
click at [107, 8] on button "Undo/Redo" at bounding box center [111, 8] width 12 height 12
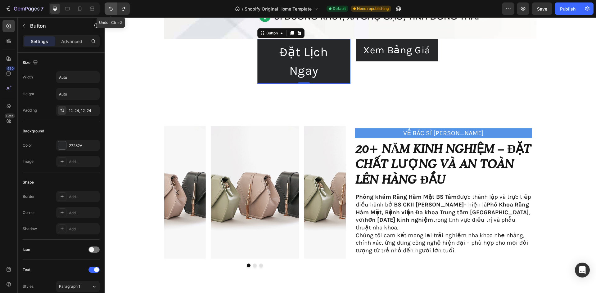
click at [107, 8] on button "Undo/Redo" at bounding box center [111, 8] width 12 height 12
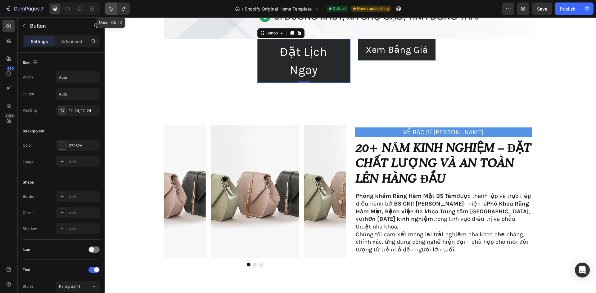
click at [107, 8] on button "Undo/Redo" at bounding box center [111, 8] width 12 height 12
type input "38"
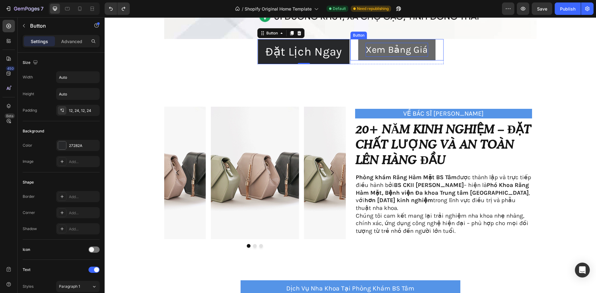
click at [381, 48] on p "Xem Bảng Giá" at bounding box center [396, 50] width 62 height 14
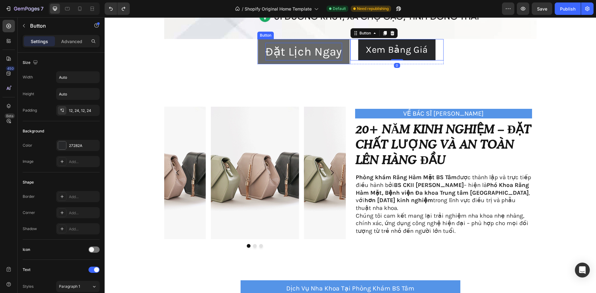
click at [312, 59] on p "Đặt Lịch Ngay" at bounding box center [303, 52] width 77 height 18
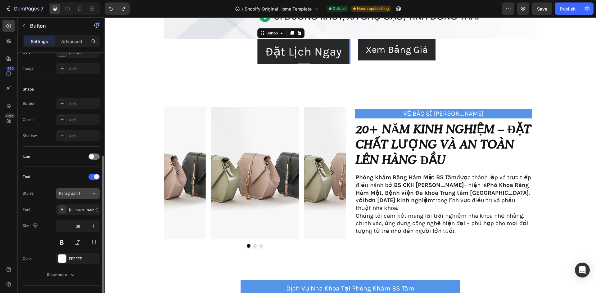
scroll to position [124, 0]
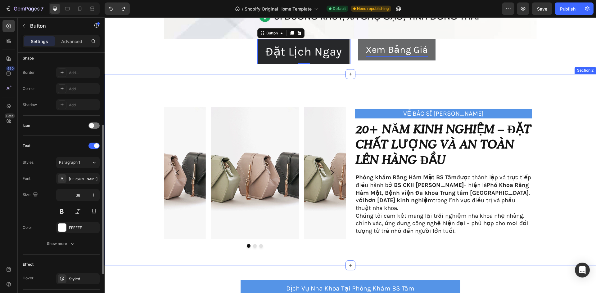
click at [386, 49] on p "Xem Bảng Giá" at bounding box center [396, 50] width 62 height 14
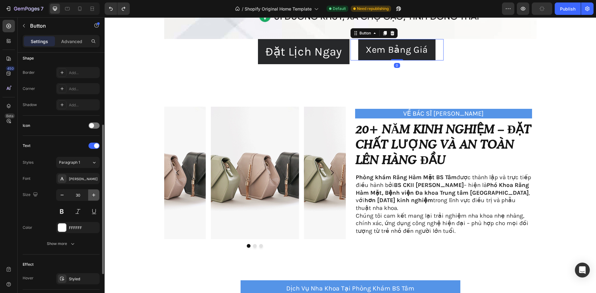
click at [96, 193] on icon "button" at bounding box center [94, 195] width 6 height 6
type input "31"
click at [350, 59] on div "Xem Bảng Giá Button 0" at bounding box center [396, 50] width 93 height 22
click at [350, 61] on div "Xem Bảng Giá Button 0" at bounding box center [396, 50] width 93 height 22
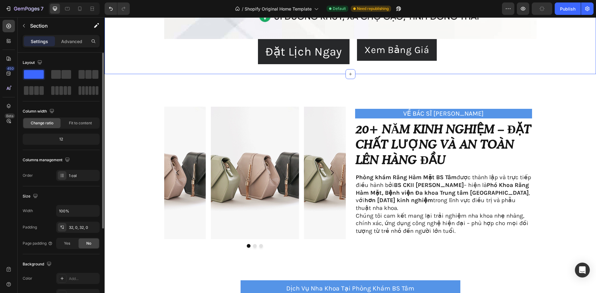
click at [353, 61] on div "Xem Bảng Giá Button" at bounding box center [396, 51] width 93 height 25
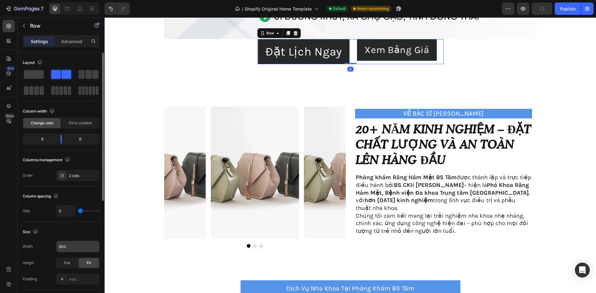
drag, startPoint x: 72, startPoint y: 252, endPoint x: 73, endPoint y: 247, distance: 5.7
click at [72, 252] on div "600" at bounding box center [77, 247] width 43 height 12
click at [74, 246] on input "600" at bounding box center [77, 246] width 43 height 11
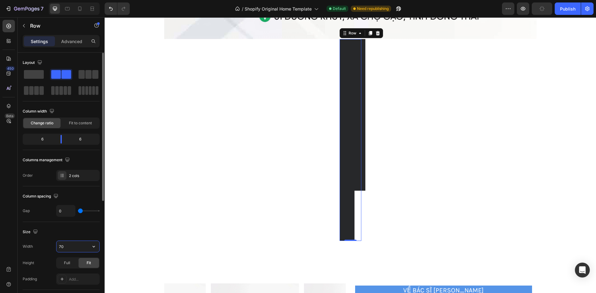
type input "700"
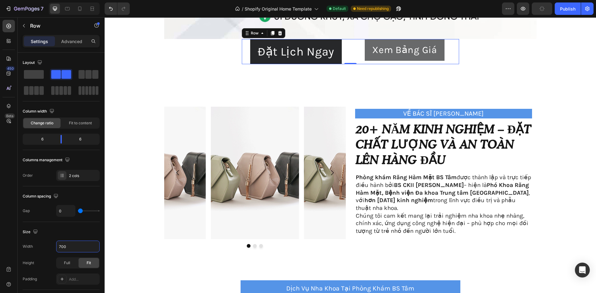
click at [396, 58] on button "Xem Bảng Giá" at bounding box center [403, 50] width 79 height 22
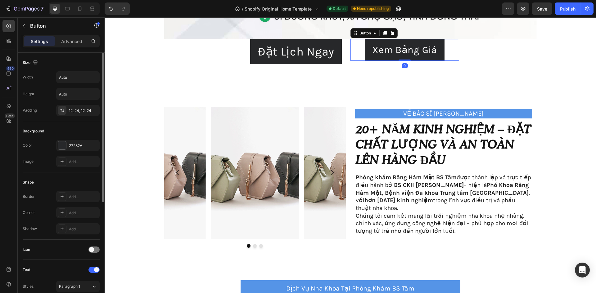
scroll to position [93, 0]
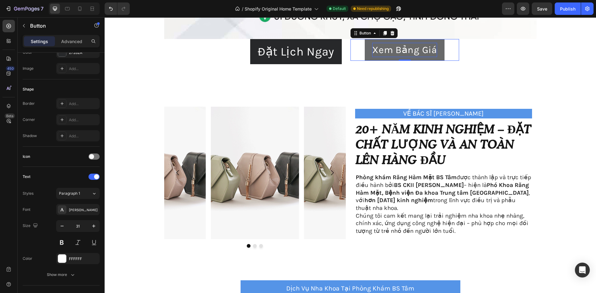
click at [380, 48] on p "Xem Bảng Giá" at bounding box center [404, 50] width 65 height 15
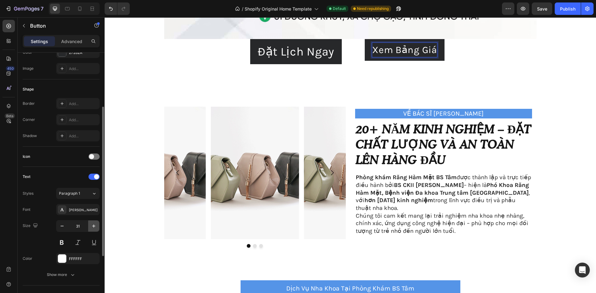
click at [96, 226] on icon "button" at bounding box center [94, 226] width 6 height 6
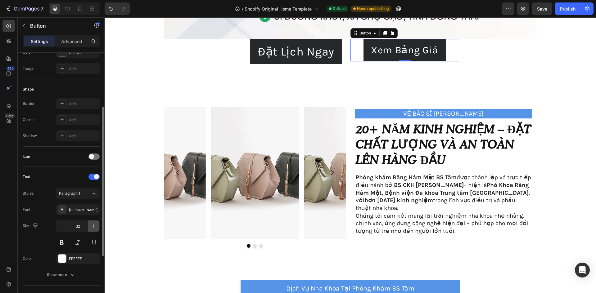
click at [96, 226] on icon "button" at bounding box center [94, 226] width 6 height 6
click at [96, 227] on icon "button" at bounding box center [94, 226] width 6 height 6
click at [95, 227] on icon "button" at bounding box center [94, 226] width 6 height 6
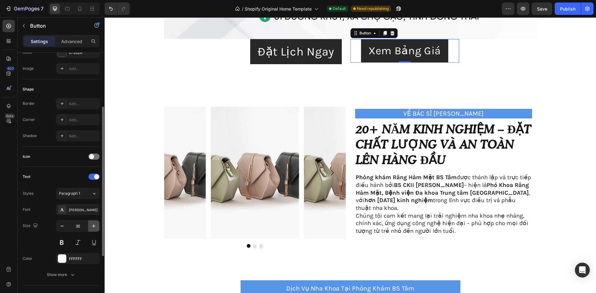
click at [95, 227] on icon "button" at bounding box center [94, 226] width 6 height 6
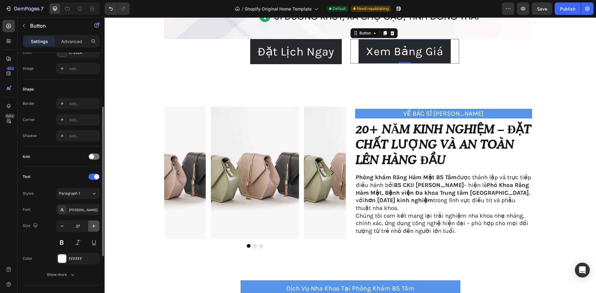
click at [95, 227] on icon "button" at bounding box center [94, 226] width 6 height 6
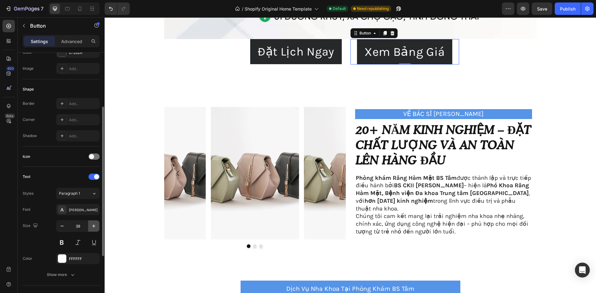
click at [95, 227] on icon "button" at bounding box center [94, 226] width 6 height 6
type input "40"
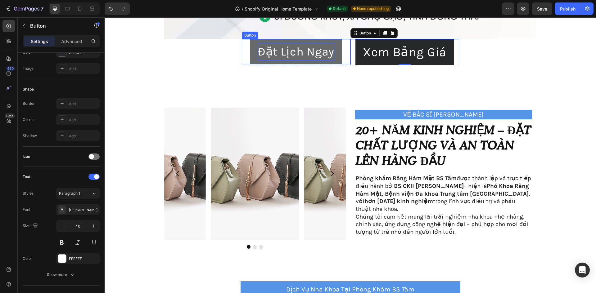
click at [292, 53] on p "Đặt Lịch Ngay" at bounding box center [295, 52] width 77 height 18
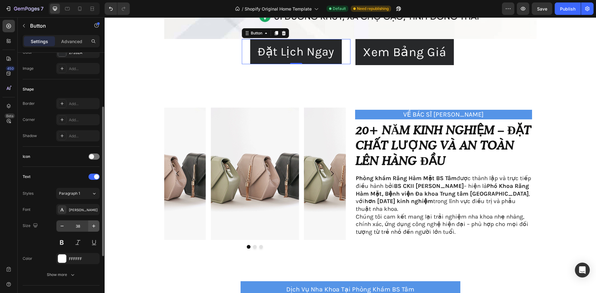
click at [95, 230] on button "button" at bounding box center [93, 226] width 11 height 11
click at [94, 228] on icon "button" at bounding box center [94, 226] width 6 height 6
type input "40"
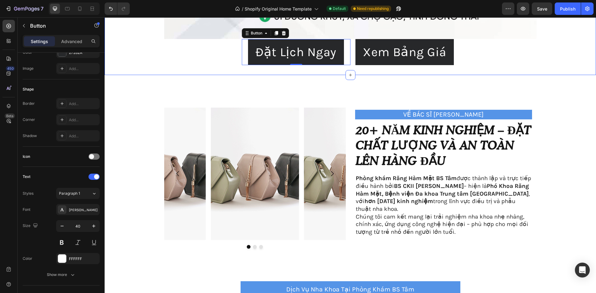
scroll to position [496, 0]
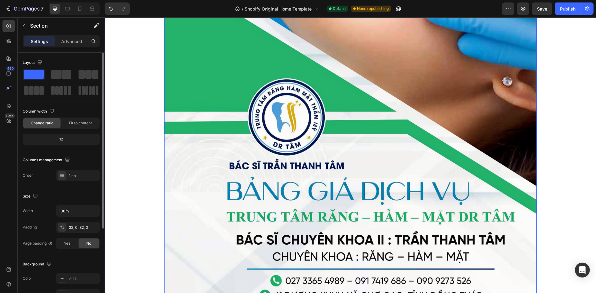
scroll to position [124, 0]
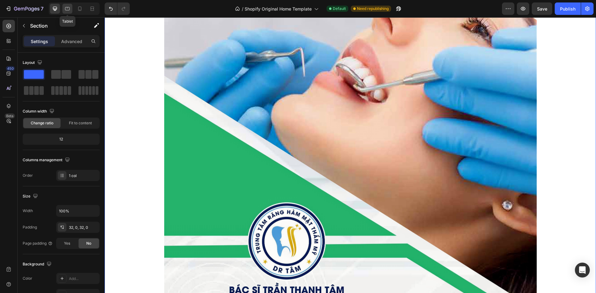
click at [70, 8] on icon at bounding box center [67, 9] width 6 height 6
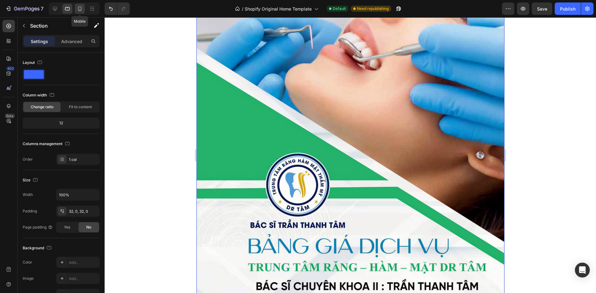
click at [79, 11] on icon at bounding box center [80, 9] width 6 height 6
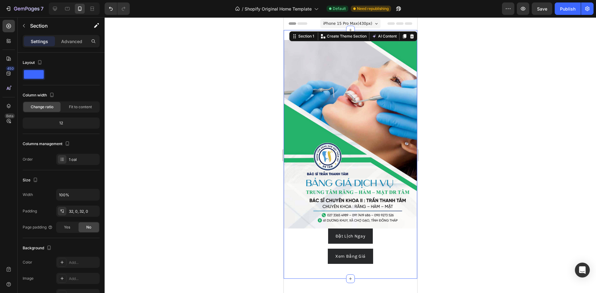
click at [524, 173] on div at bounding box center [350, 155] width 491 height 276
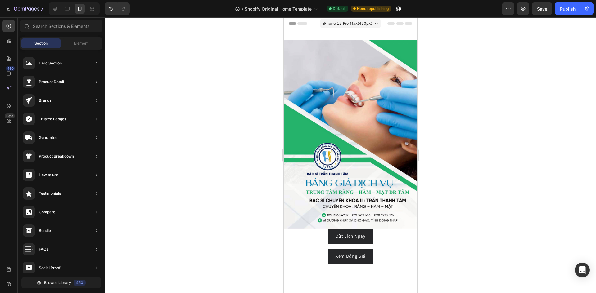
click at [65, 13] on div at bounding box center [67, 9] width 10 height 10
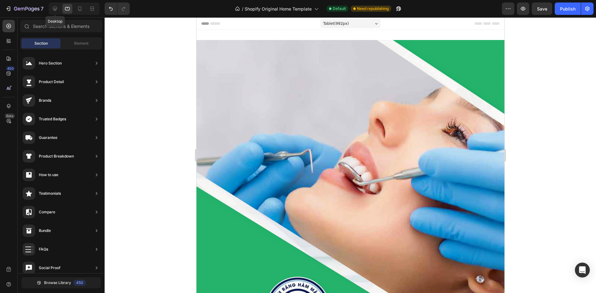
click at [48, 9] on div "Desktop" at bounding box center [72, 8] width 53 height 12
click at [57, 9] on icon at bounding box center [55, 9] width 4 height 4
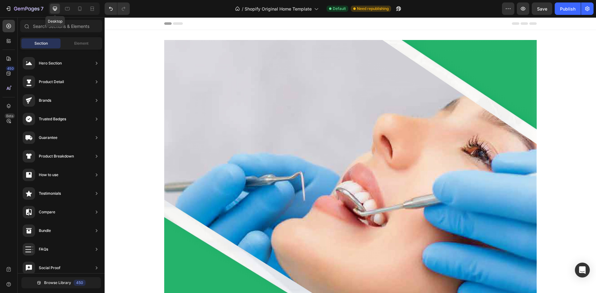
drag, startPoint x: 61, startPoint y: 11, endPoint x: 73, endPoint y: 11, distance: 11.8
click at [61, 11] on div "Desktop" at bounding box center [74, 8] width 51 height 12
click at [78, 11] on icon at bounding box center [80, 9] width 6 height 6
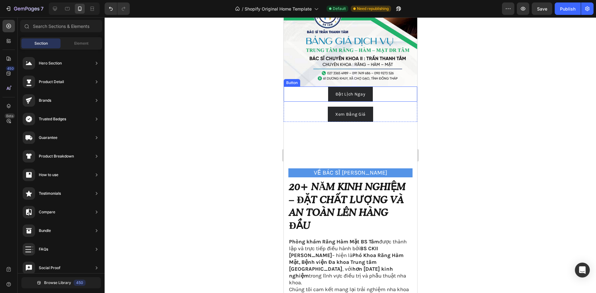
scroll to position [155, 0]
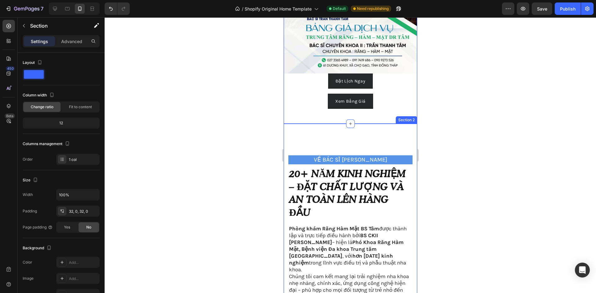
click at [342, 133] on div "Image Image Image Carousel VỀ BÁC SĨ [PERSON_NAME] Text Block 20+ năm kinh nghi…" at bounding box center [349, 295] width 133 height 342
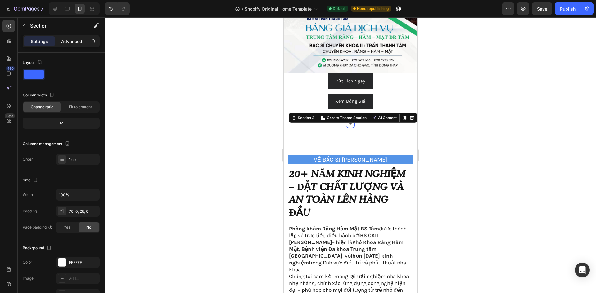
click at [72, 45] on div "Advanced" at bounding box center [71, 41] width 31 height 10
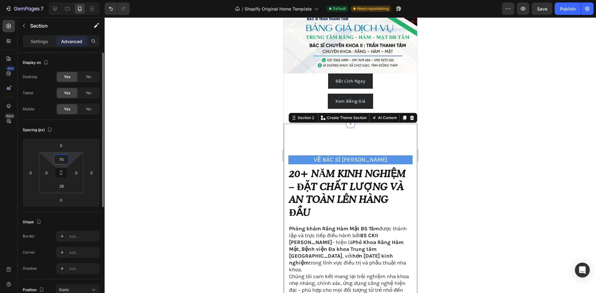
click at [65, 161] on input "70" at bounding box center [61, 159] width 12 height 9
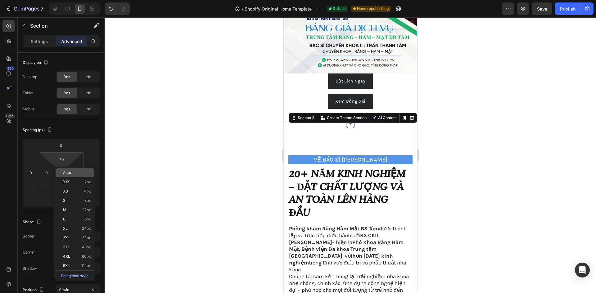
click at [80, 174] on p "Auto" at bounding box center [77, 173] width 28 height 4
type input "Auto"
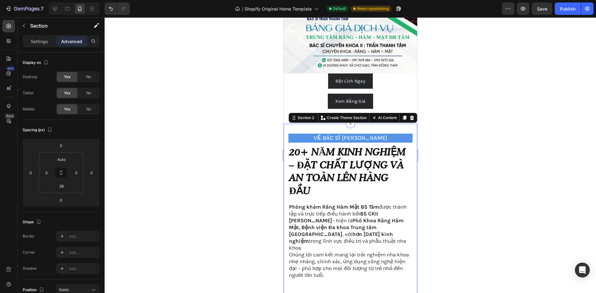
click at [226, 149] on div at bounding box center [350, 155] width 491 height 276
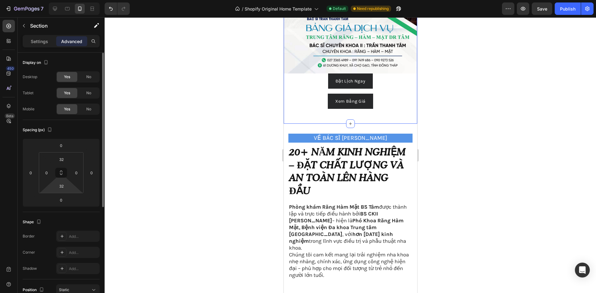
click at [67, 27] on html "7 / Shopify Original Home Template Default Need republishing Preview Save Publi…" at bounding box center [298, 13] width 596 height 27
type input "2"
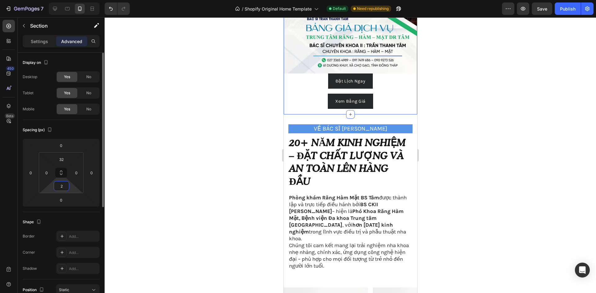
click at [67, 188] on input "2" at bounding box center [61, 185] width 12 height 9
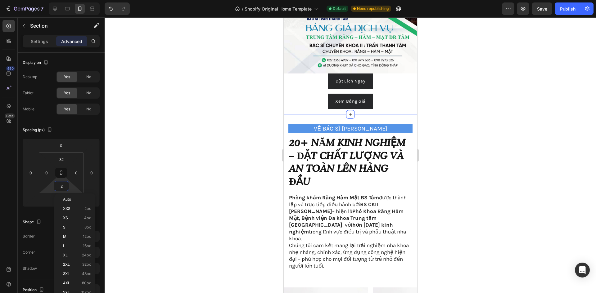
click at [178, 186] on div at bounding box center [350, 155] width 491 height 276
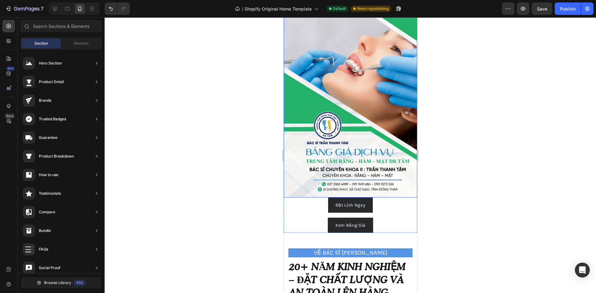
scroll to position [93, 0]
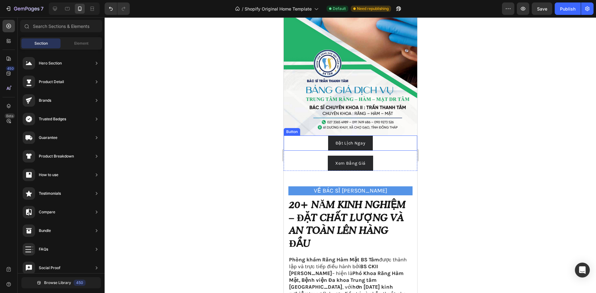
click at [376, 136] on div "Đặt Lịch Ngay Button" at bounding box center [349, 143] width 133 height 15
